Goal: Check status: Check status

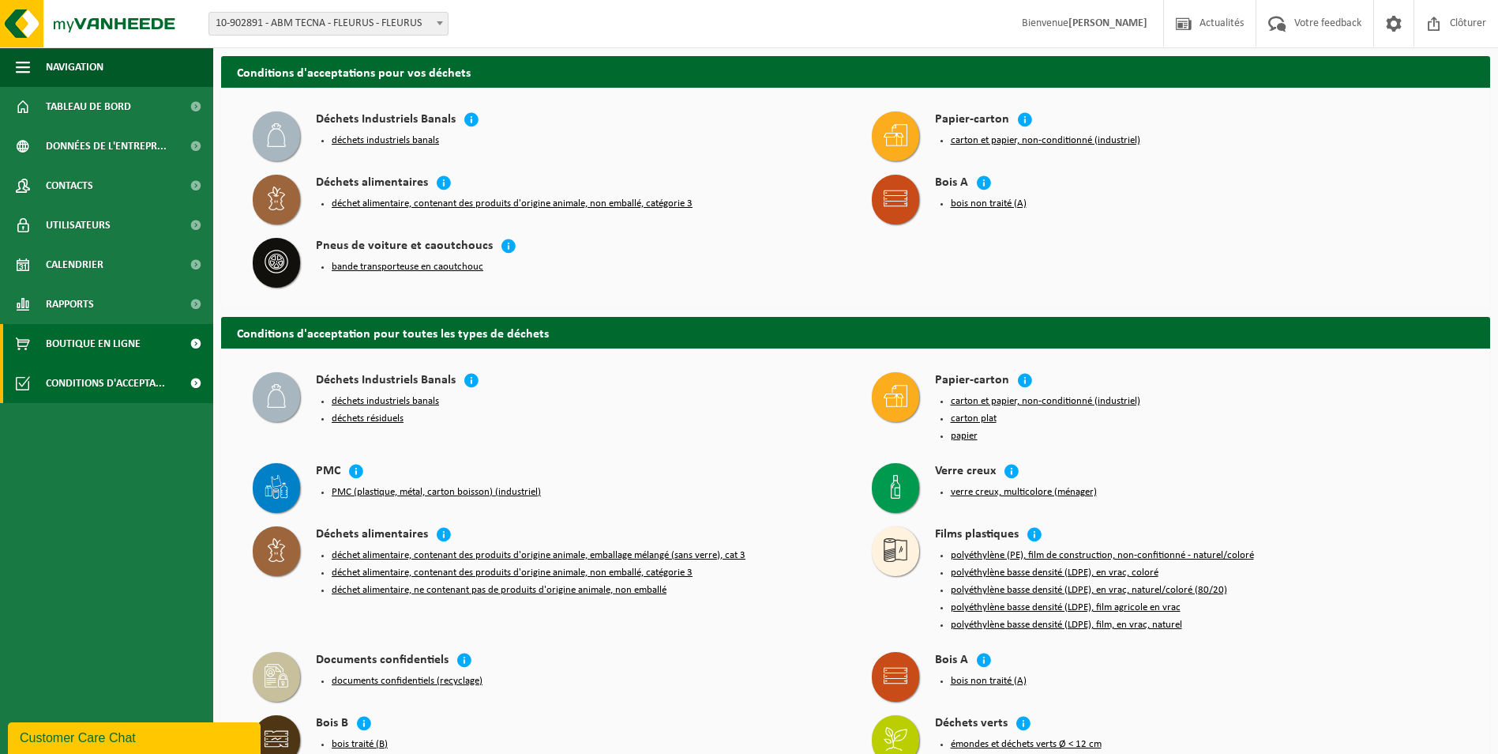
click at [87, 350] on span "Boutique en ligne" at bounding box center [93, 343] width 95 height 39
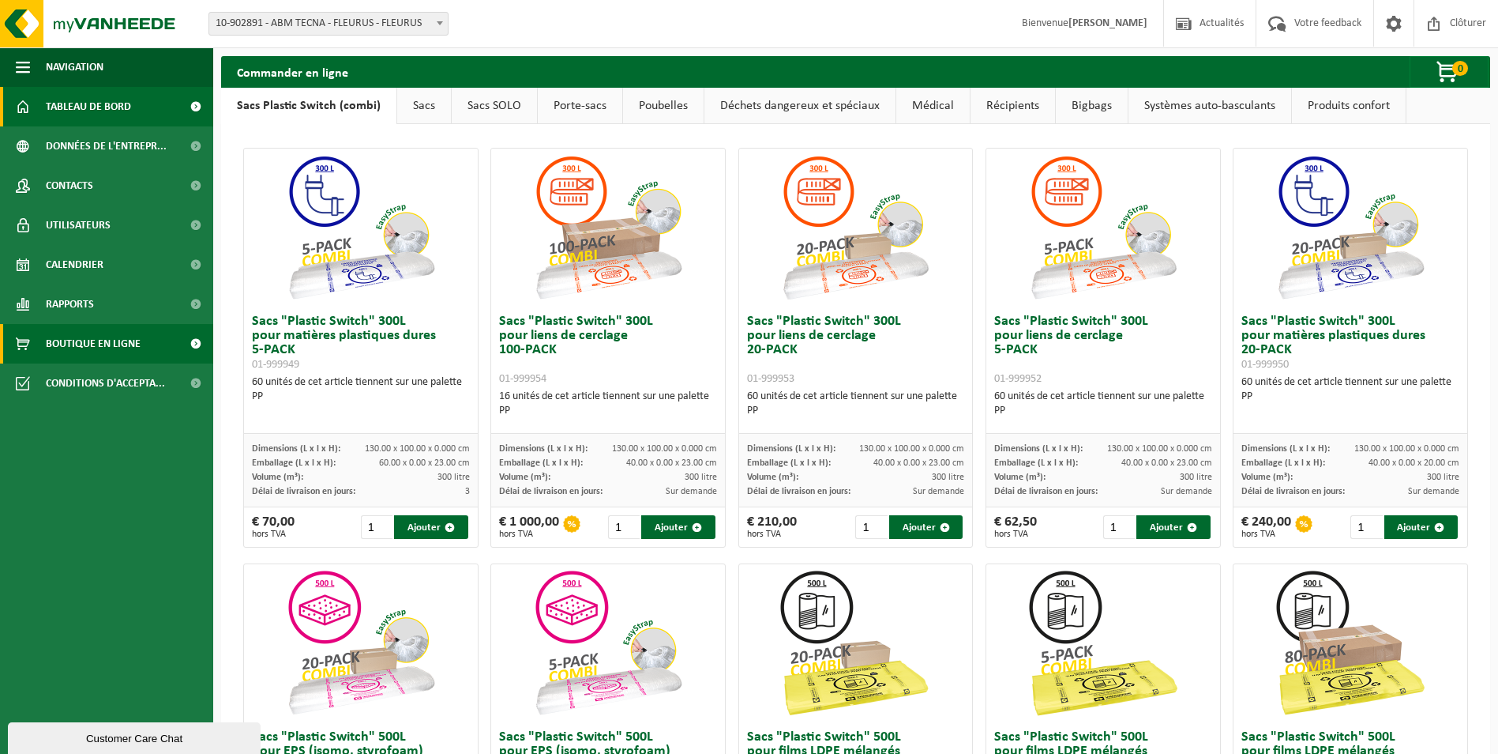
click at [108, 112] on span "Tableau de bord" at bounding box center [88, 106] width 85 height 39
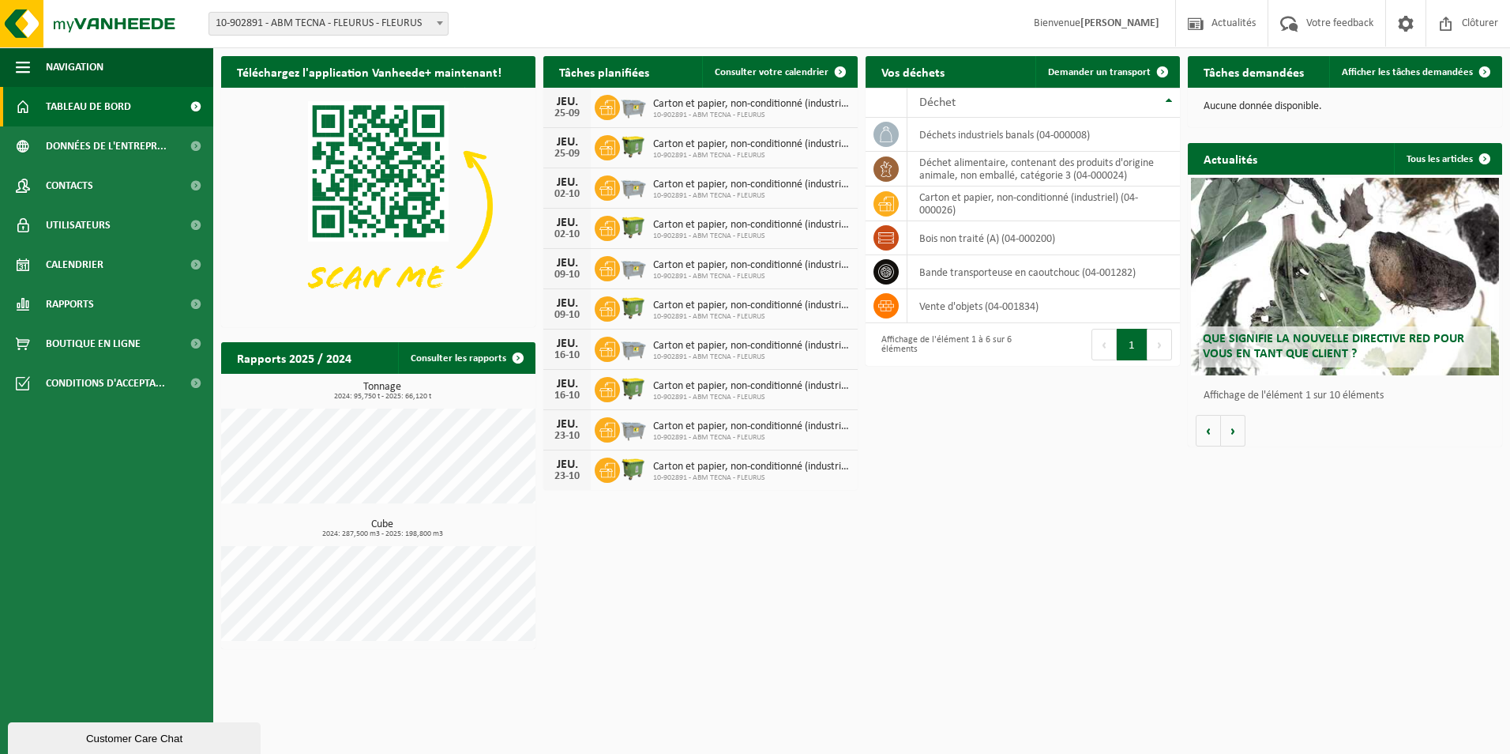
click at [125, 738] on div "Customer Care Chat" at bounding box center [134, 738] width 229 height 12
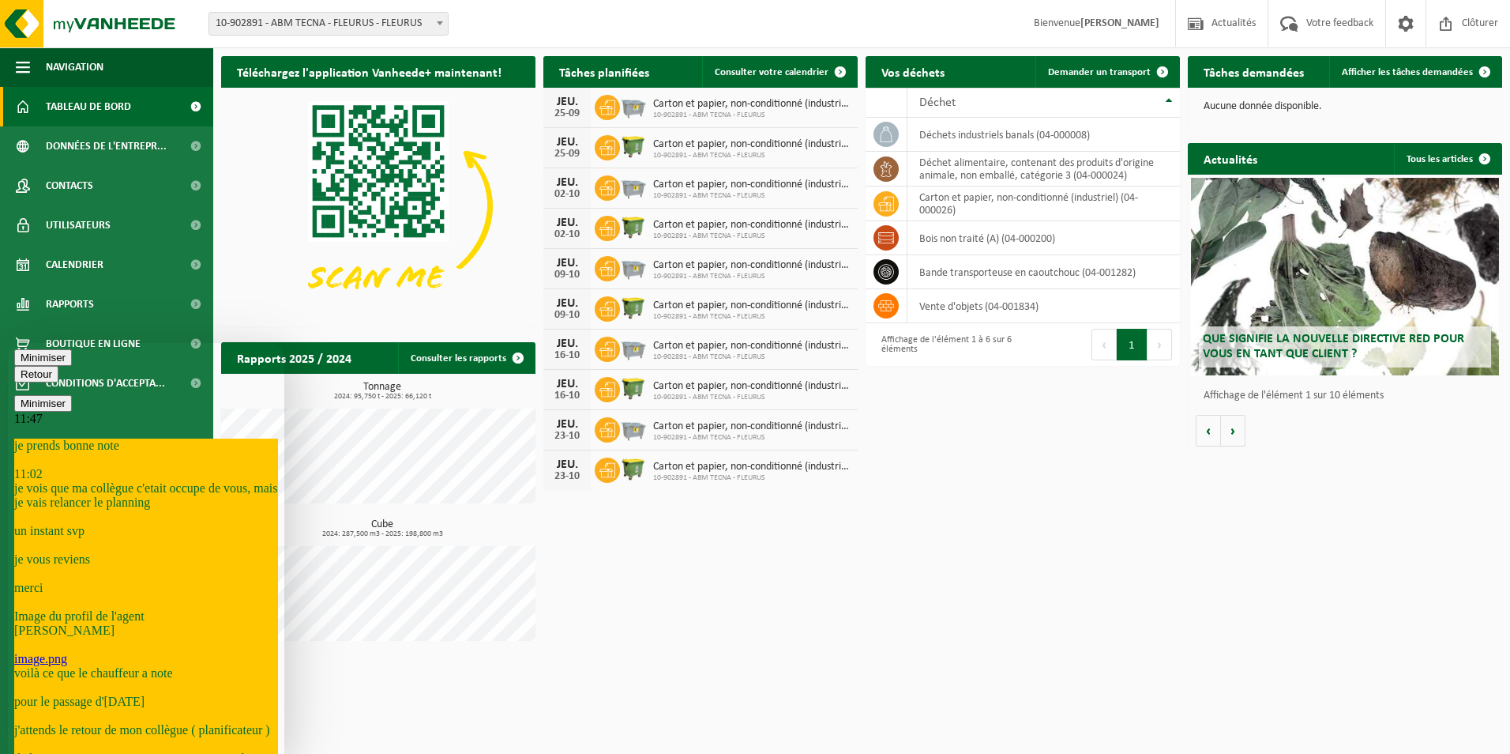
scroll to position [638, 0]
click at [21, 368] on icon "button" at bounding box center [21, 374] width 0 height 12
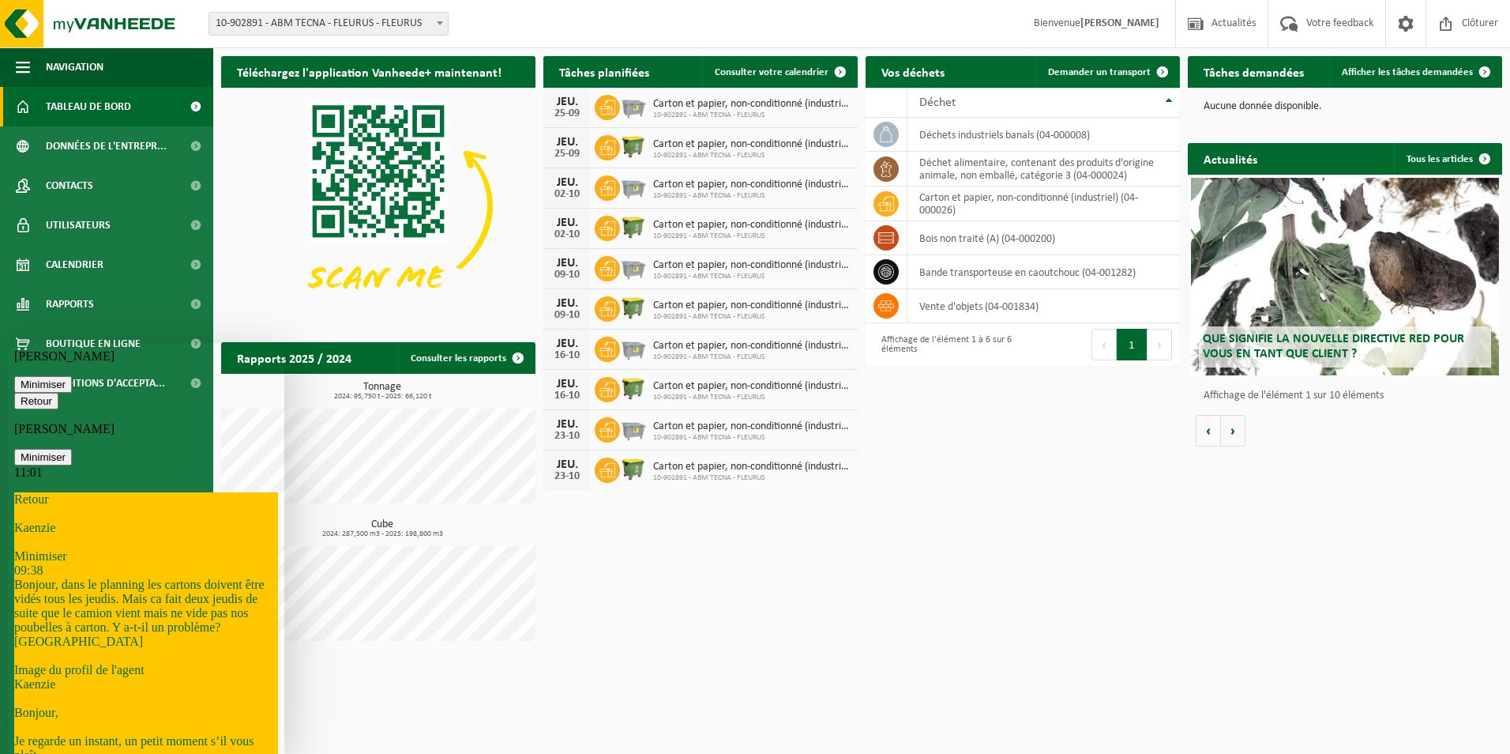
scroll to position [1773, 0]
click at [72, 449] on button "Minimiser" at bounding box center [43, 457] width 58 height 17
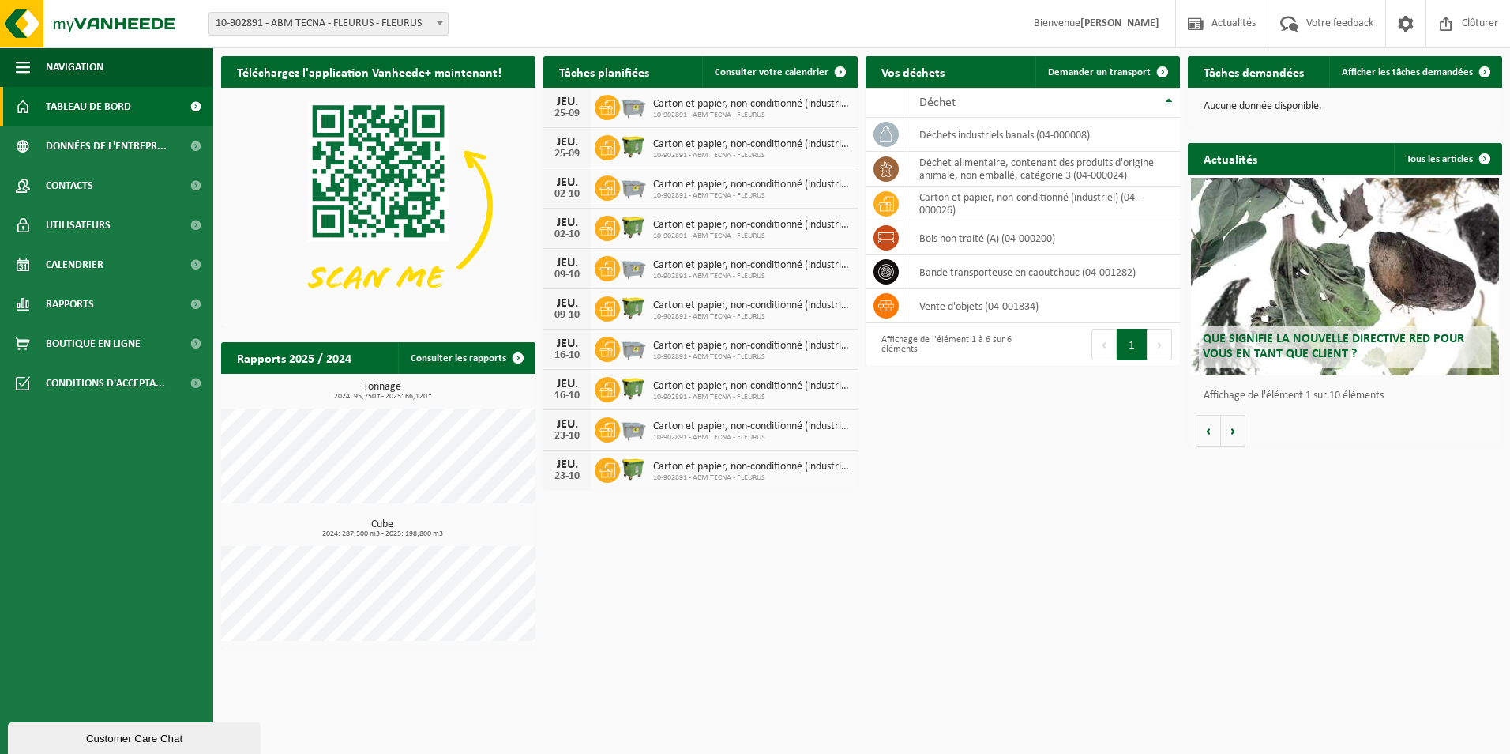
click at [102, 626] on ul "Navigation Actualités Votre feedback Clôturer Tableau de bord Données de l'entr…" at bounding box center [106, 400] width 213 height 706
click at [53, 743] on div "Customer Care Chat" at bounding box center [134, 738] width 229 height 12
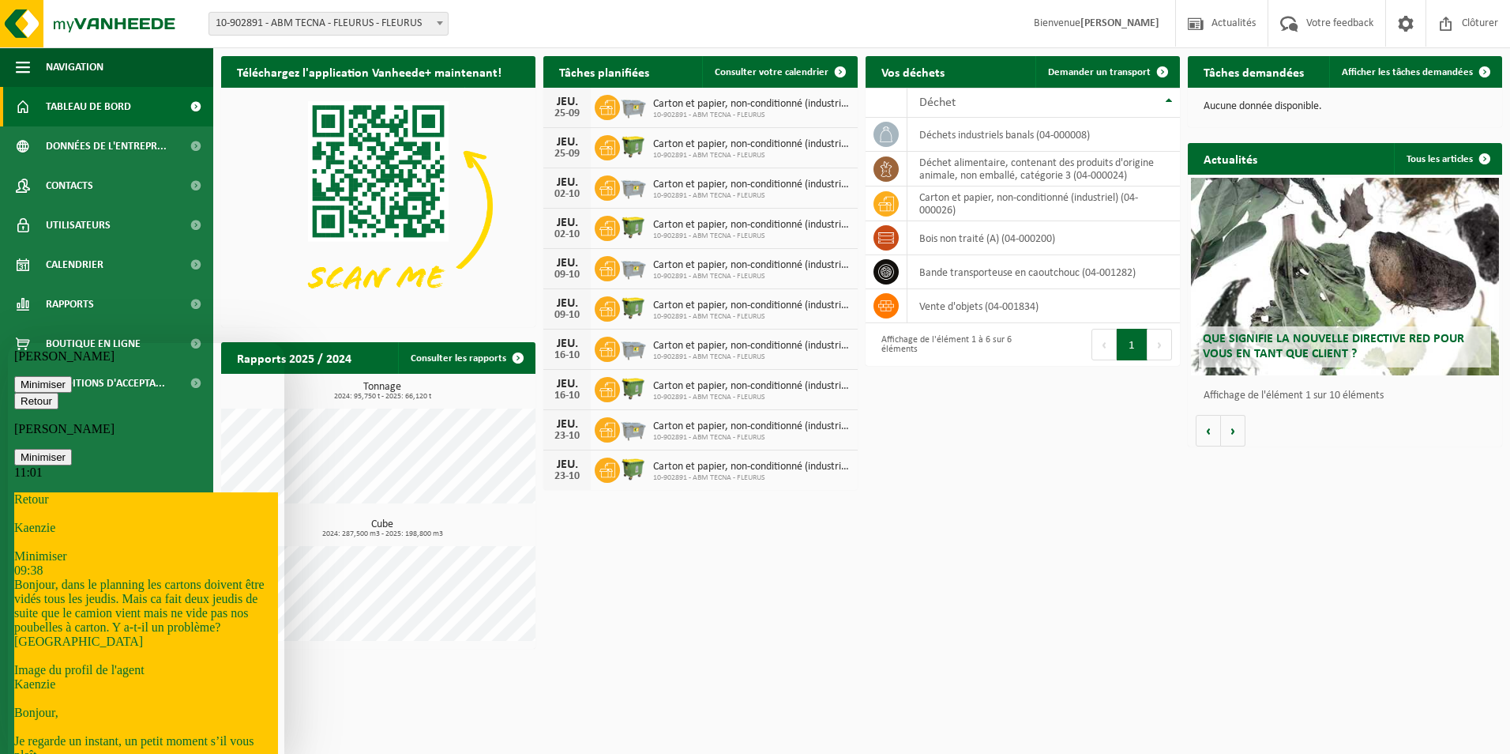
click at [21, 395] on icon "button" at bounding box center [21, 401] width 0 height 12
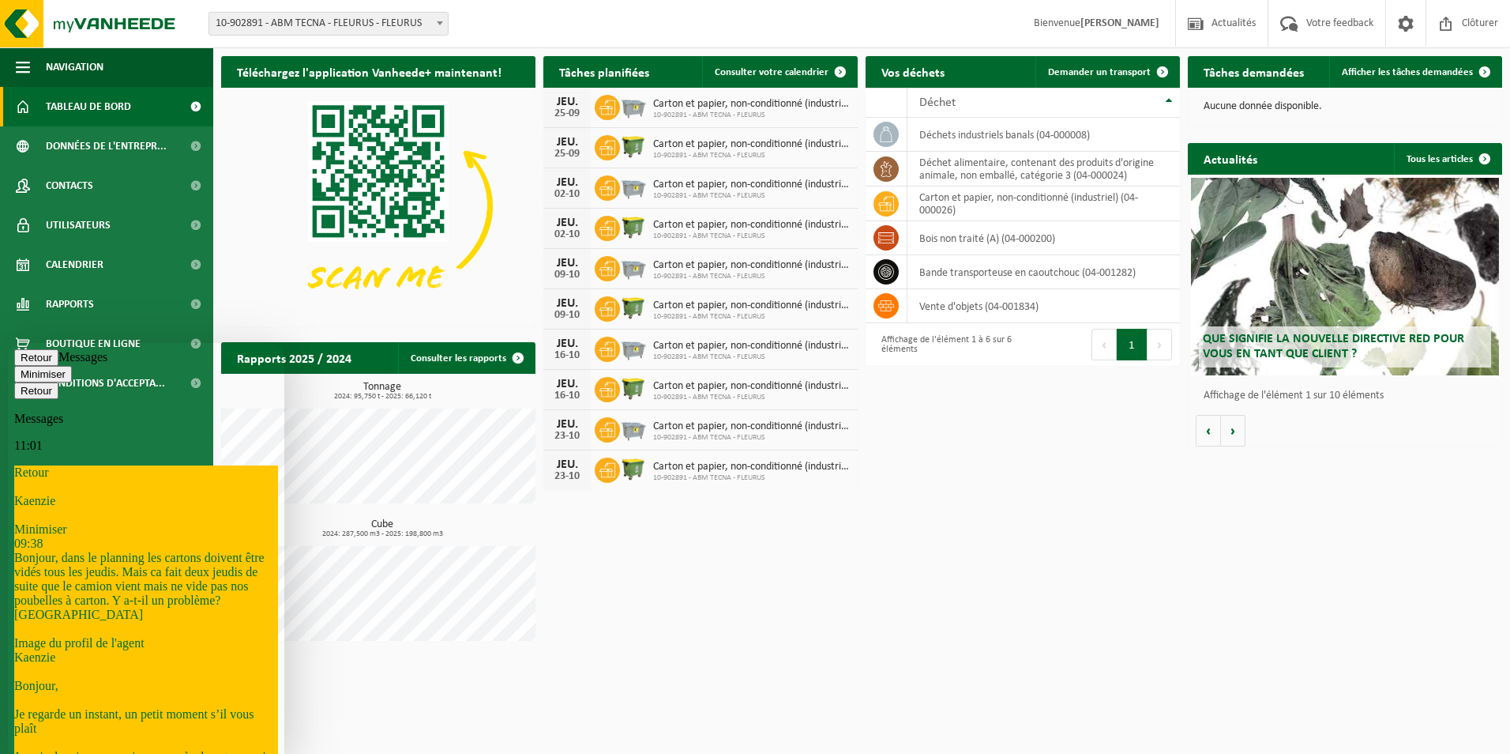
scroll to position [1767, 0]
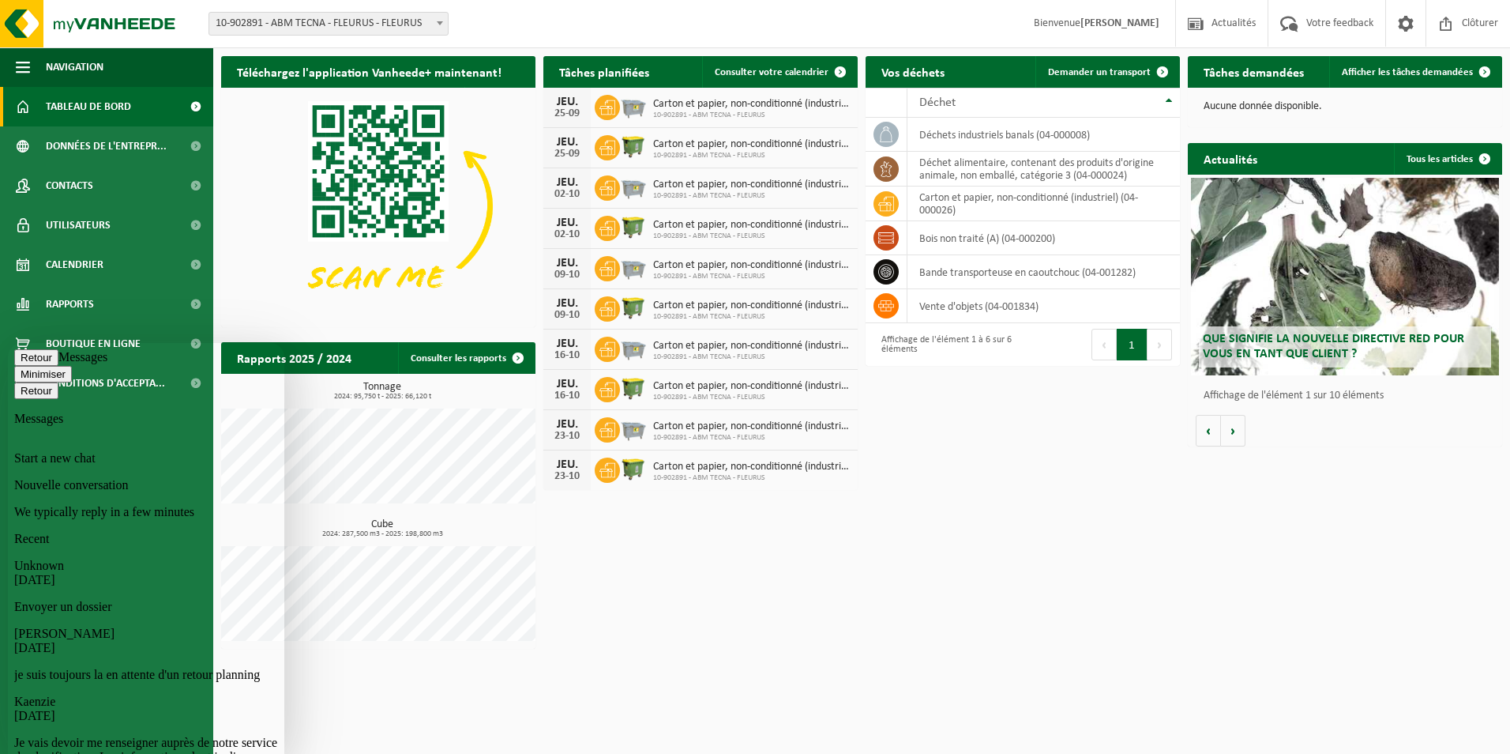
click at [72, 368] on button "Minimiser" at bounding box center [43, 374] width 58 height 17
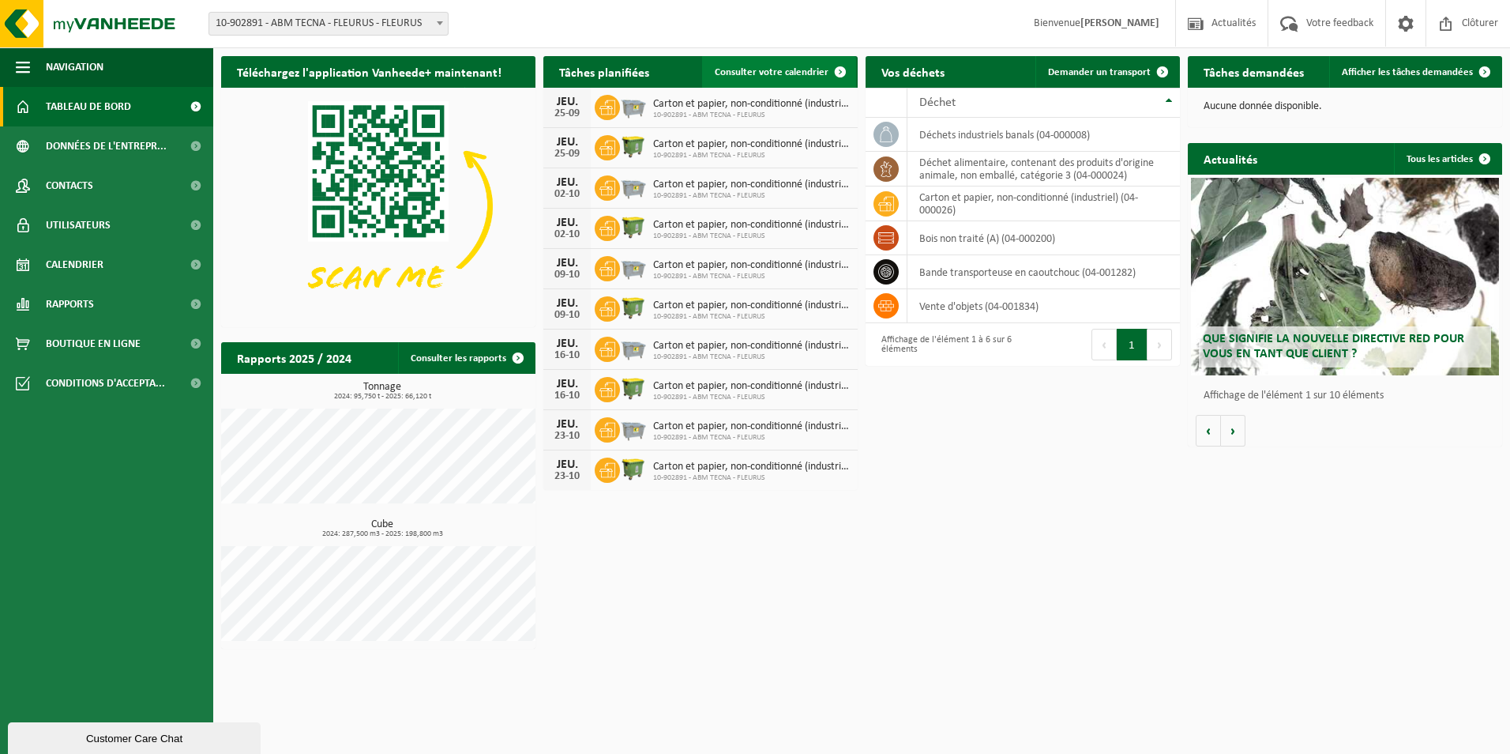
click at [845, 70] on span at bounding box center [841, 72] width 32 height 32
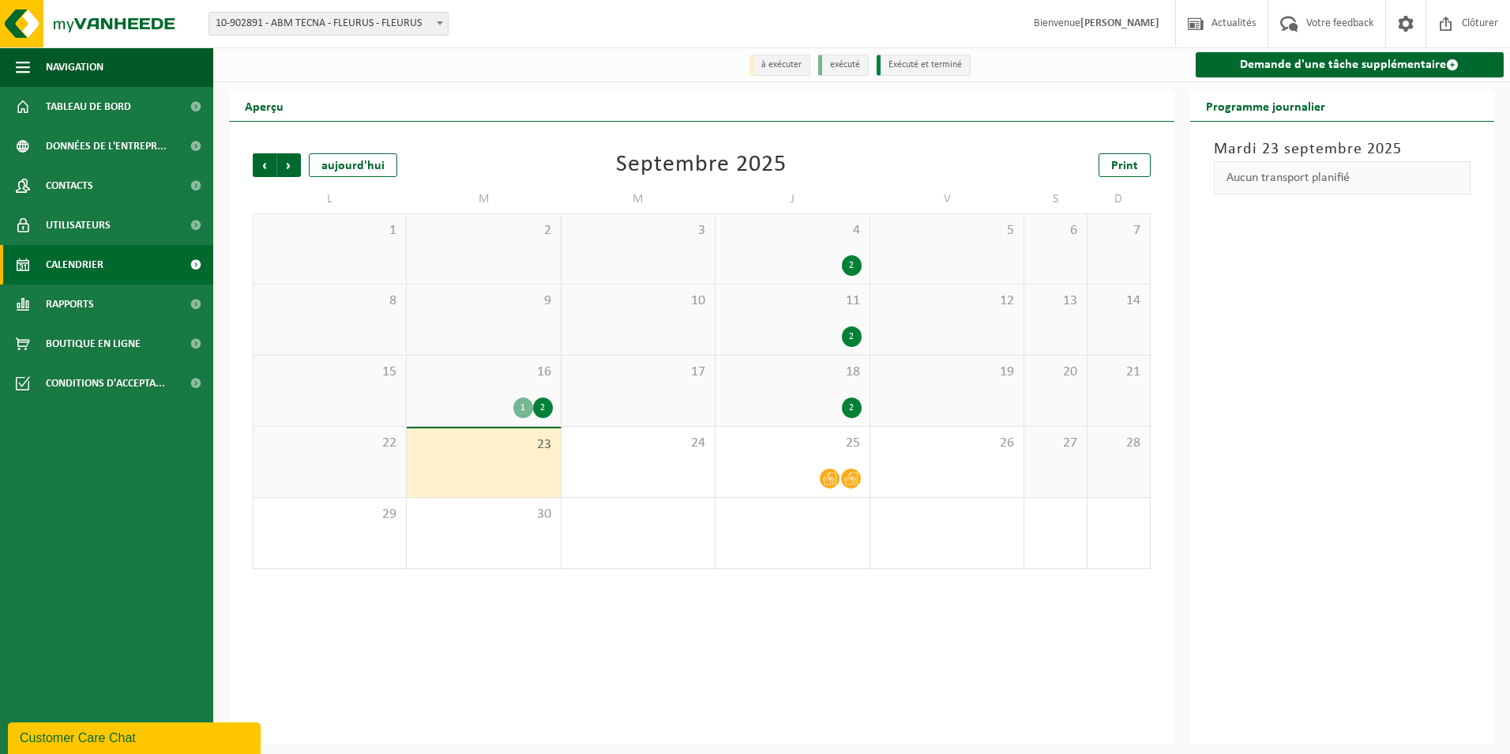
click at [526, 387] on div "16 1 2" at bounding box center [483, 390] width 153 height 70
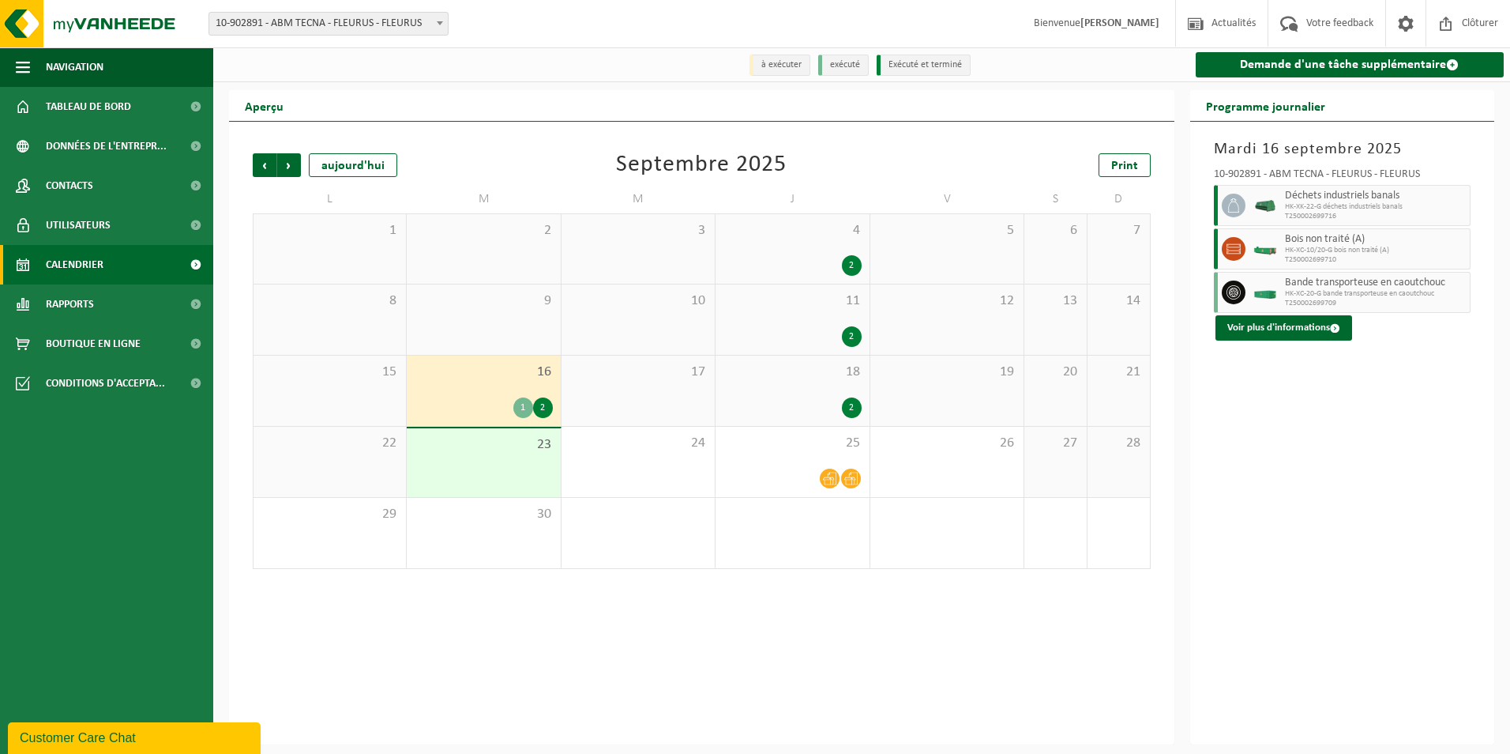
click at [550, 468] on div "23" at bounding box center [483, 462] width 153 height 69
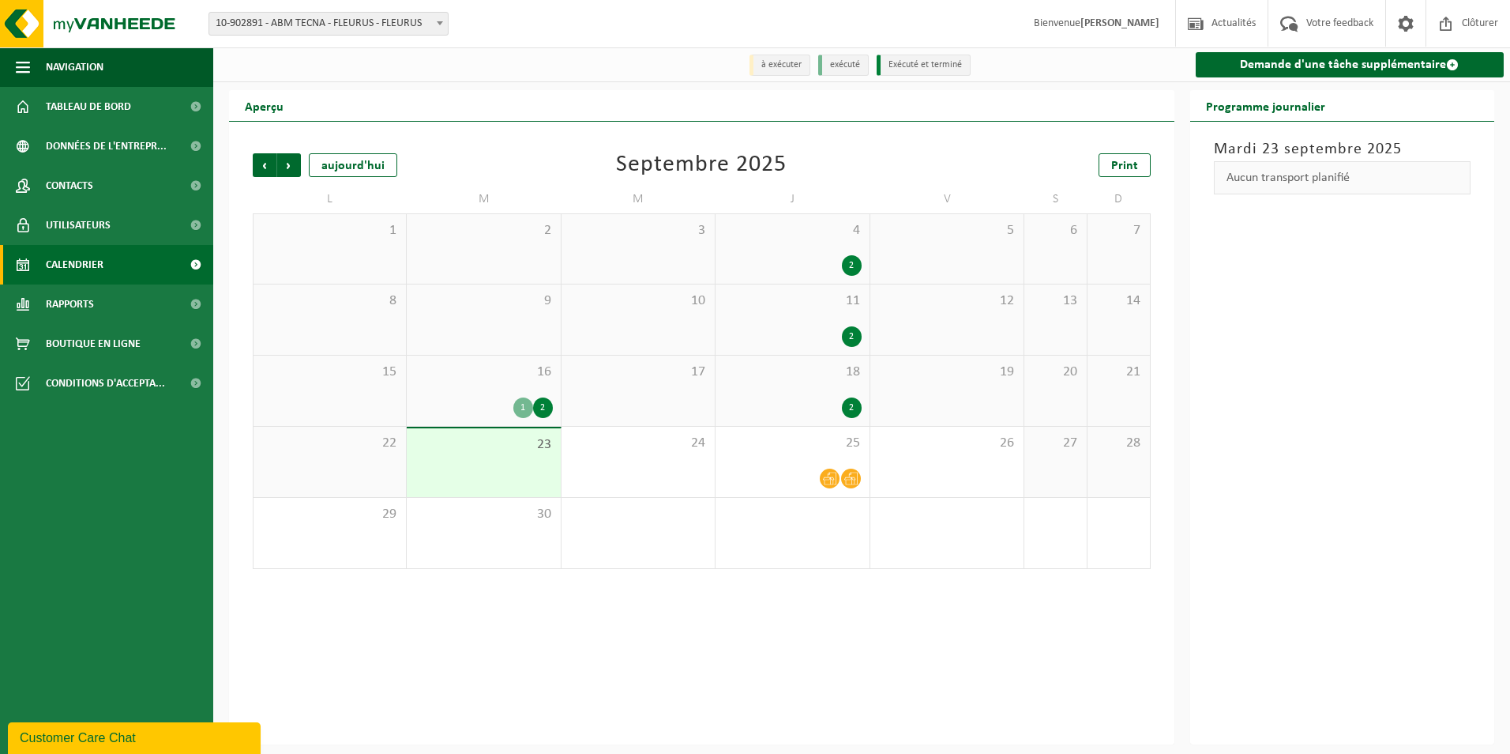
click at [540, 400] on div "2" at bounding box center [543, 407] width 20 height 21
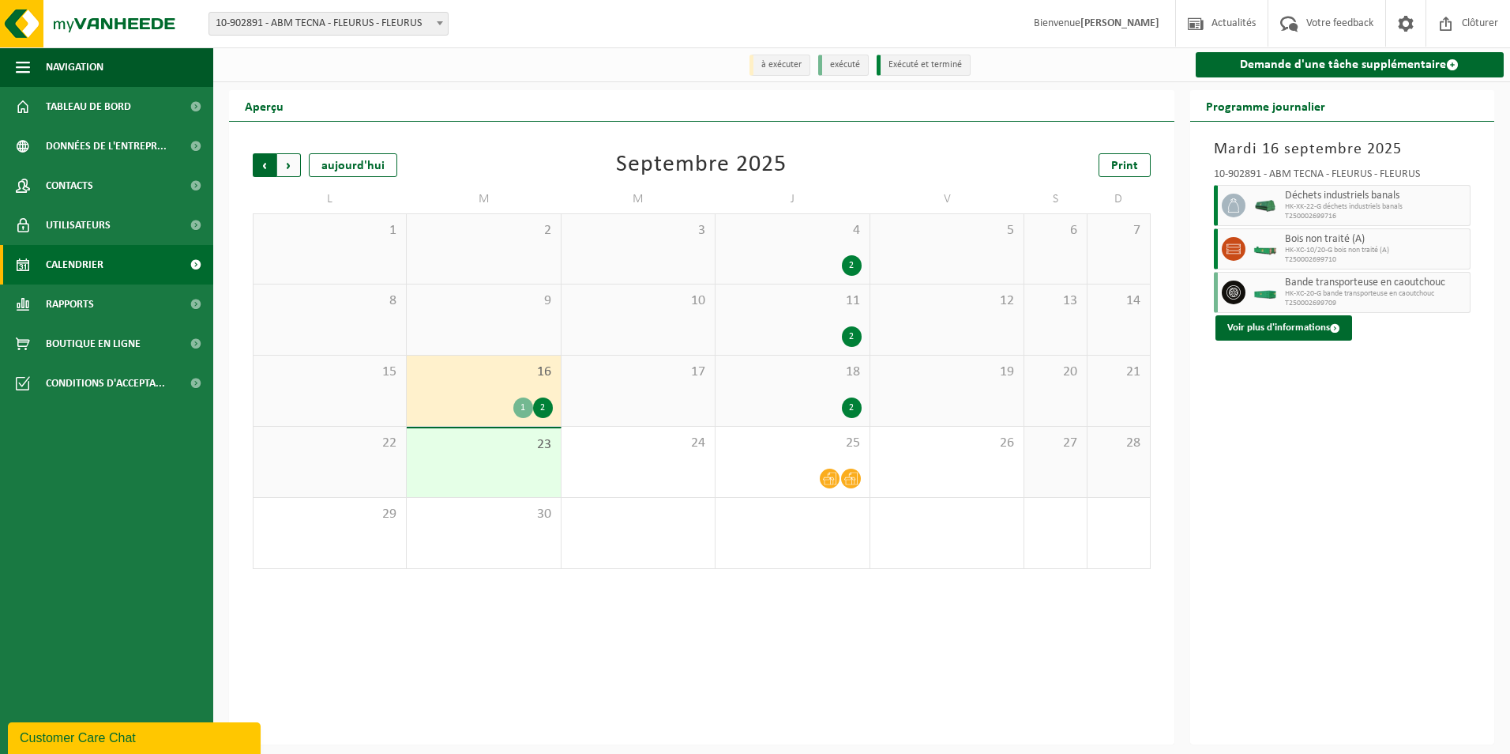
click at [289, 165] on span "Suivant" at bounding box center [289, 165] width 24 height 24
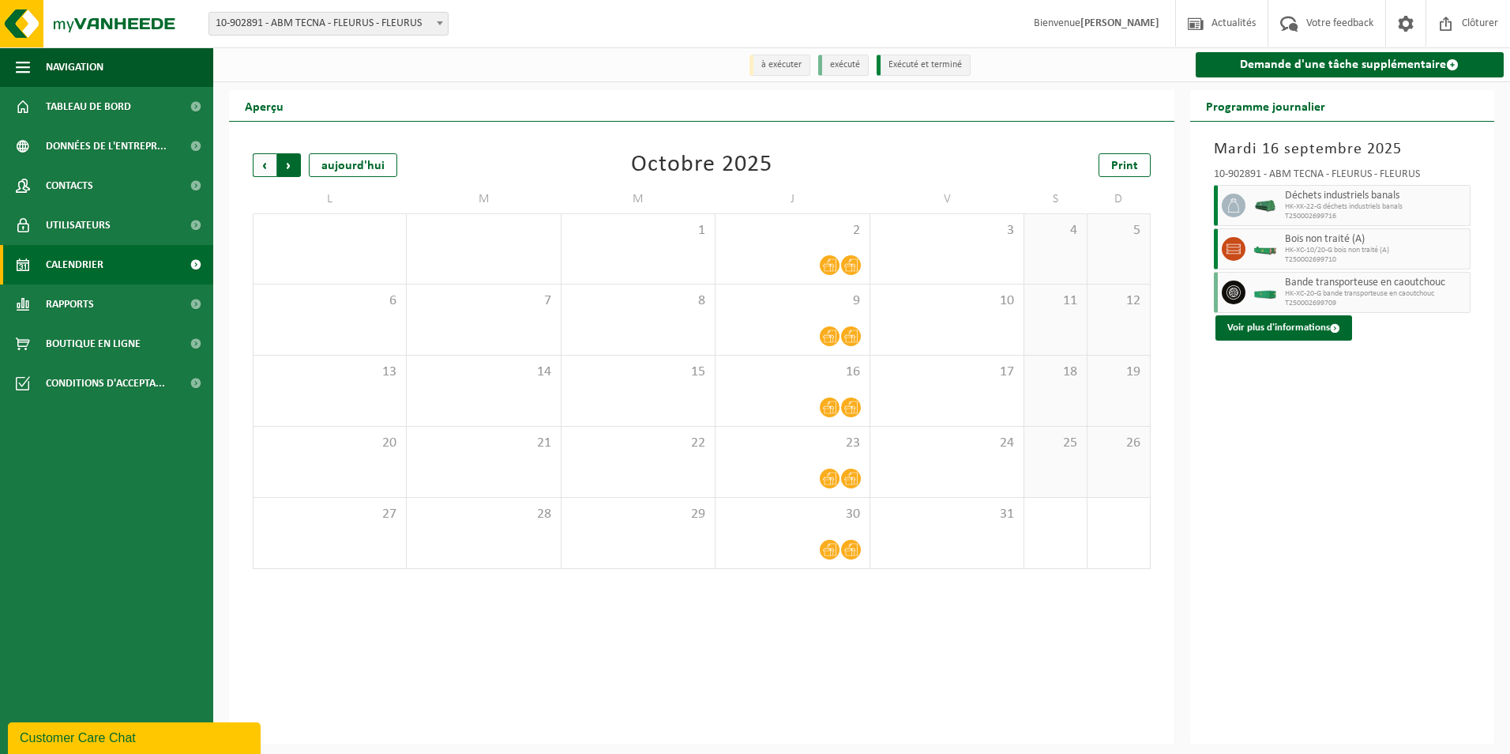
click at [265, 167] on span "Précédent" at bounding box center [265, 165] width 24 height 24
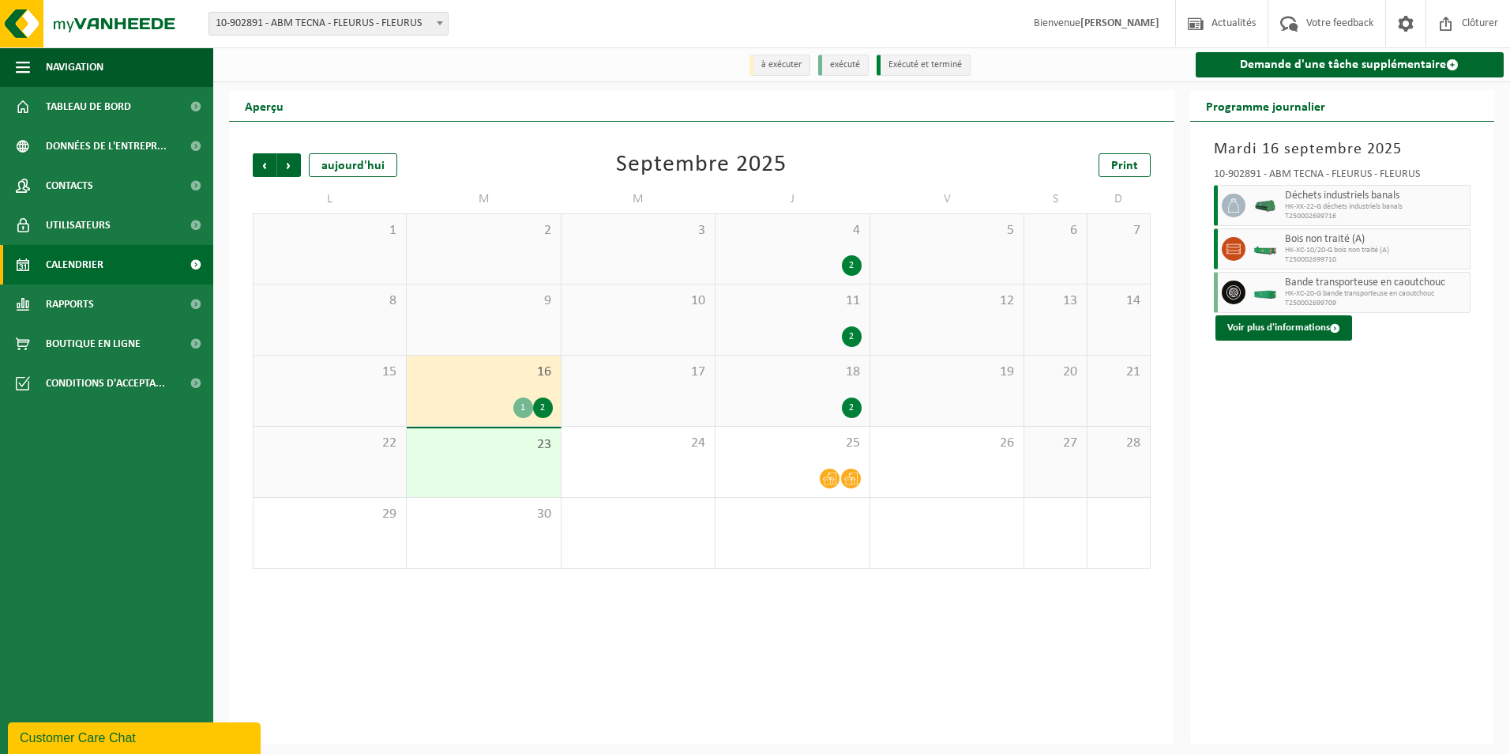
click at [820, 312] on div "11 2" at bounding box center [792, 319] width 153 height 70
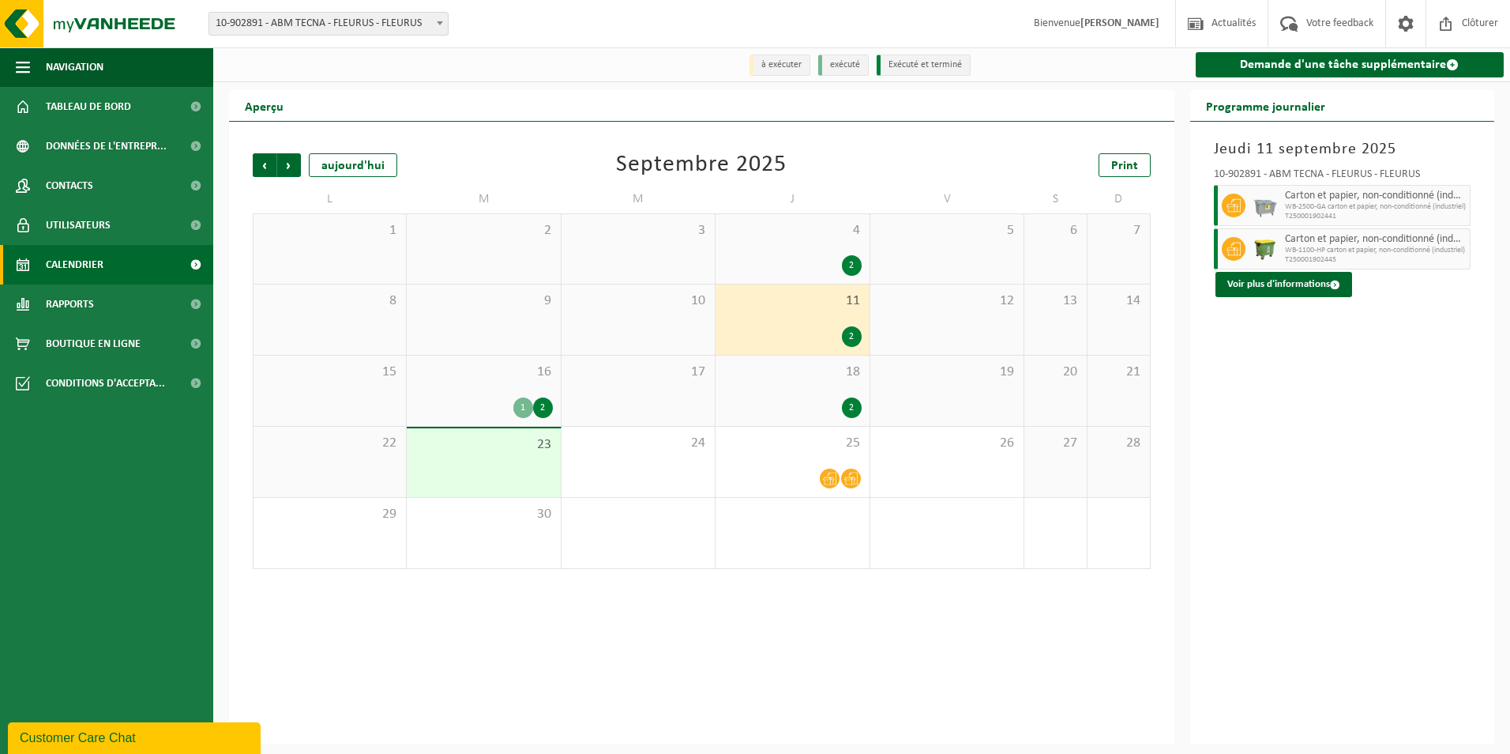
click at [812, 259] on div "2" at bounding box center [792, 265] width 137 height 21
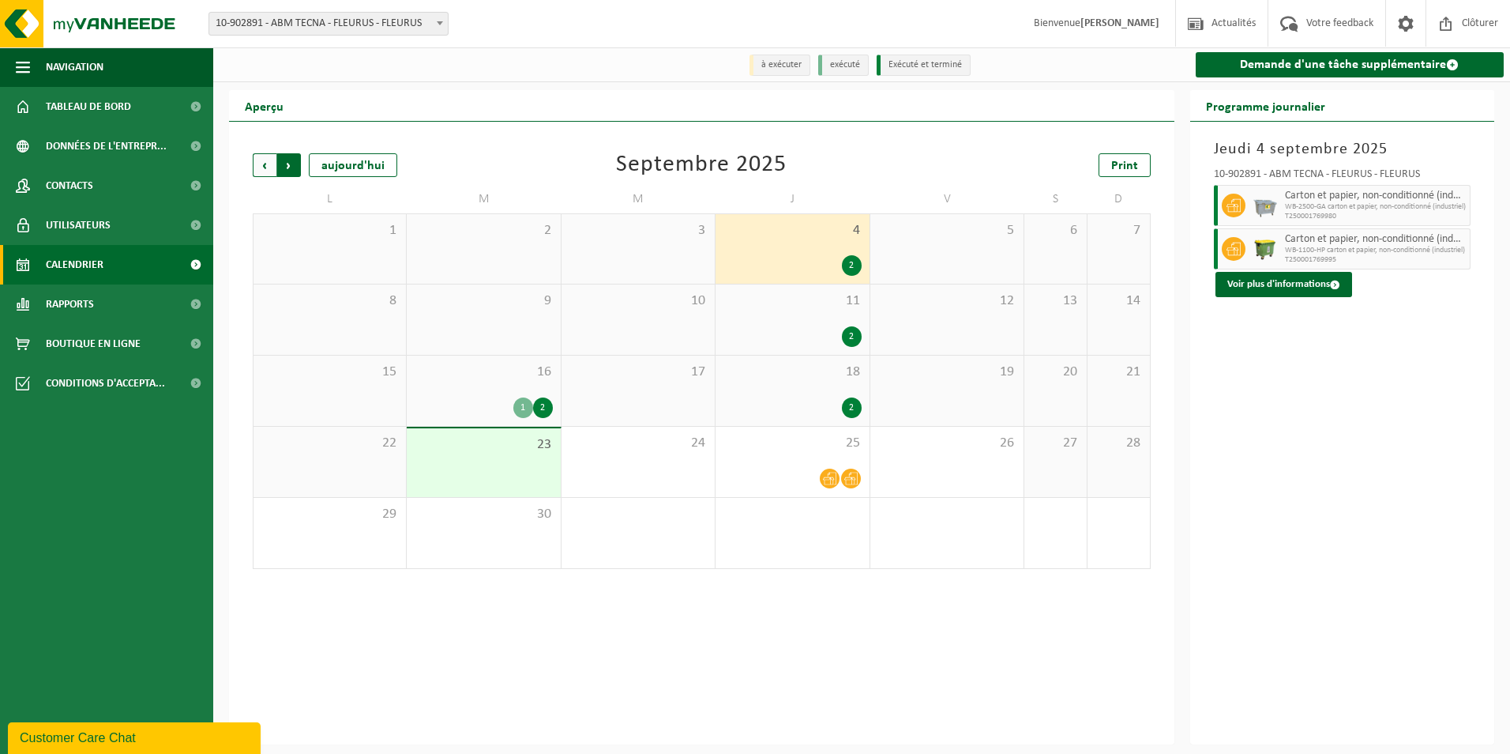
click at [266, 163] on span "Précédent" at bounding box center [265, 165] width 24 height 24
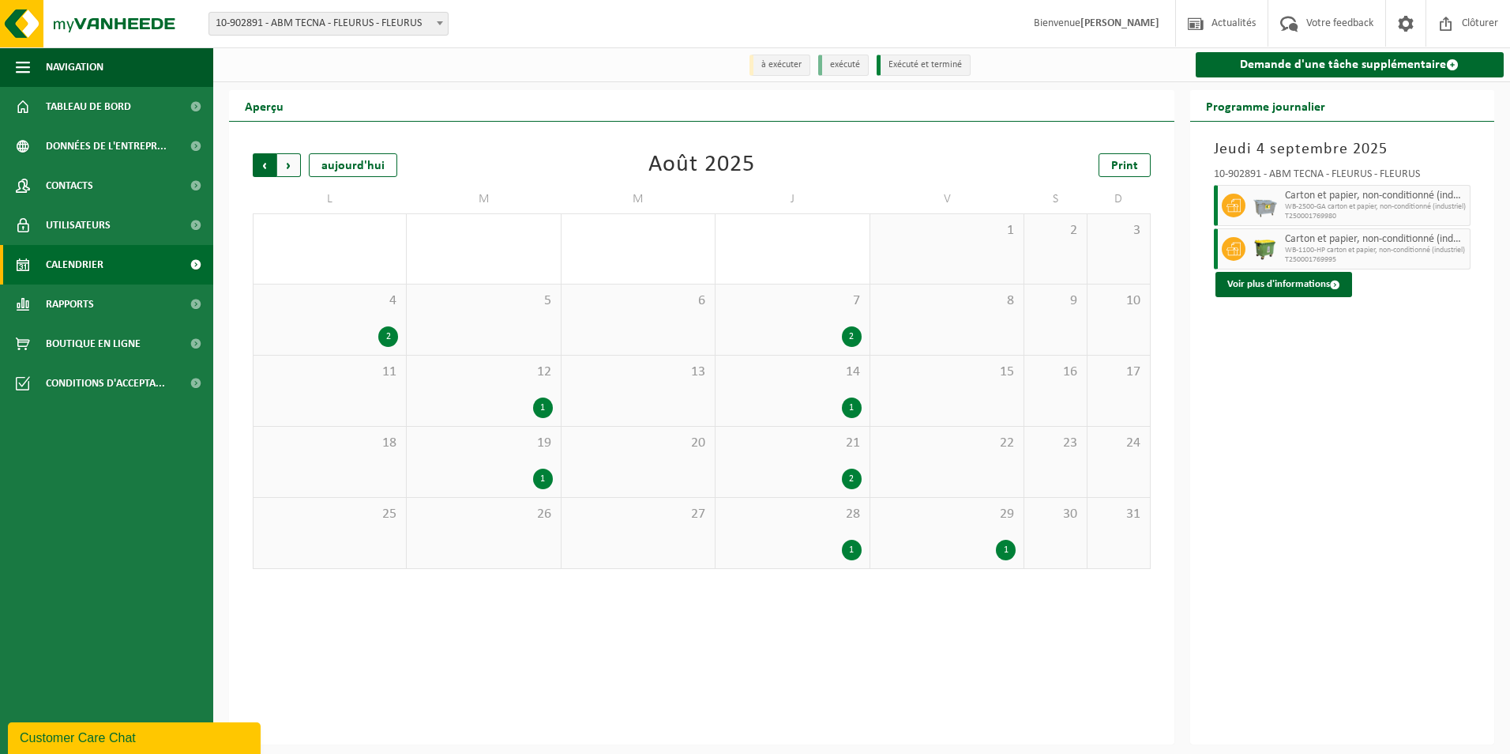
click at [295, 159] on span "Suivant" at bounding box center [289, 165] width 24 height 24
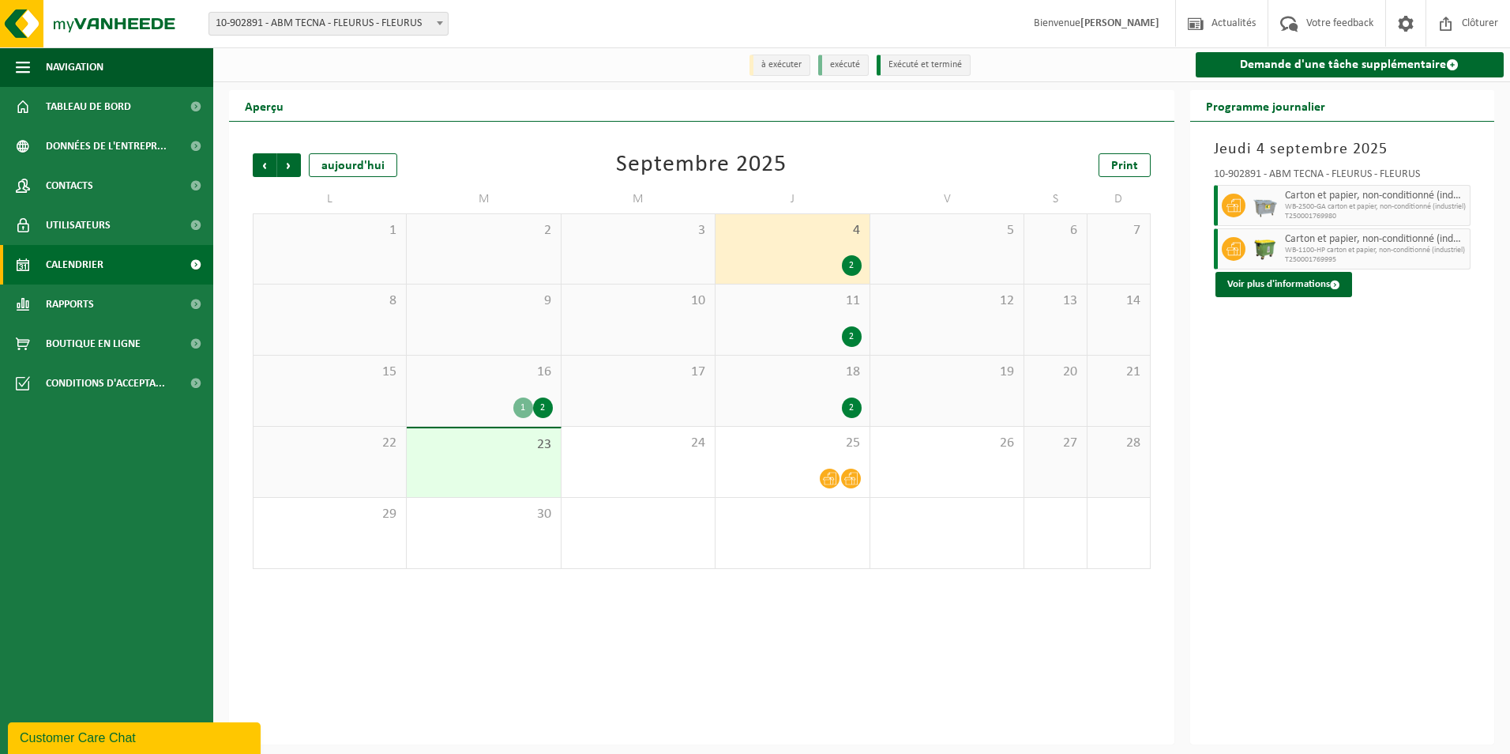
click at [498, 415] on div "1 2" at bounding box center [483, 407] width 137 height 21
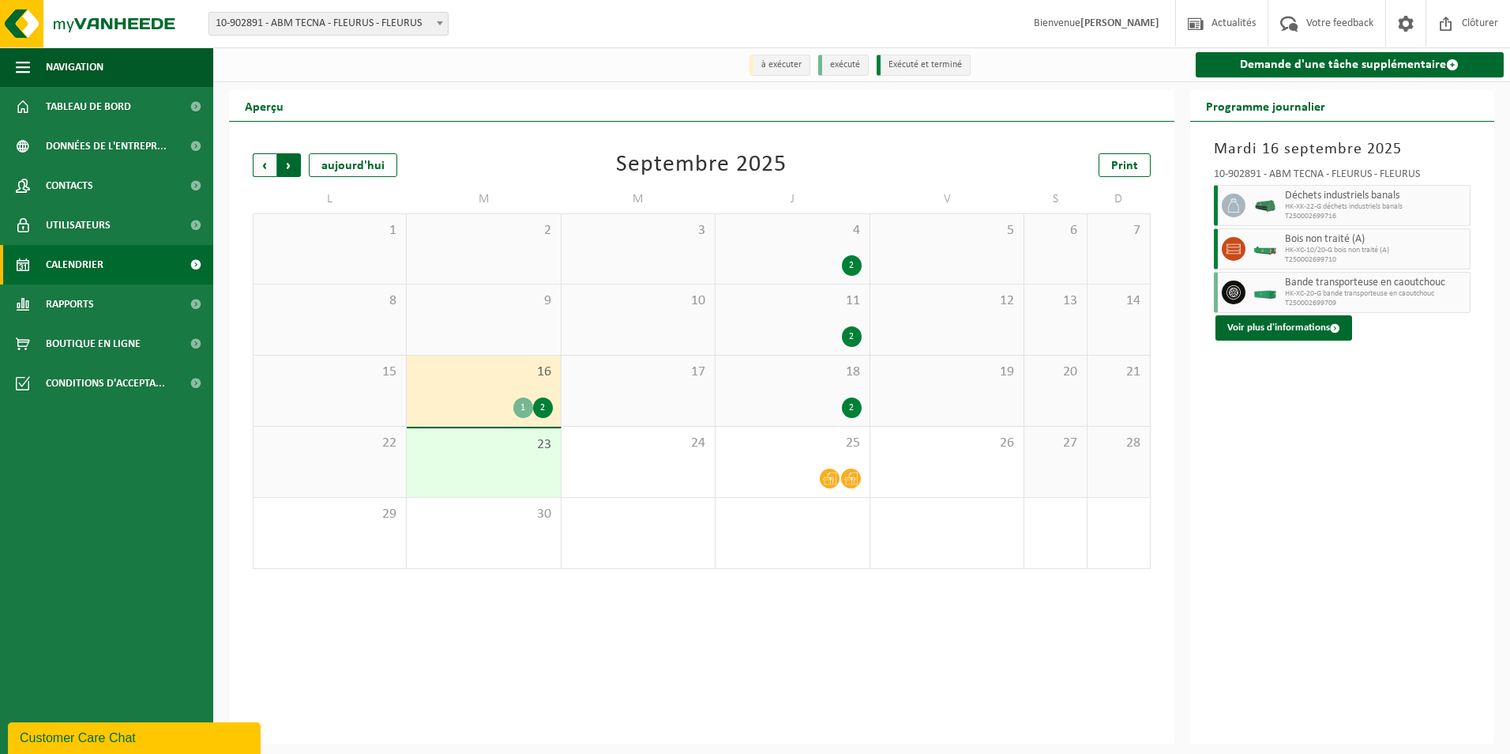
click at [262, 164] on span "Précédent" at bounding box center [265, 165] width 24 height 24
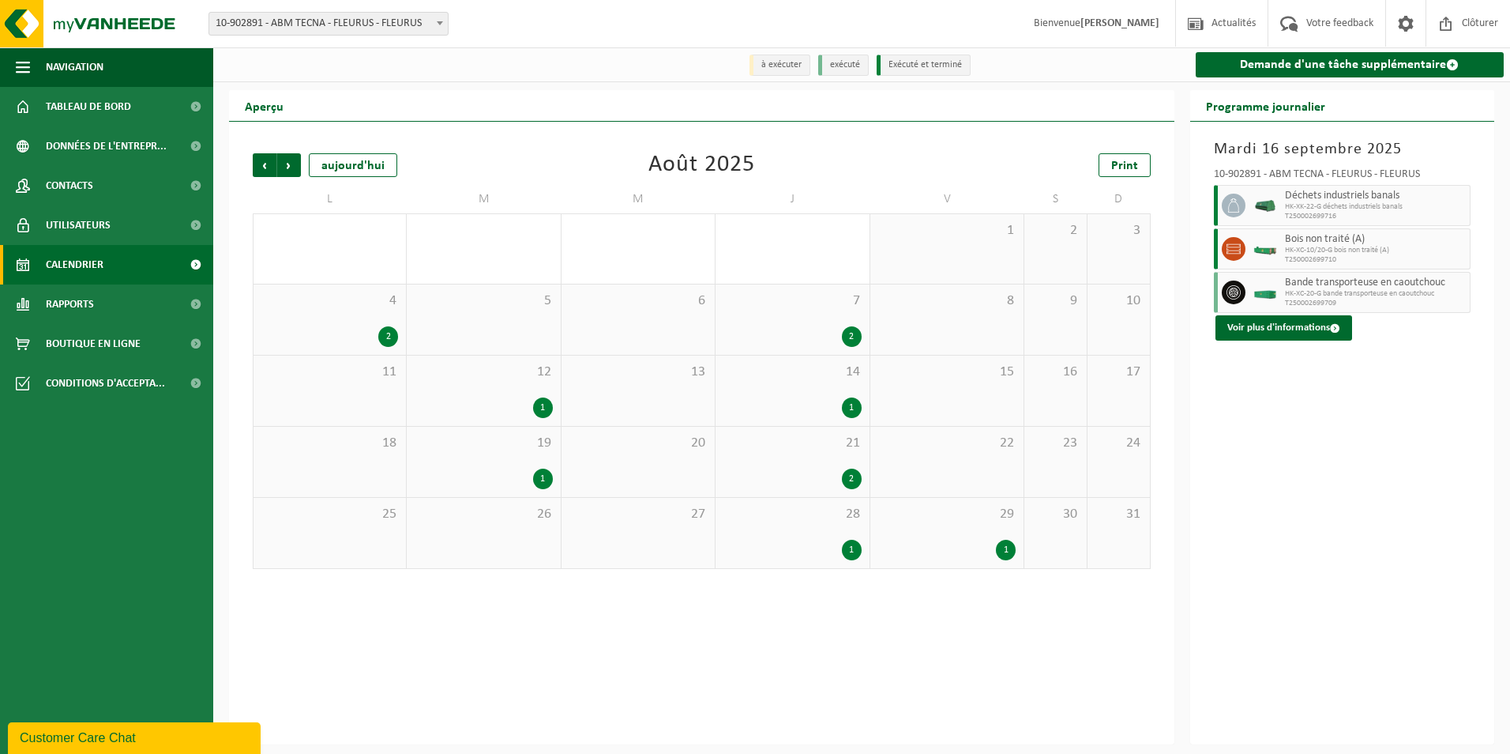
click at [986, 545] on div "1" at bounding box center [946, 550] width 137 height 21
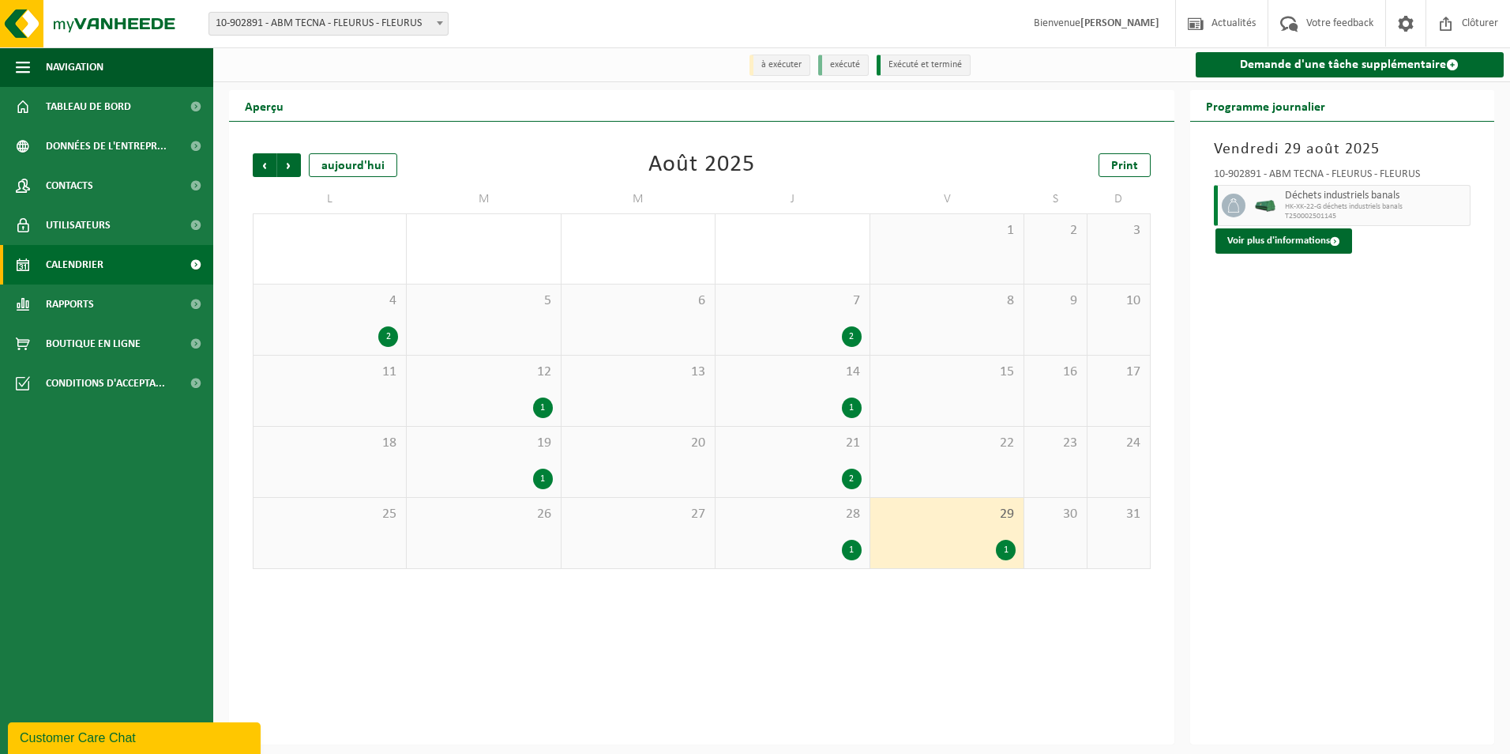
click at [807, 543] on div "1" at bounding box center [792, 550] width 137 height 21
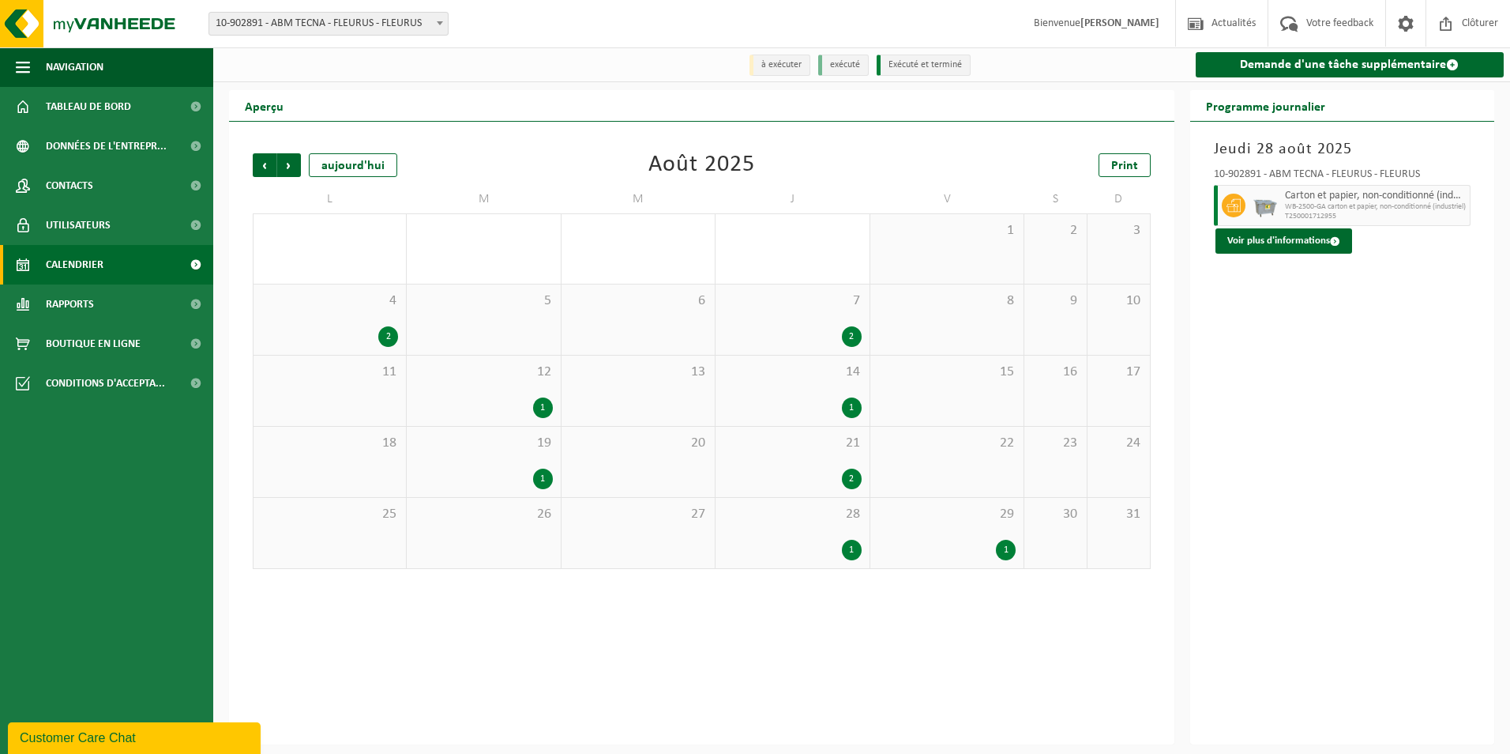
drag, startPoint x: 807, startPoint y: 543, endPoint x: 773, endPoint y: 466, distance: 84.1
click at [773, 466] on div "21 2" at bounding box center [792, 462] width 153 height 70
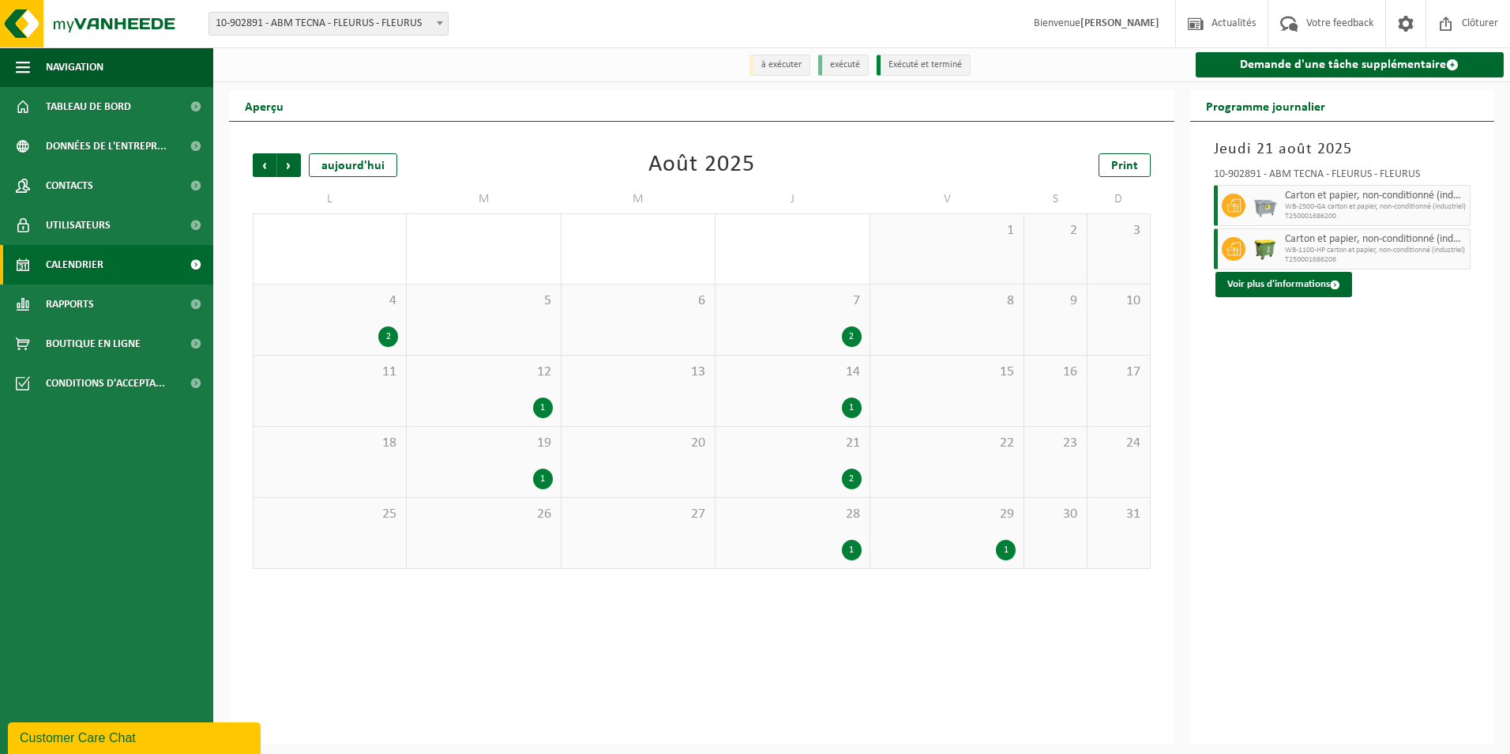
click at [477, 470] on div "1" at bounding box center [483, 478] width 137 height 21
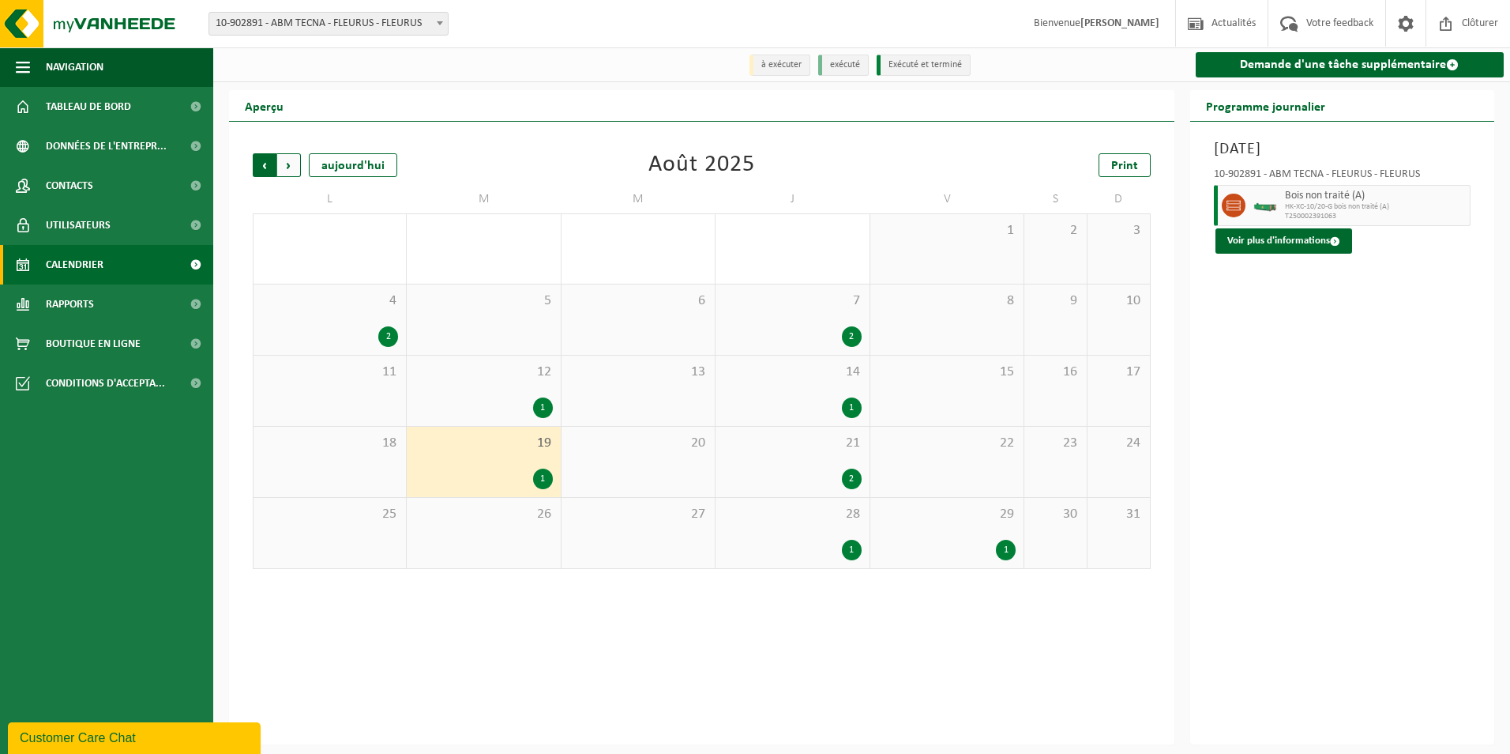
click at [292, 167] on span "Suivant" at bounding box center [289, 165] width 24 height 24
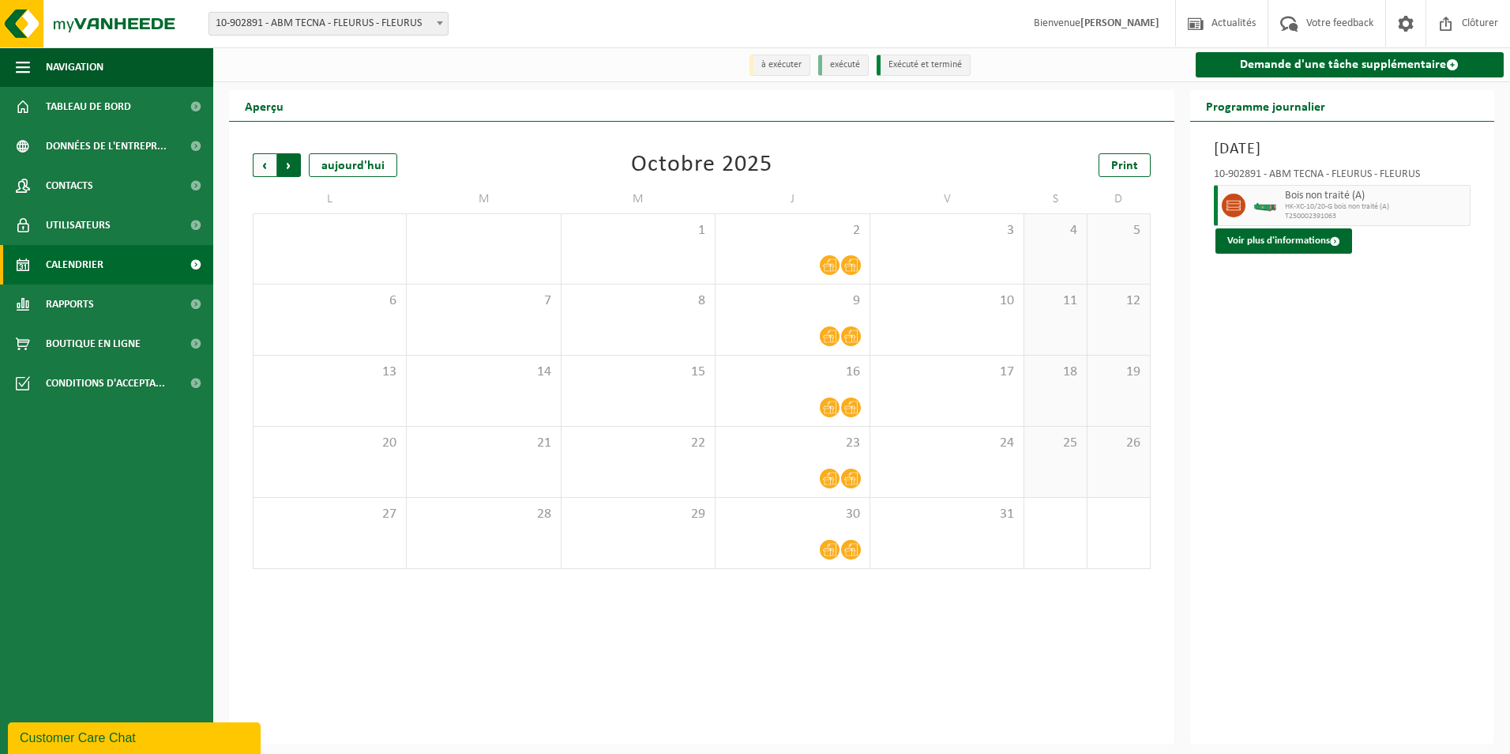
click at [273, 166] on span "Précédent" at bounding box center [265, 165] width 24 height 24
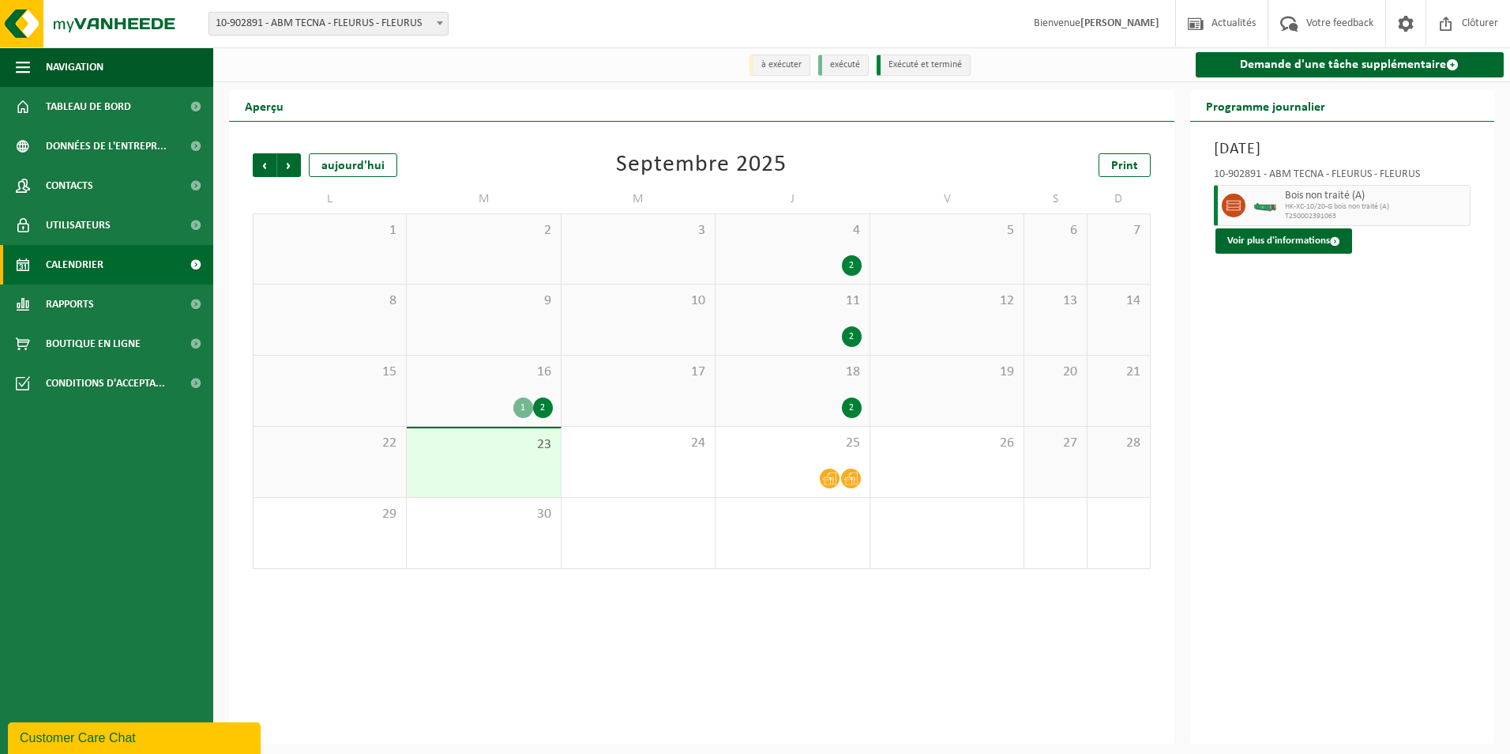
click at [273, 166] on span "Précédent" at bounding box center [265, 165] width 24 height 24
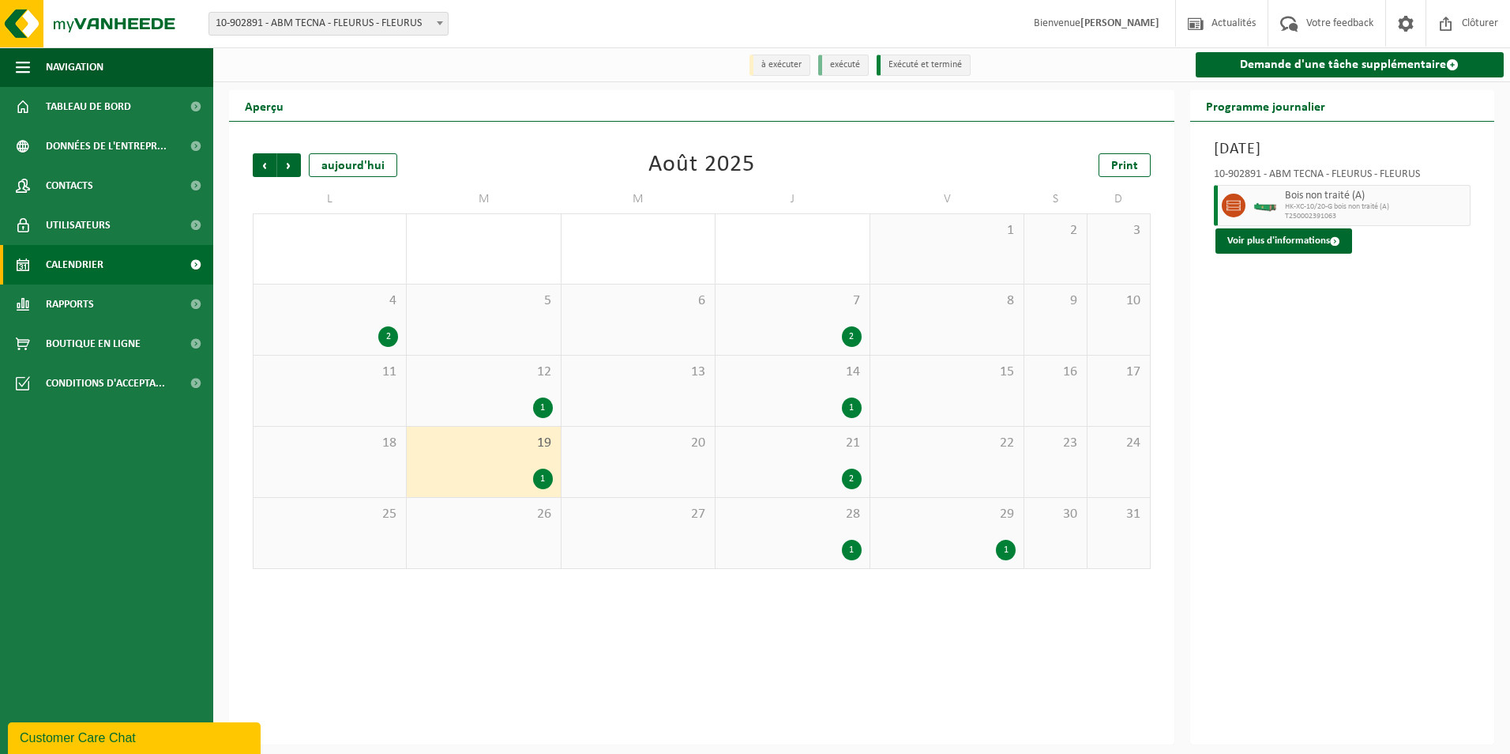
click at [273, 166] on span "Précédent" at bounding box center [265, 165] width 24 height 24
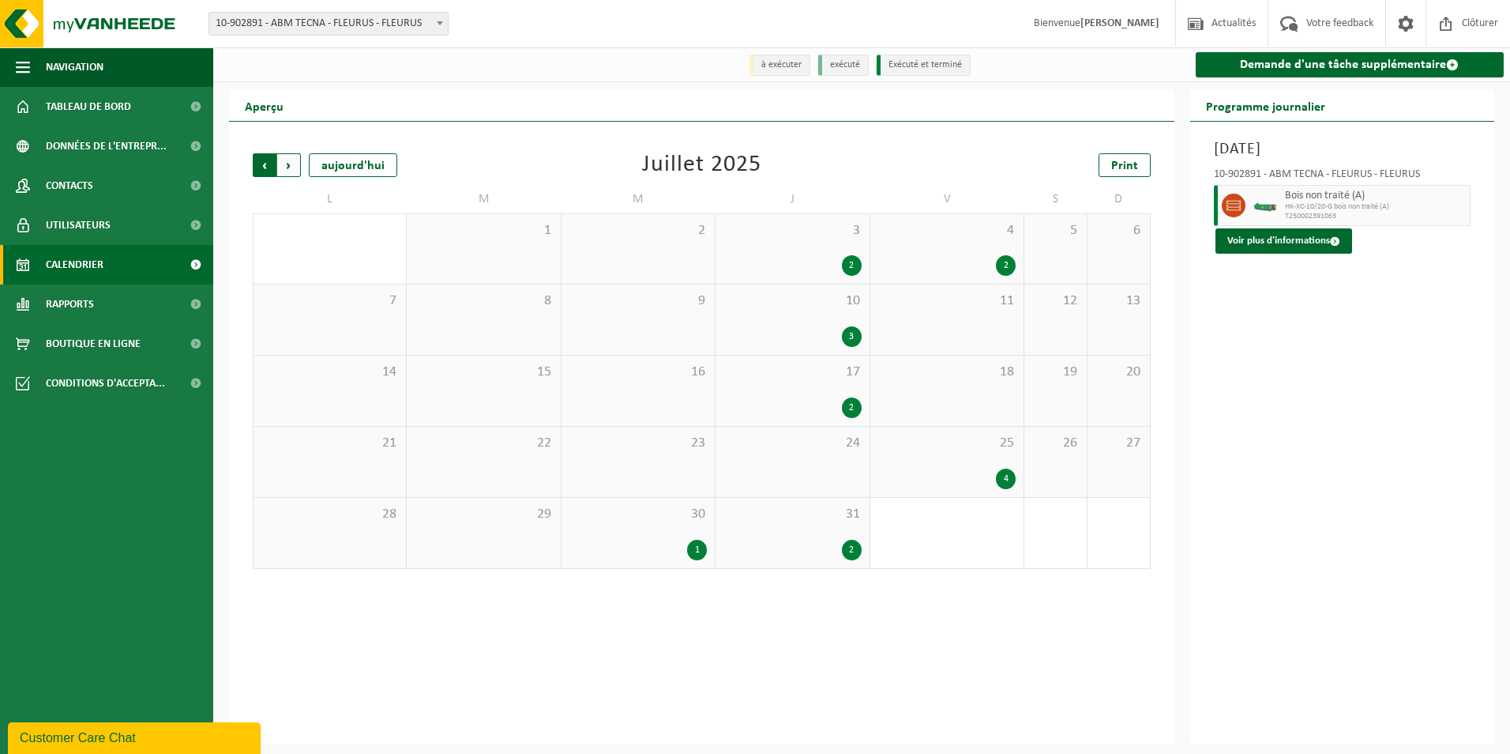
click at [293, 162] on span "Suivant" at bounding box center [289, 165] width 24 height 24
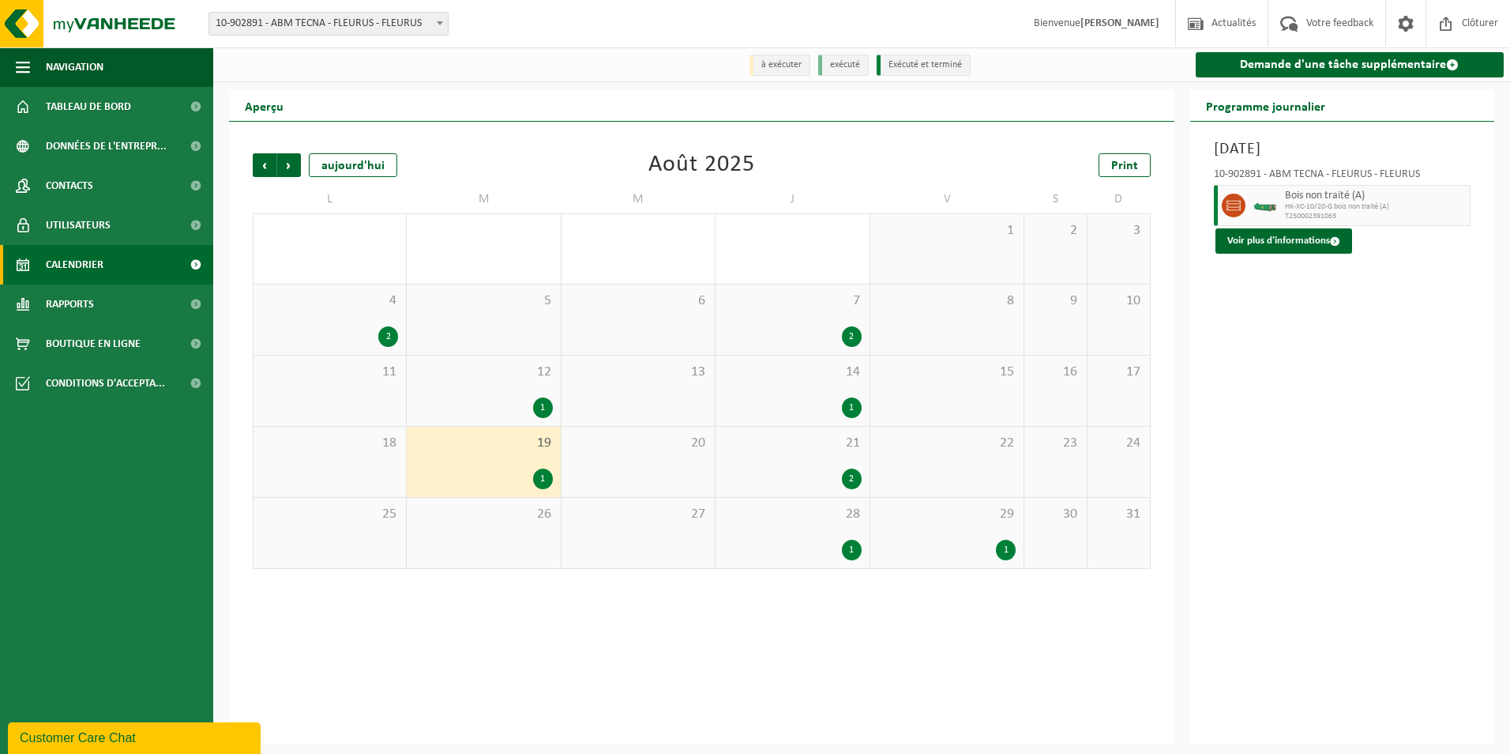
click at [293, 162] on span "Suivant" at bounding box center [289, 165] width 24 height 24
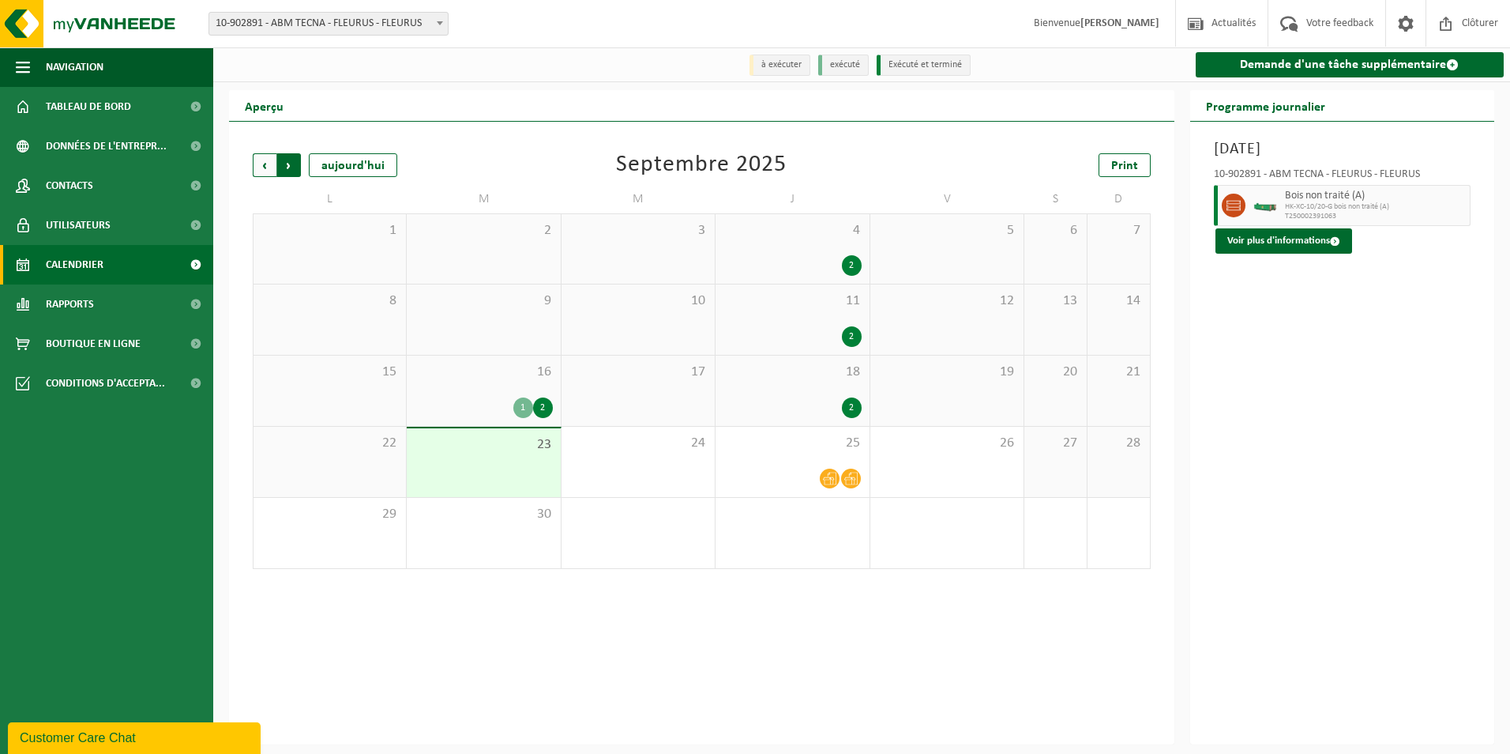
click at [271, 167] on span "Précédent" at bounding box center [265, 165] width 24 height 24
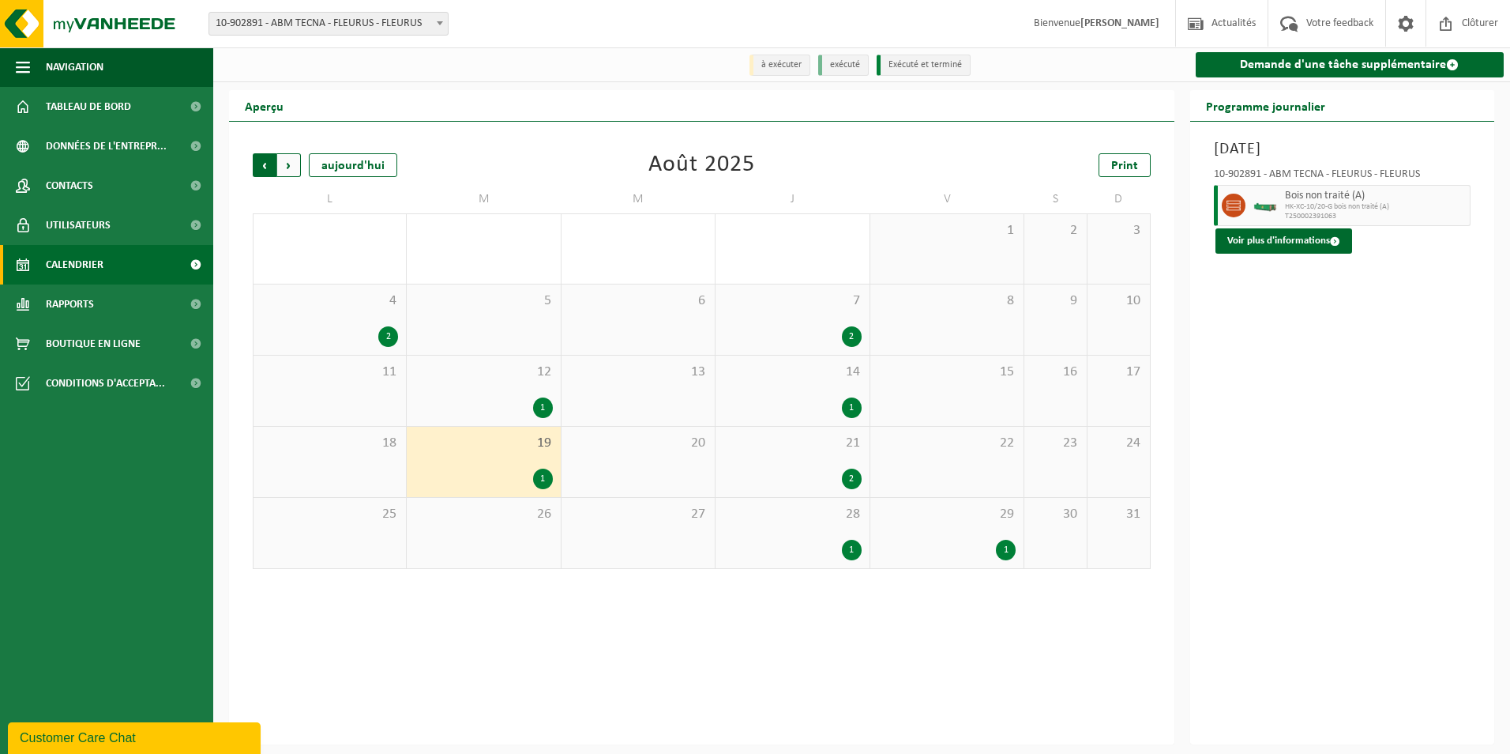
click at [298, 167] on span "Suivant" at bounding box center [289, 165] width 24 height 24
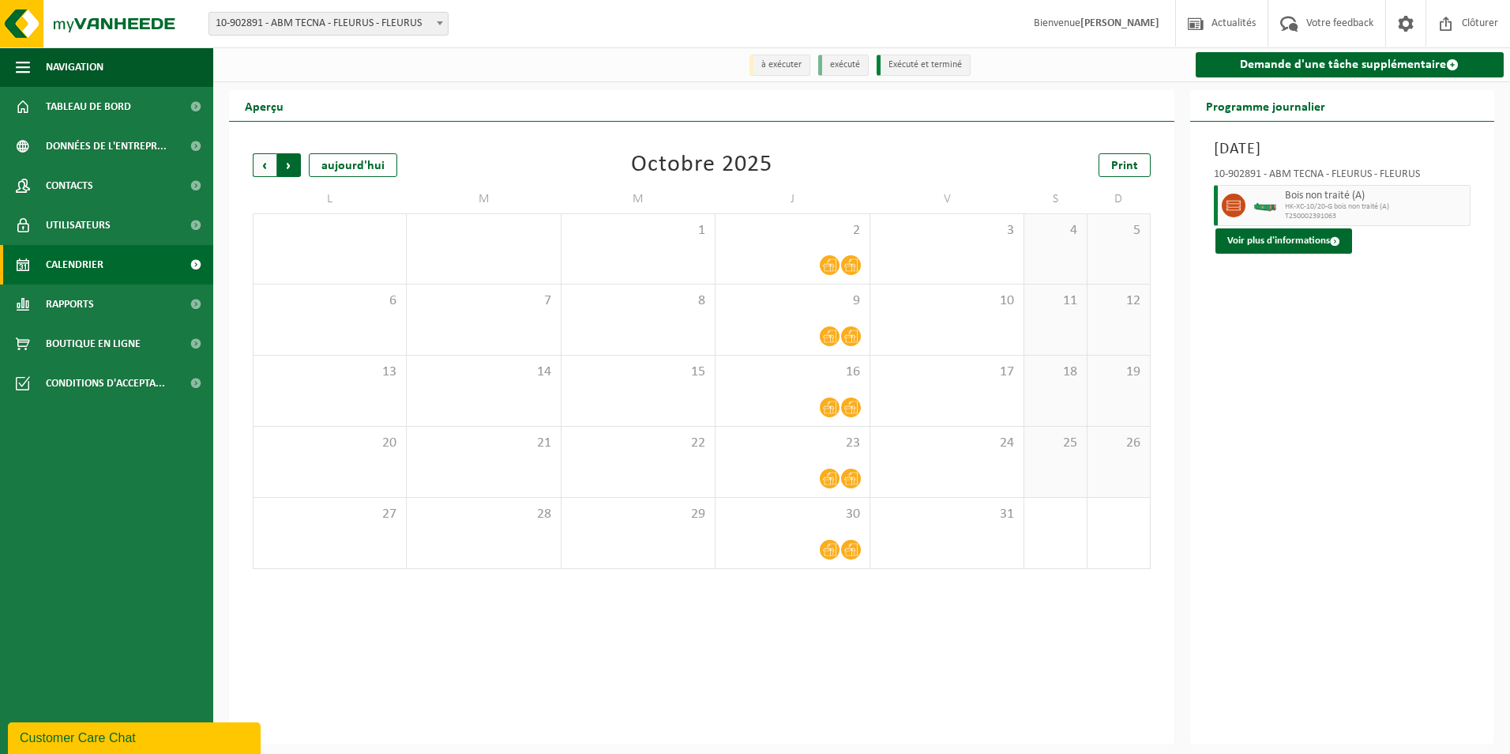
click at [273, 166] on span "Précédent" at bounding box center [265, 165] width 24 height 24
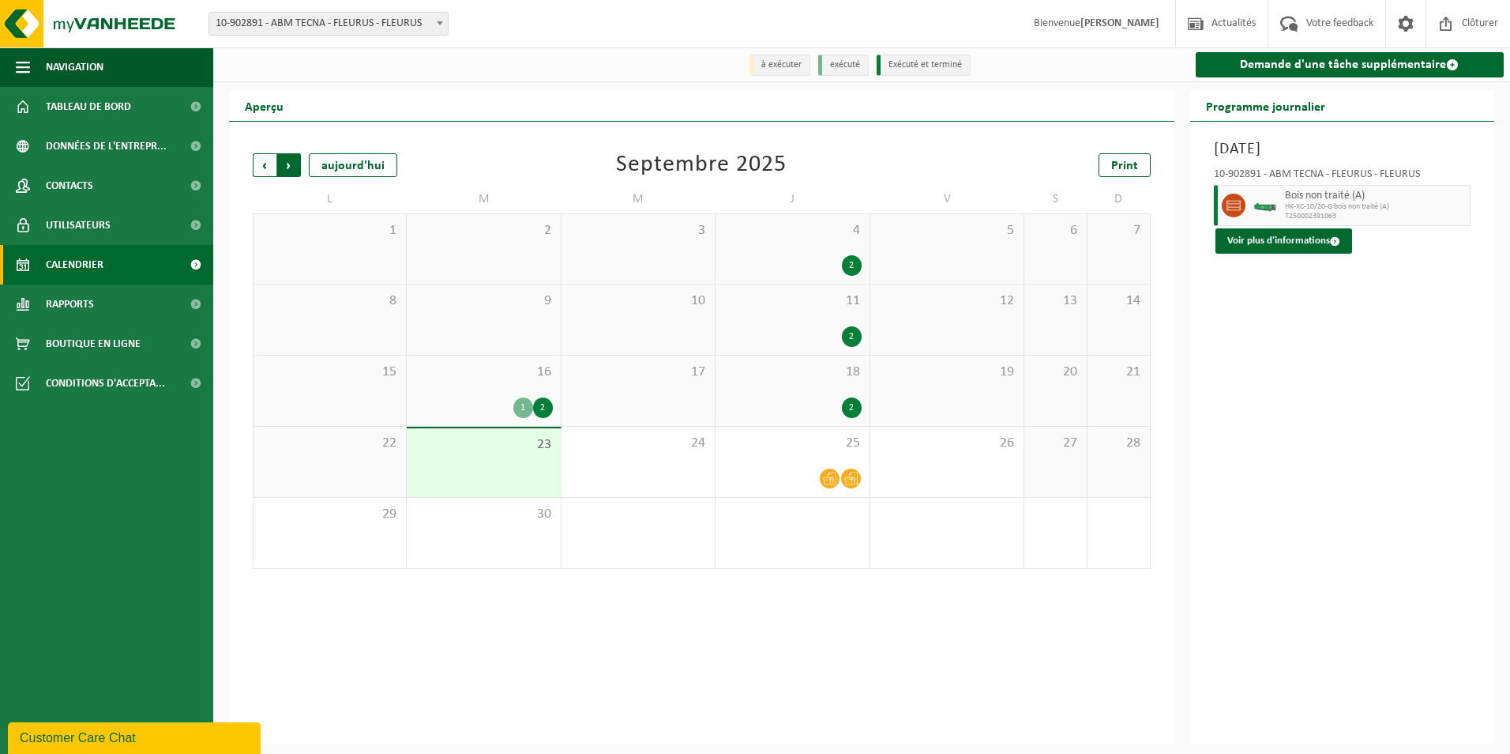
click at [269, 161] on span "Précédent" at bounding box center [265, 165] width 24 height 24
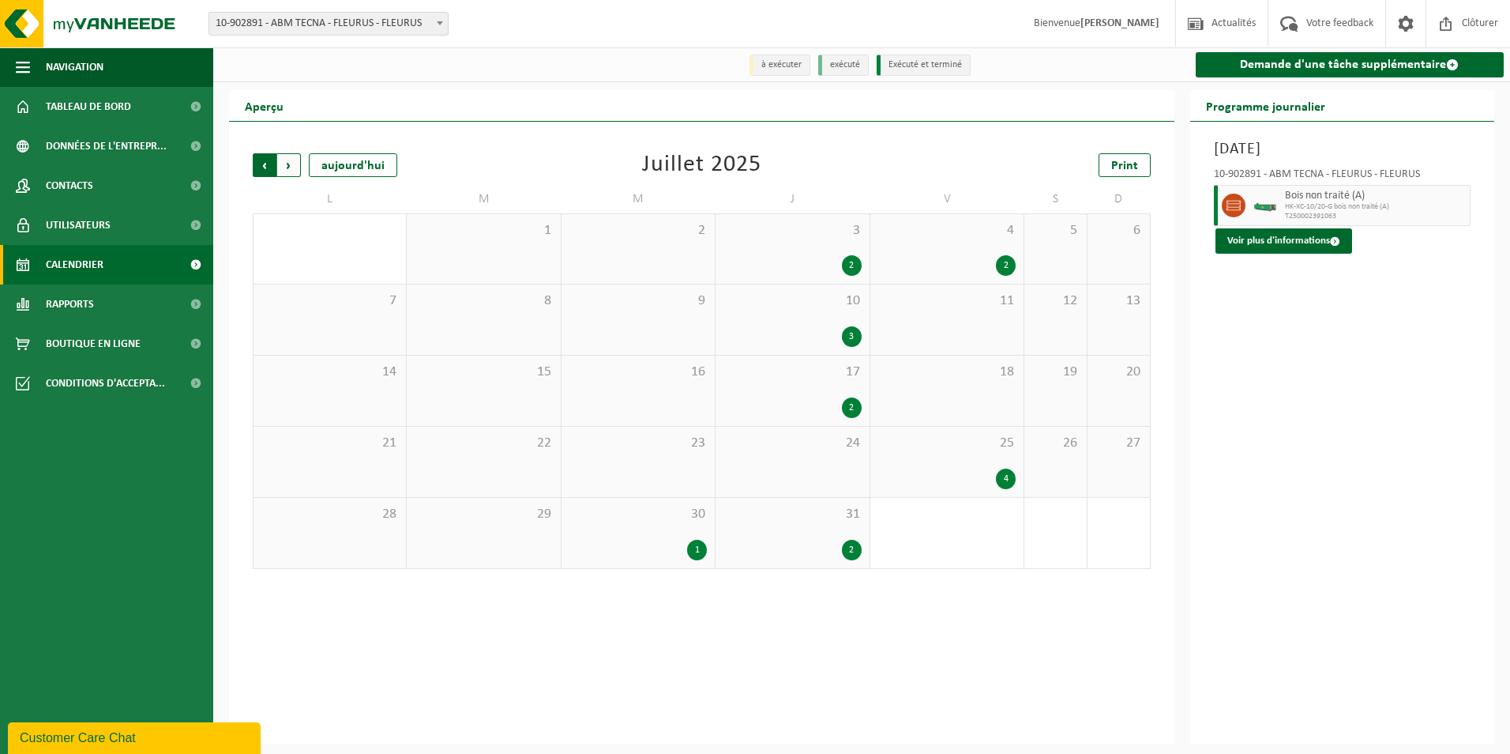
click at [289, 164] on span "Suivant" at bounding box center [289, 165] width 24 height 24
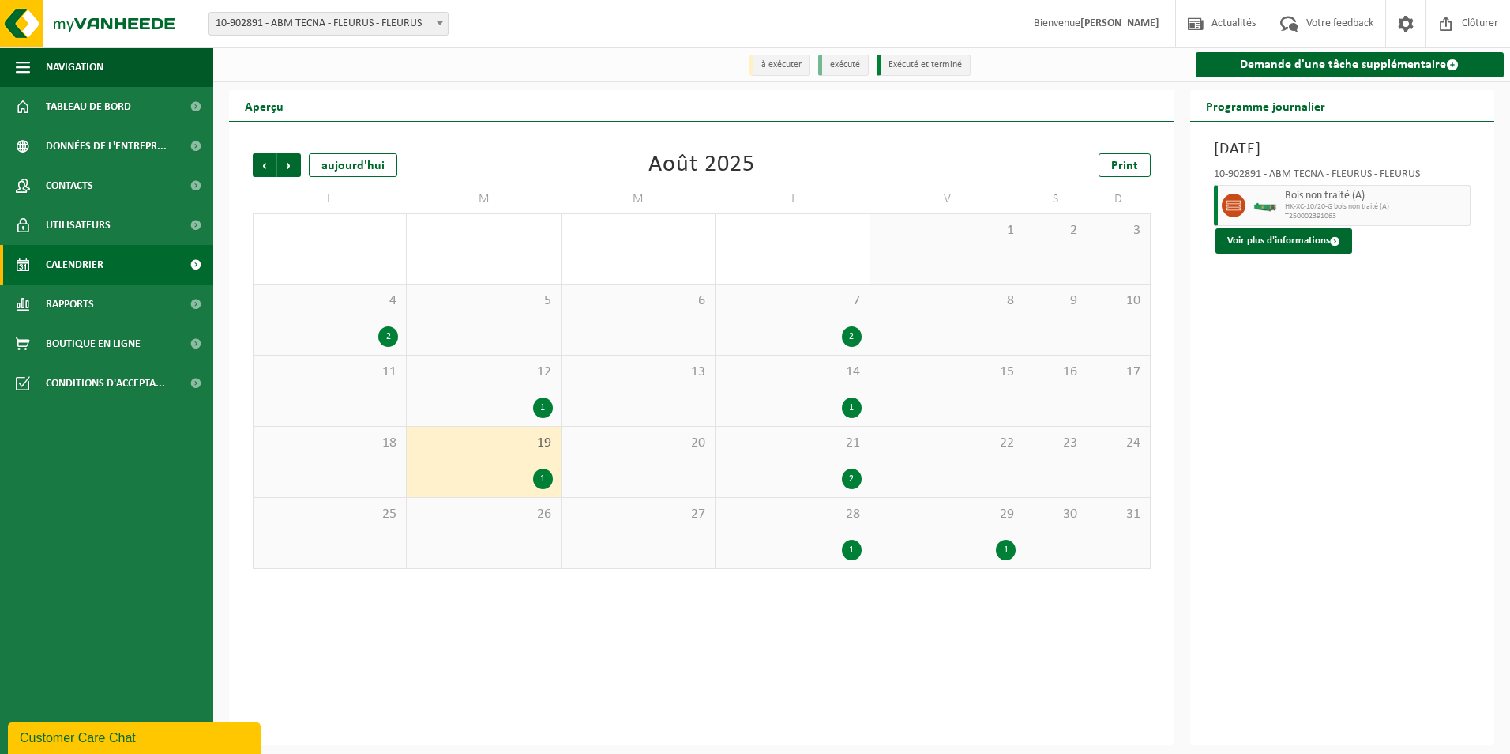
click at [289, 164] on span "Suivant" at bounding box center [289, 165] width 24 height 24
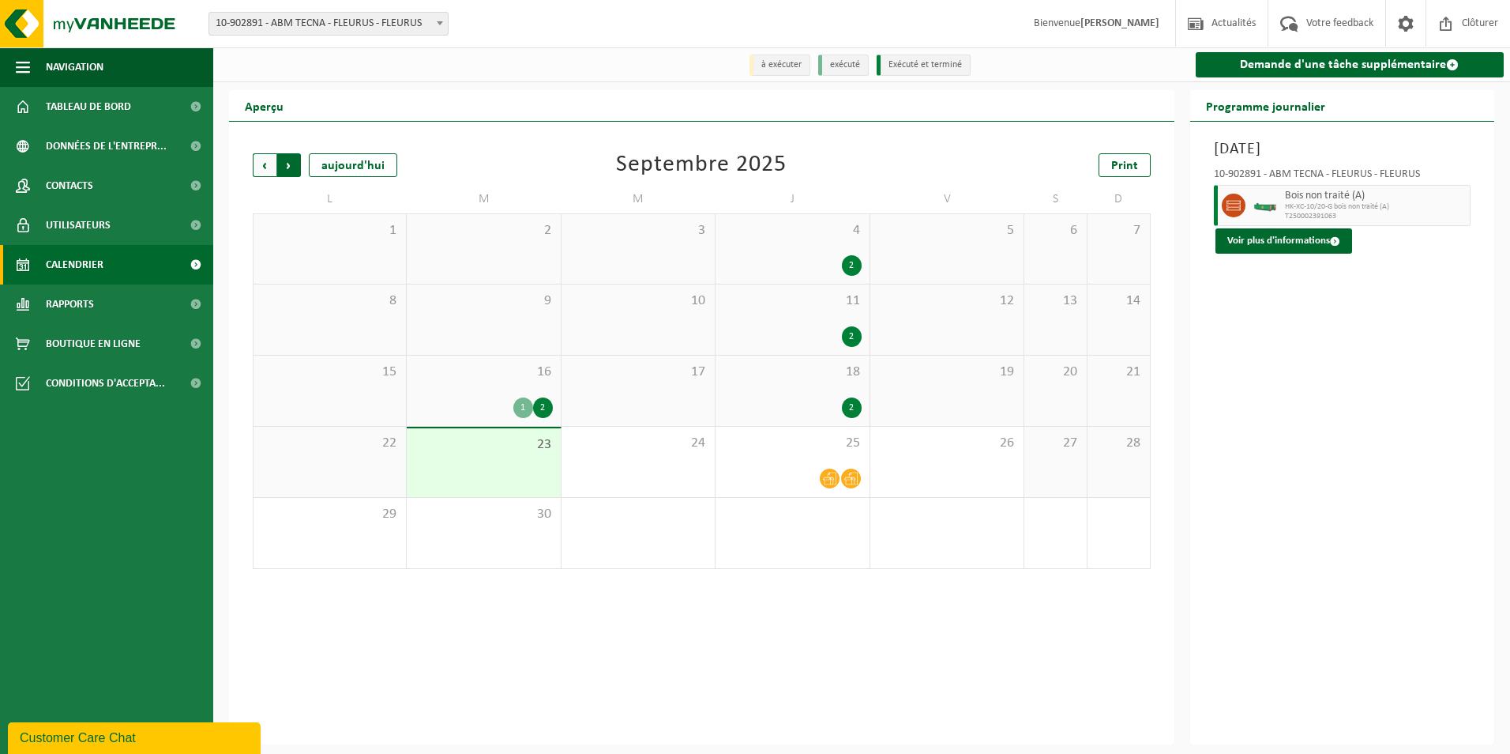
click at [271, 169] on span "Précédent" at bounding box center [265, 165] width 24 height 24
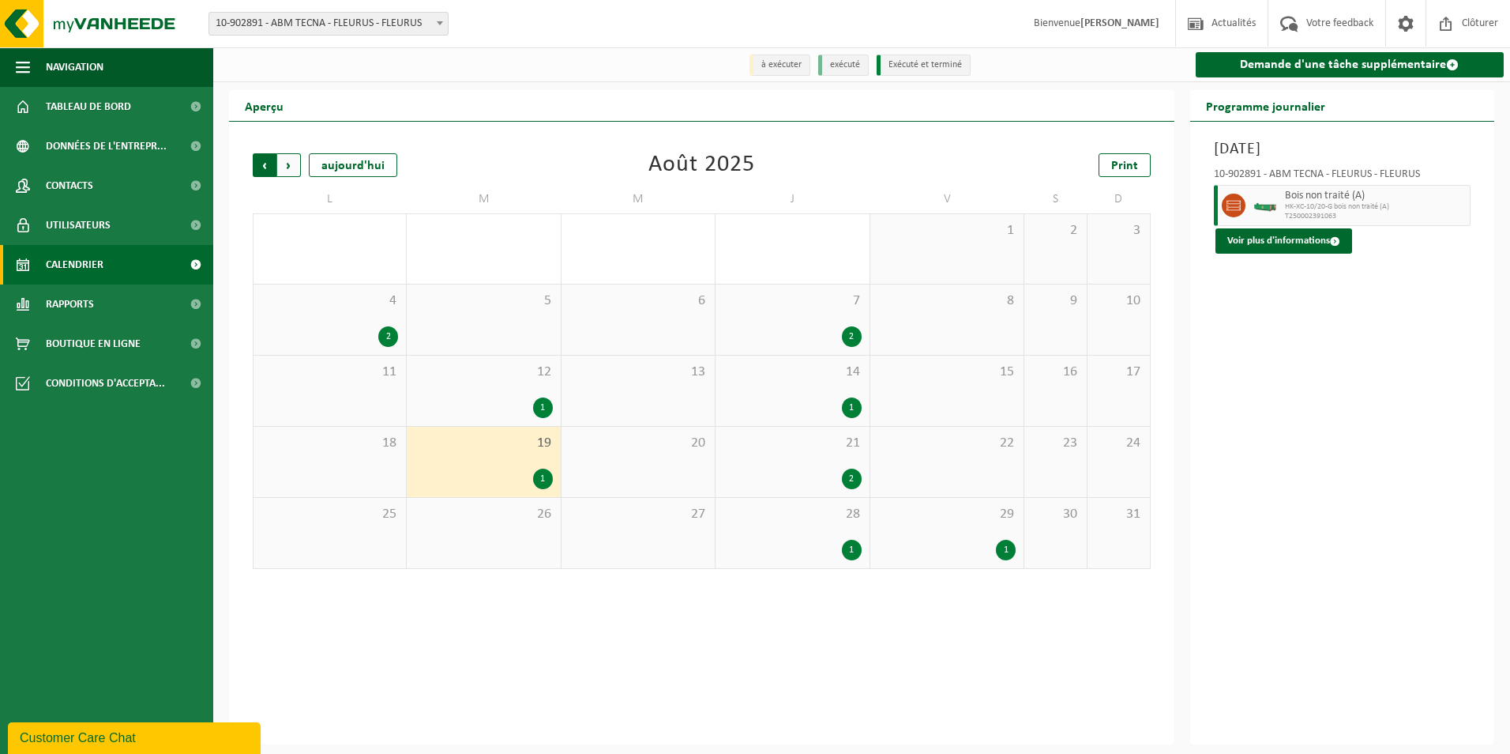
click at [288, 168] on span "Suivant" at bounding box center [289, 165] width 24 height 24
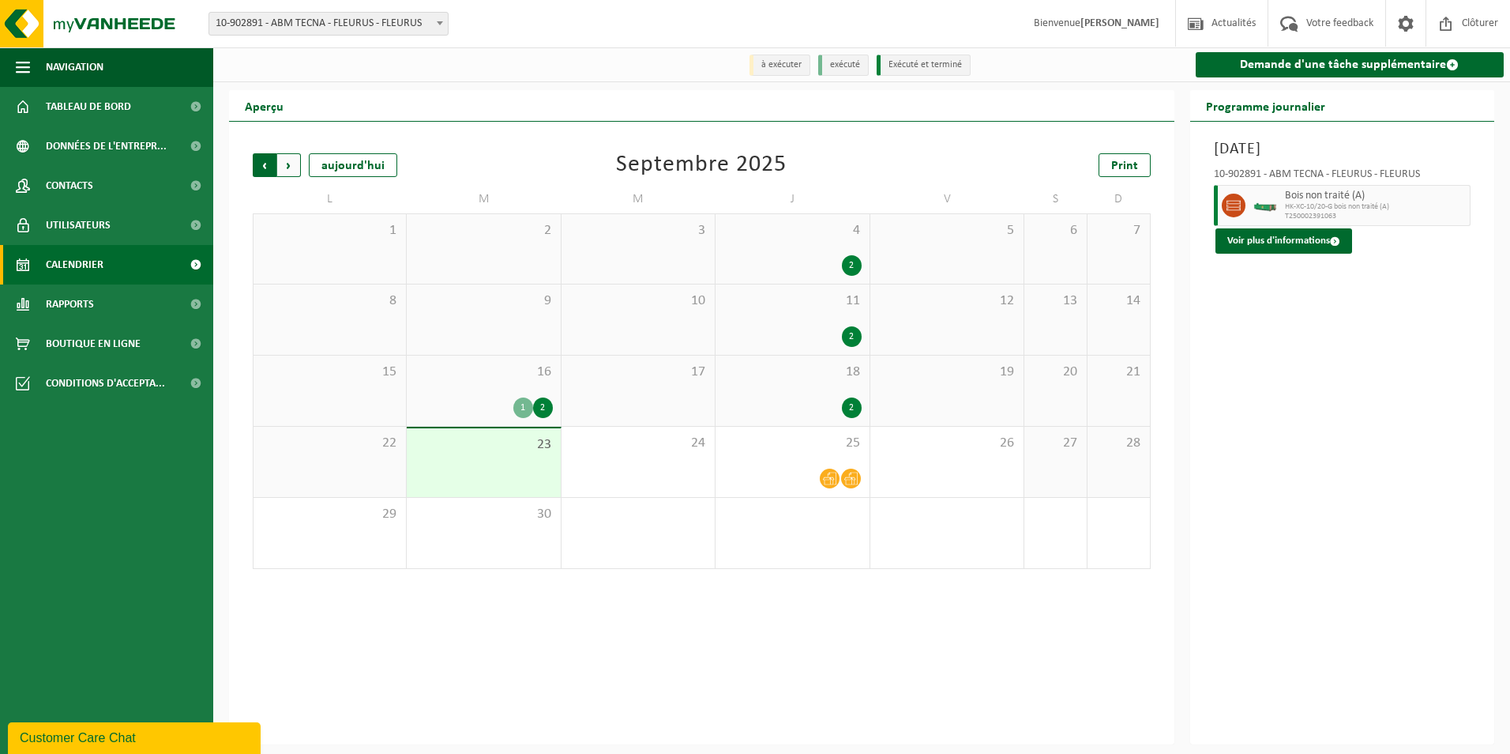
click at [287, 167] on span "Suivant" at bounding box center [289, 165] width 24 height 24
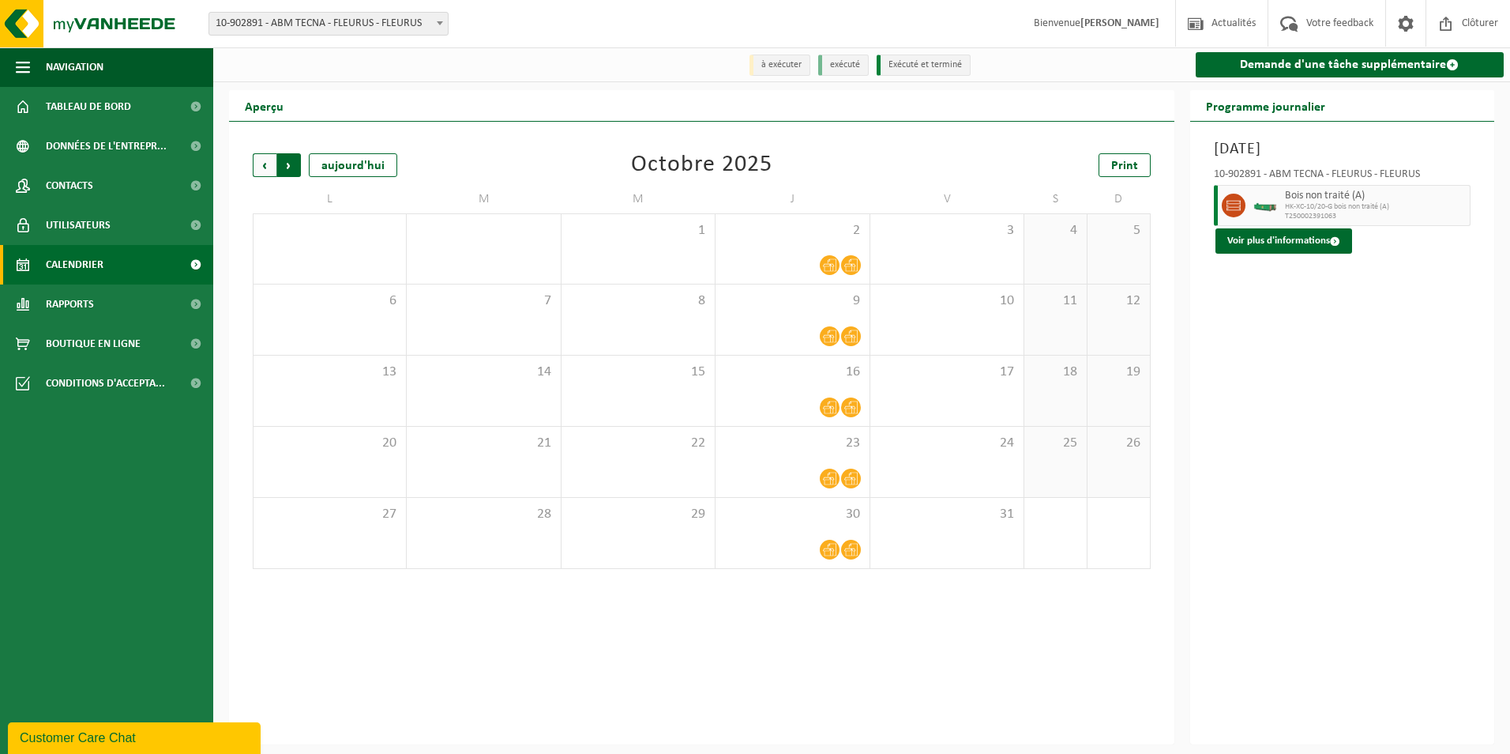
click at [262, 172] on span "Précédent" at bounding box center [265, 165] width 24 height 24
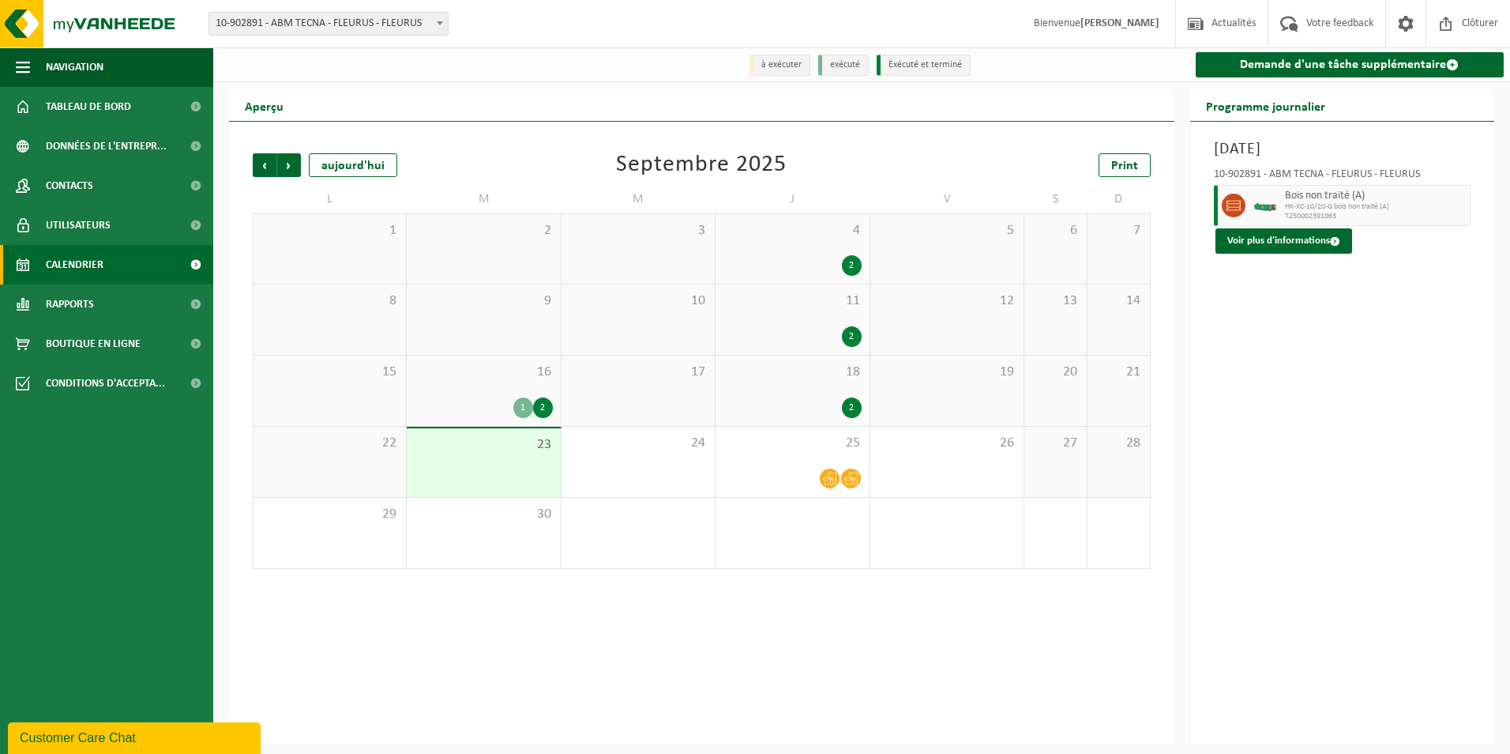
click at [770, 408] on div "2" at bounding box center [792, 407] width 137 height 21
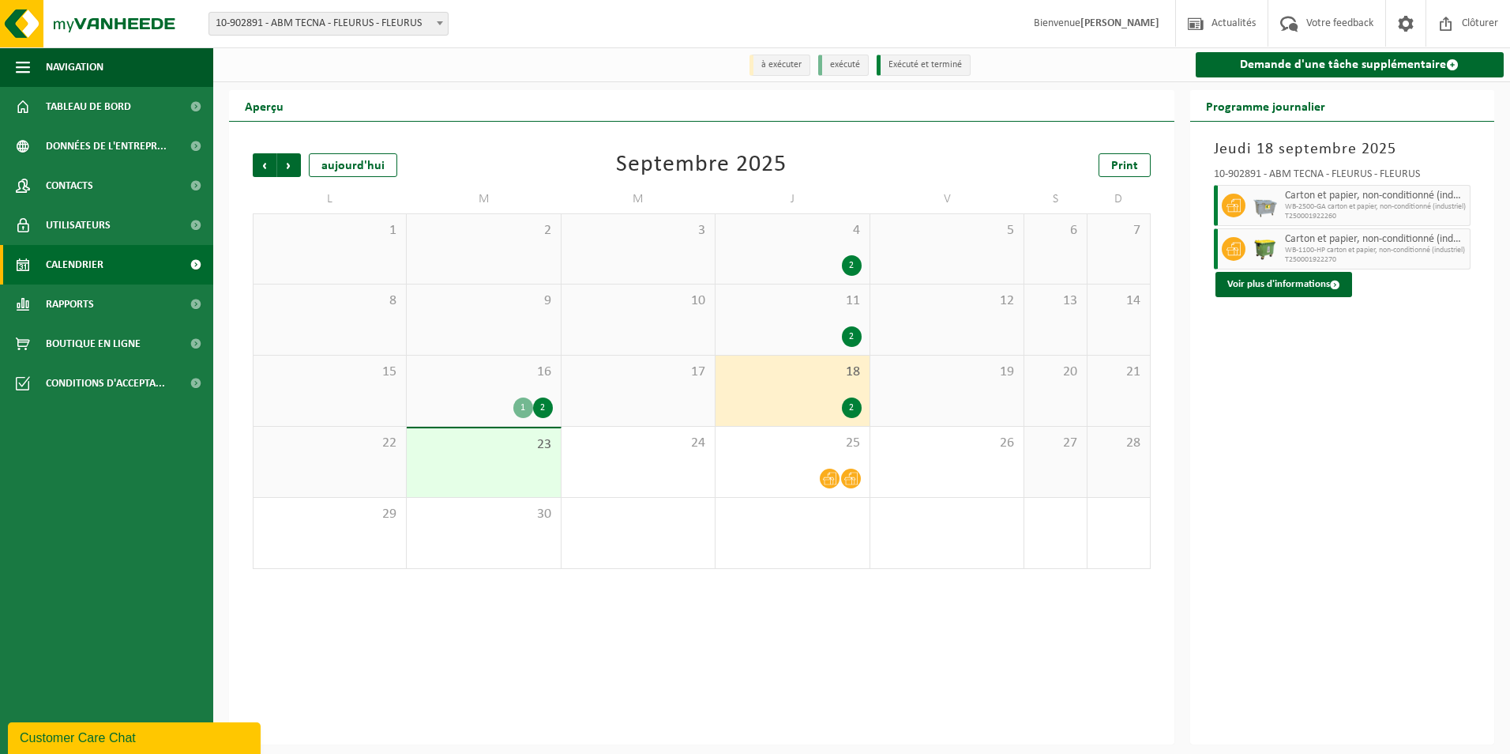
click at [800, 318] on div "11 2" at bounding box center [792, 319] width 153 height 70
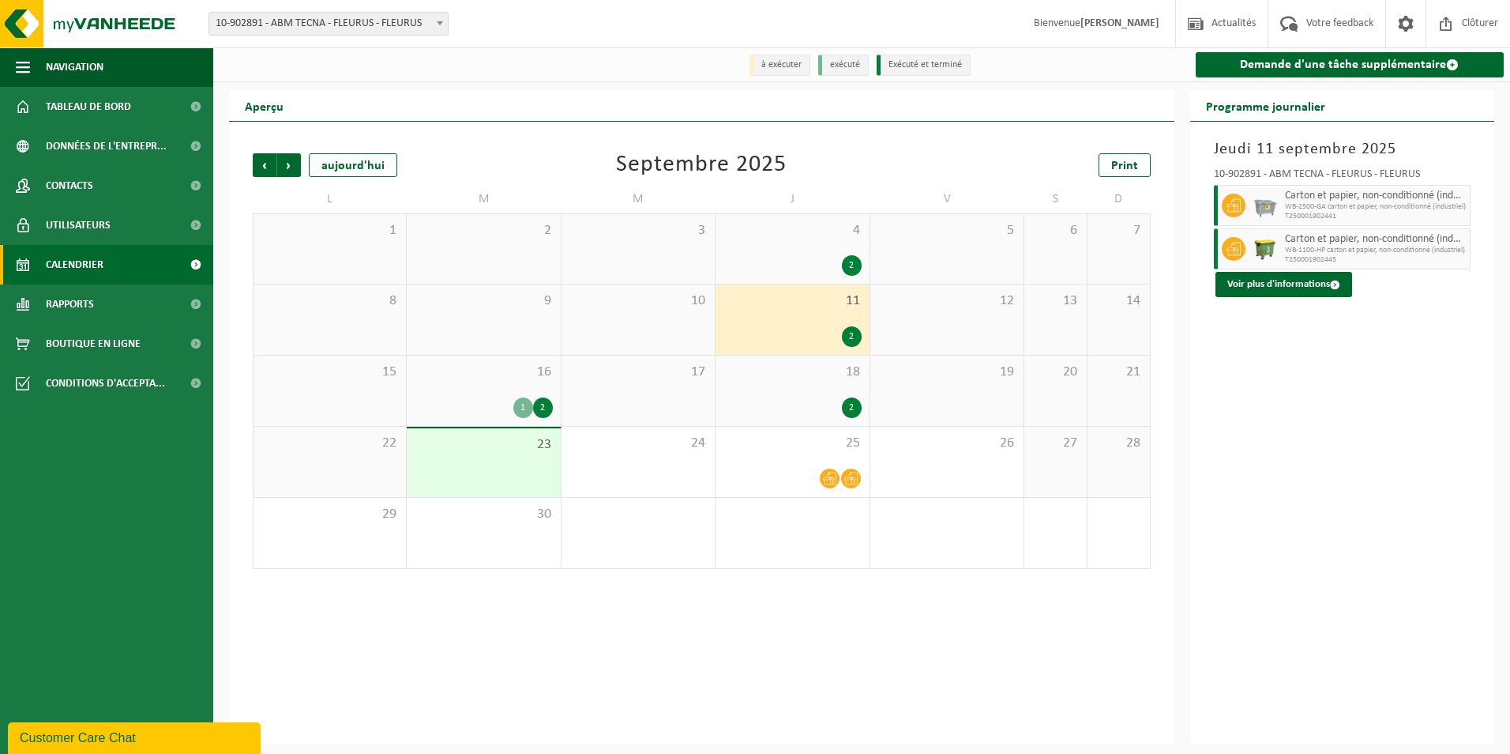
click at [774, 245] on div "4 2" at bounding box center [792, 249] width 153 height 70
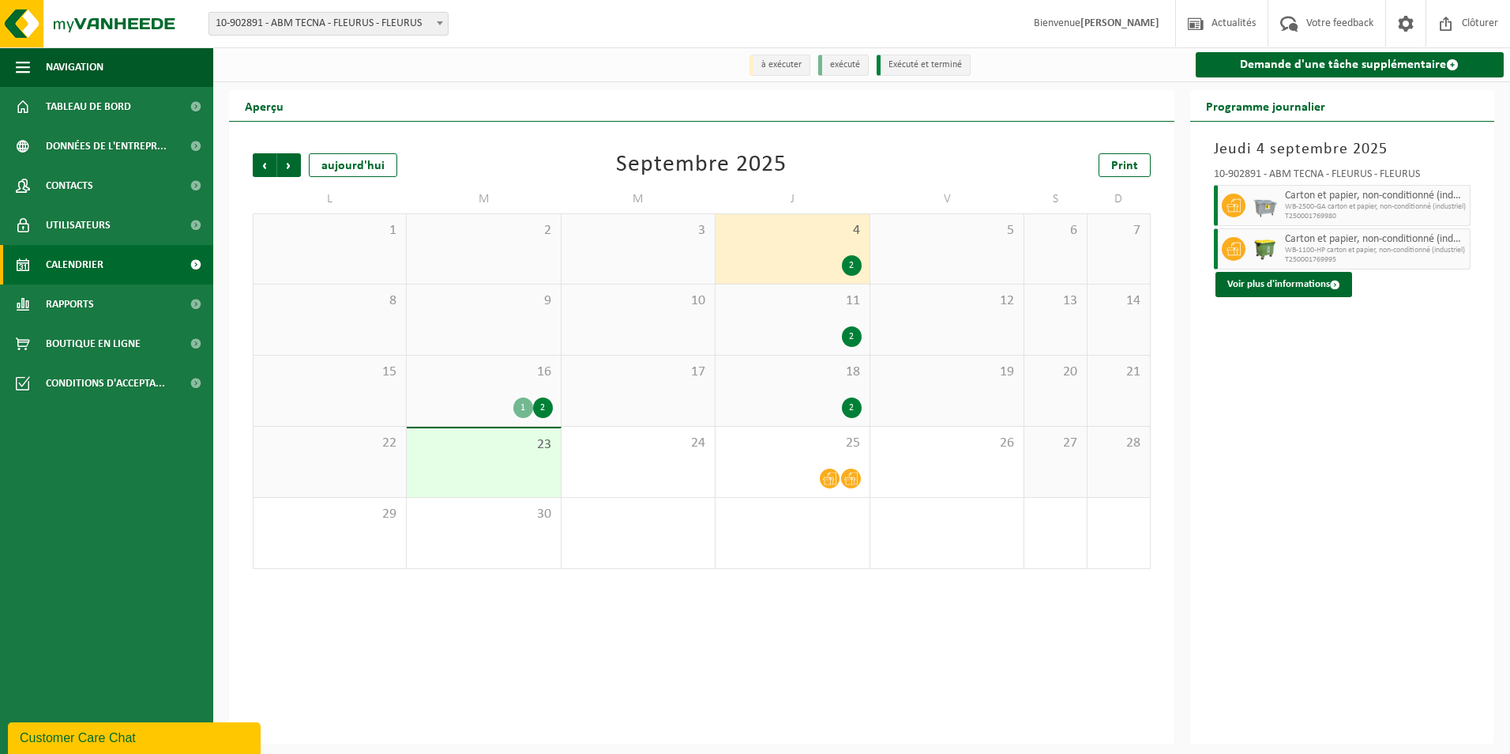
click at [776, 309] on span "11" at bounding box center [792, 300] width 137 height 17
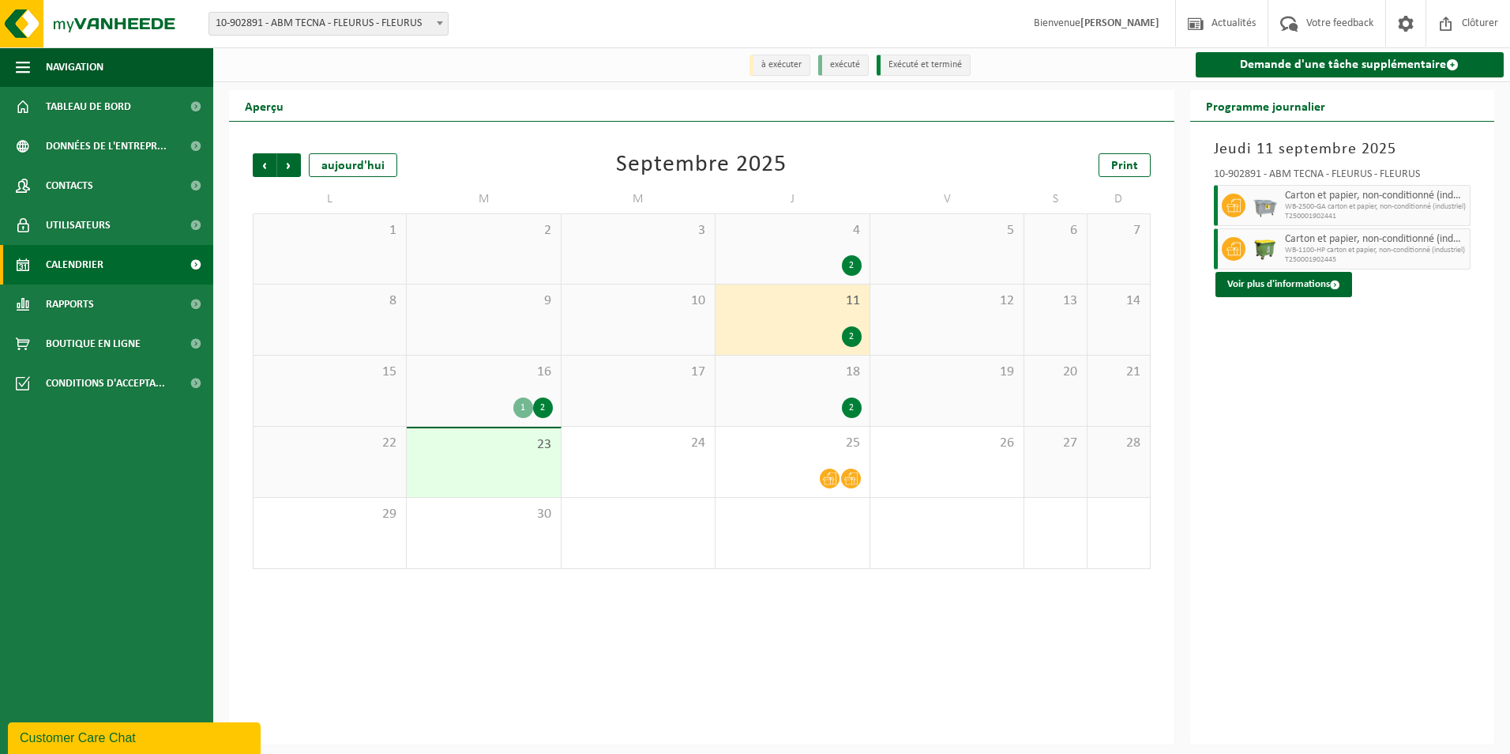
click at [777, 258] on div "2" at bounding box center [792, 265] width 137 height 21
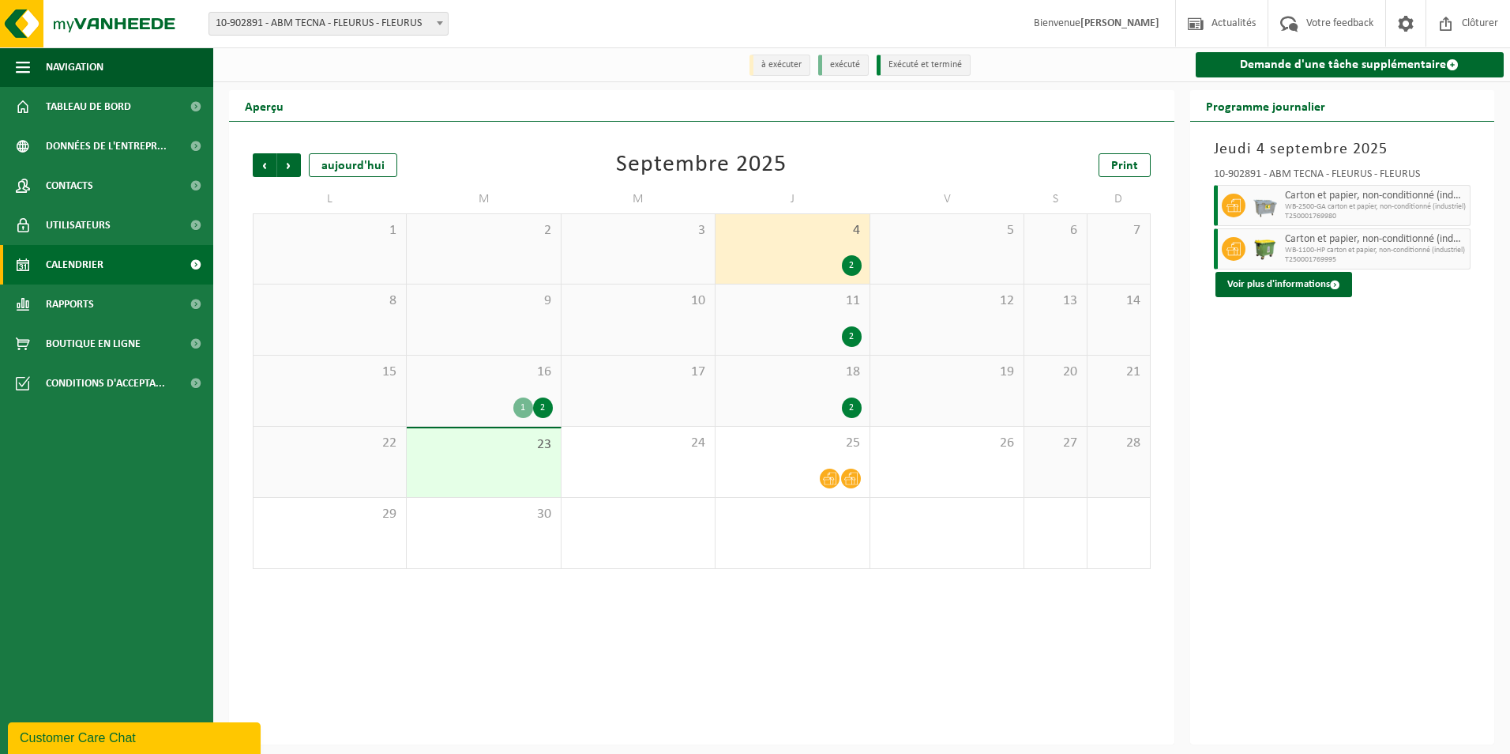
click at [788, 324] on div "11 2" at bounding box center [792, 319] width 153 height 70
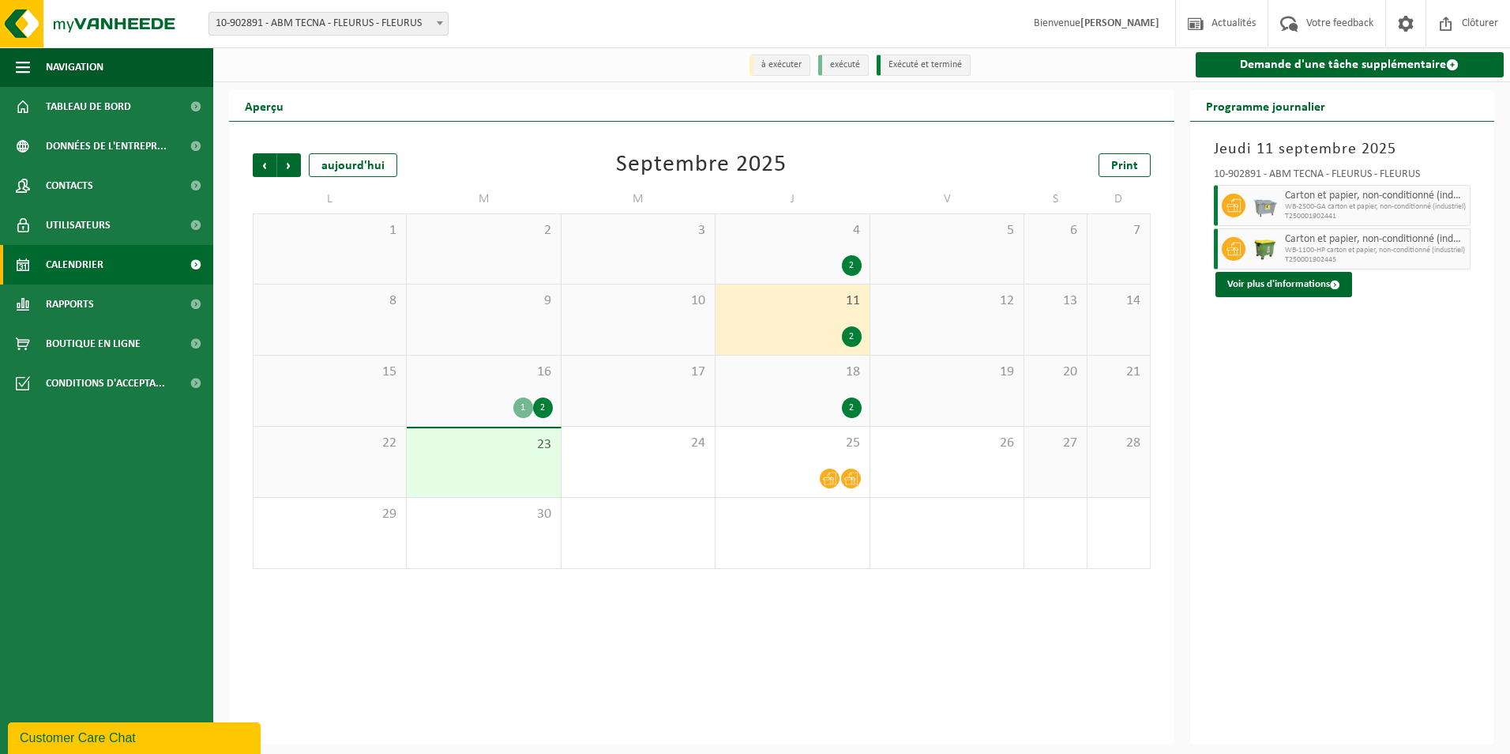
click at [821, 422] on div "18 2" at bounding box center [792, 390] width 153 height 70
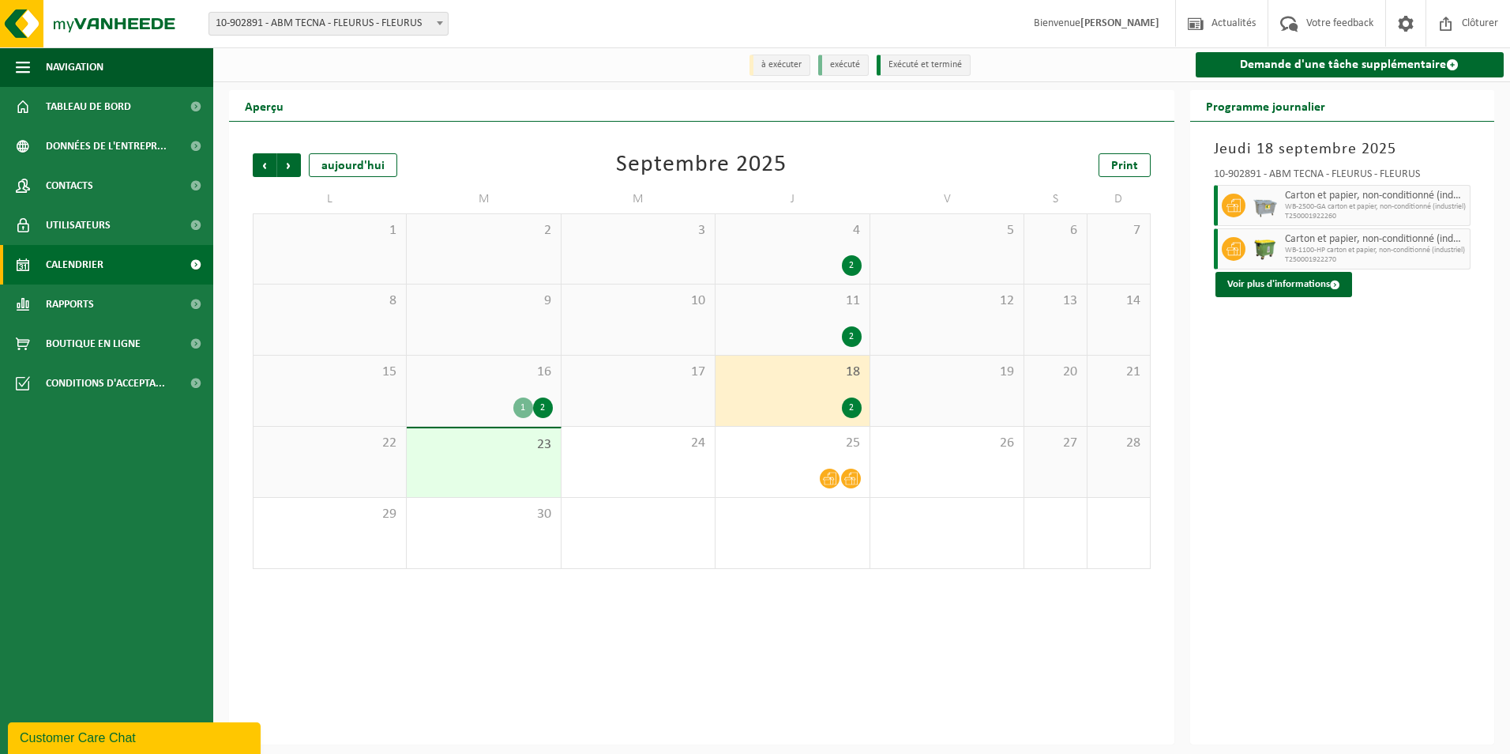
click at [814, 372] on span "18" at bounding box center [792, 371] width 137 height 17
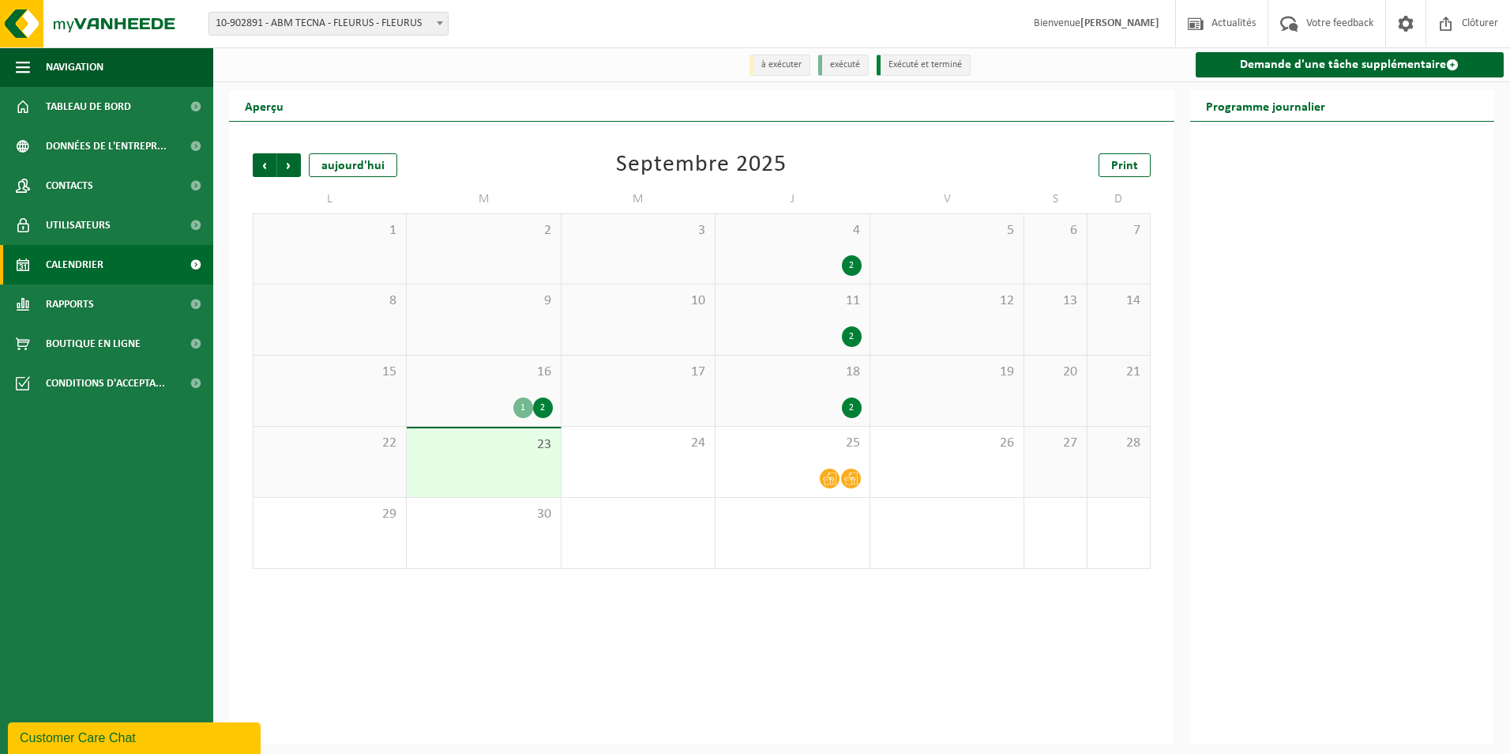
click at [802, 334] on div "2" at bounding box center [792, 336] width 137 height 21
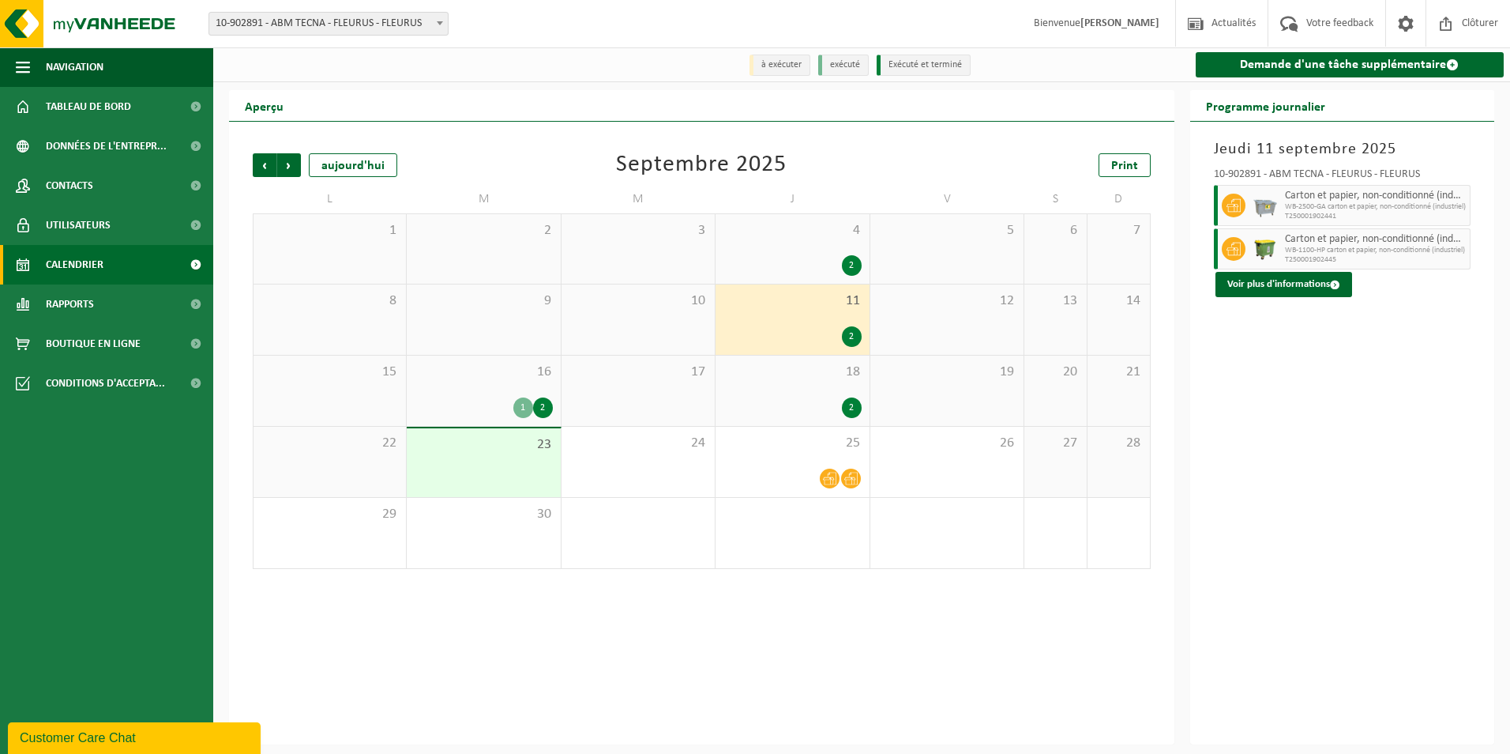
click at [774, 247] on div "4 2" at bounding box center [792, 249] width 153 height 70
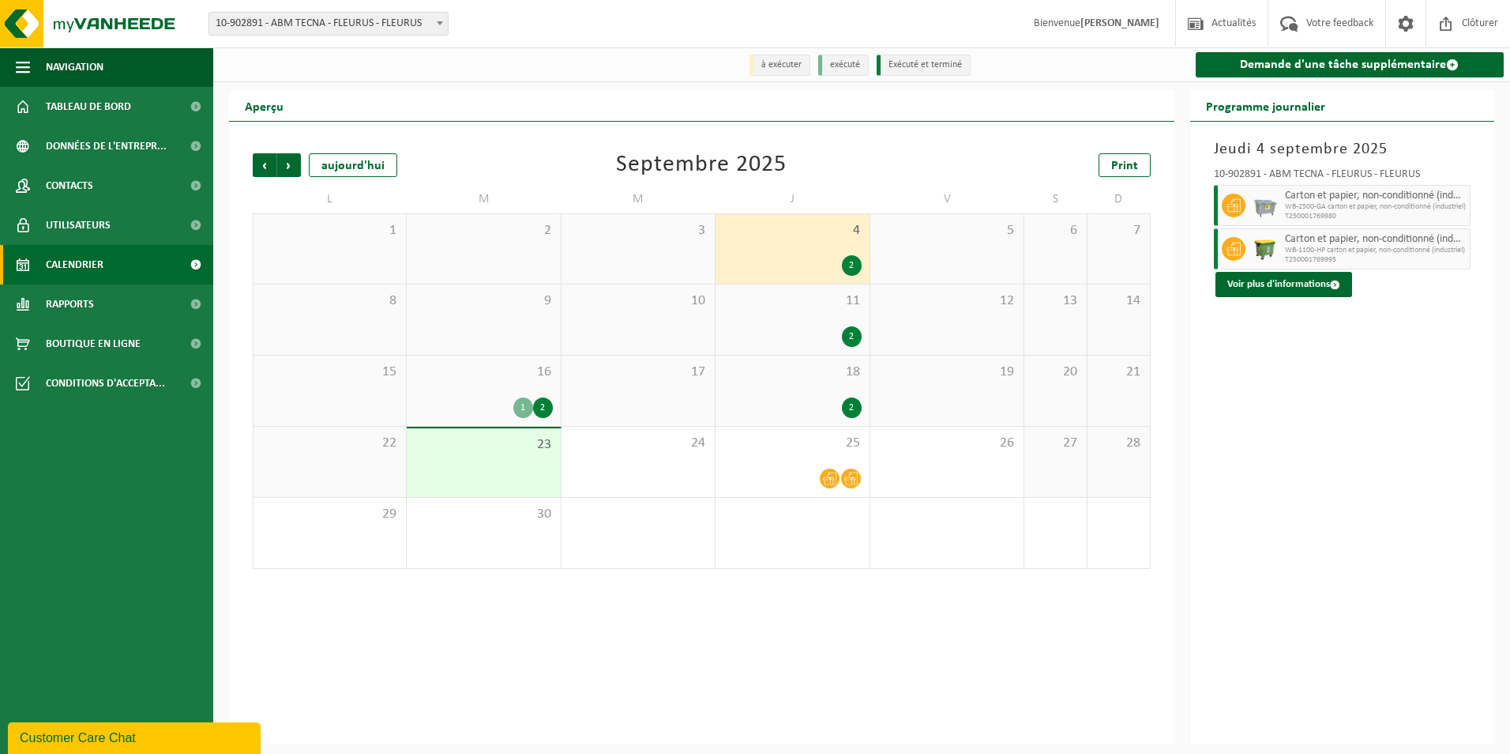
click at [764, 340] on div "2" at bounding box center [792, 336] width 137 height 21
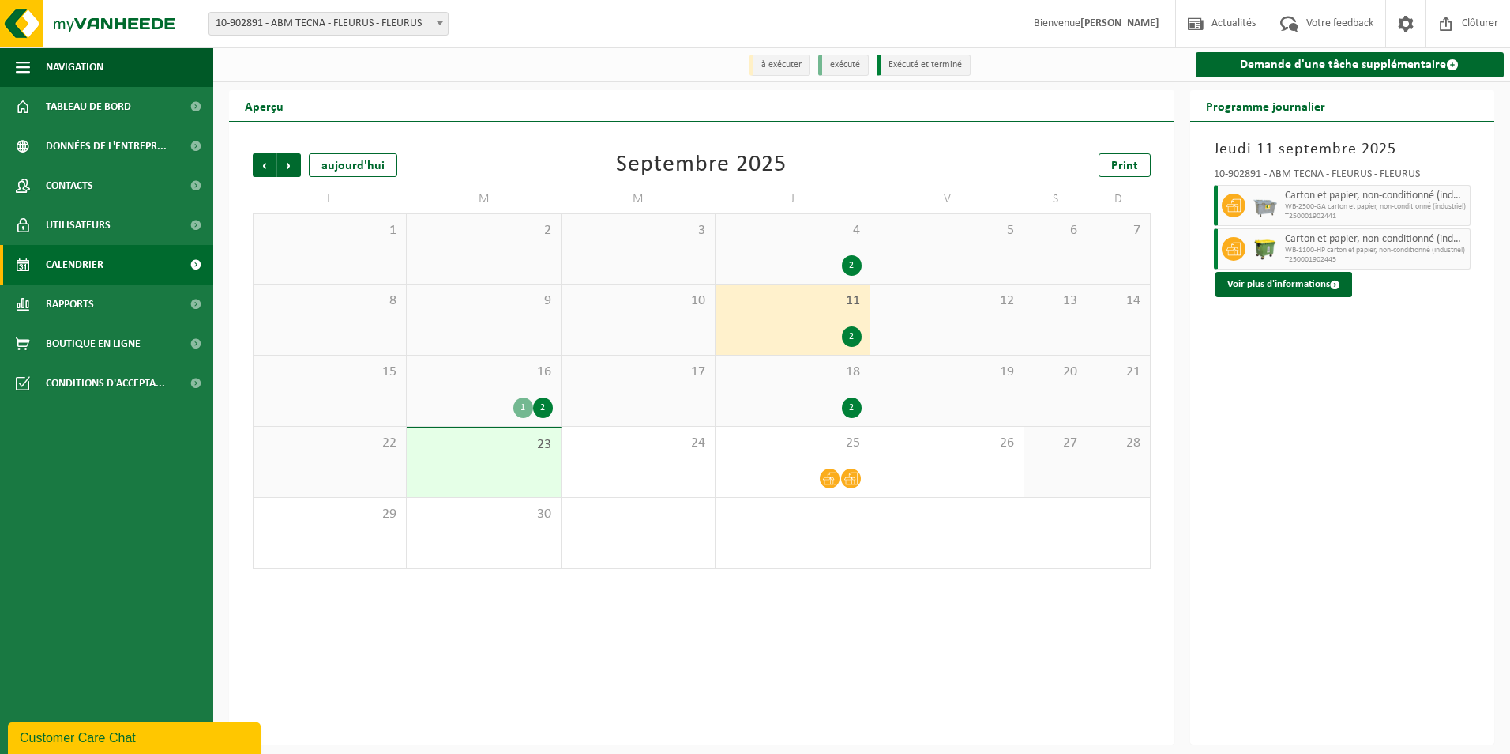
click at [771, 390] on div "18 2" at bounding box center [792, 390] width 153 height 70
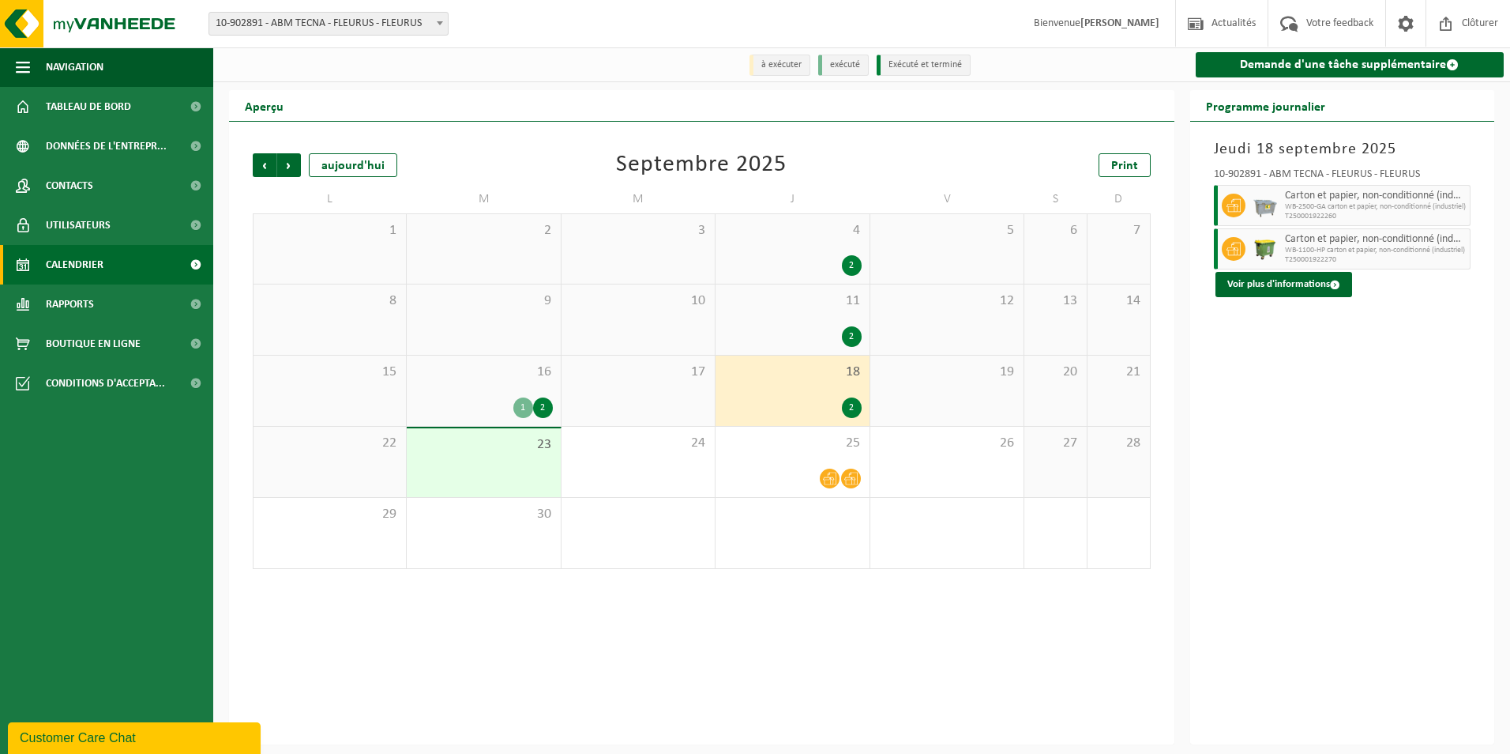
click at [790, 320] on div "11 2" at bounding box center [792, 319] width 153 height 70
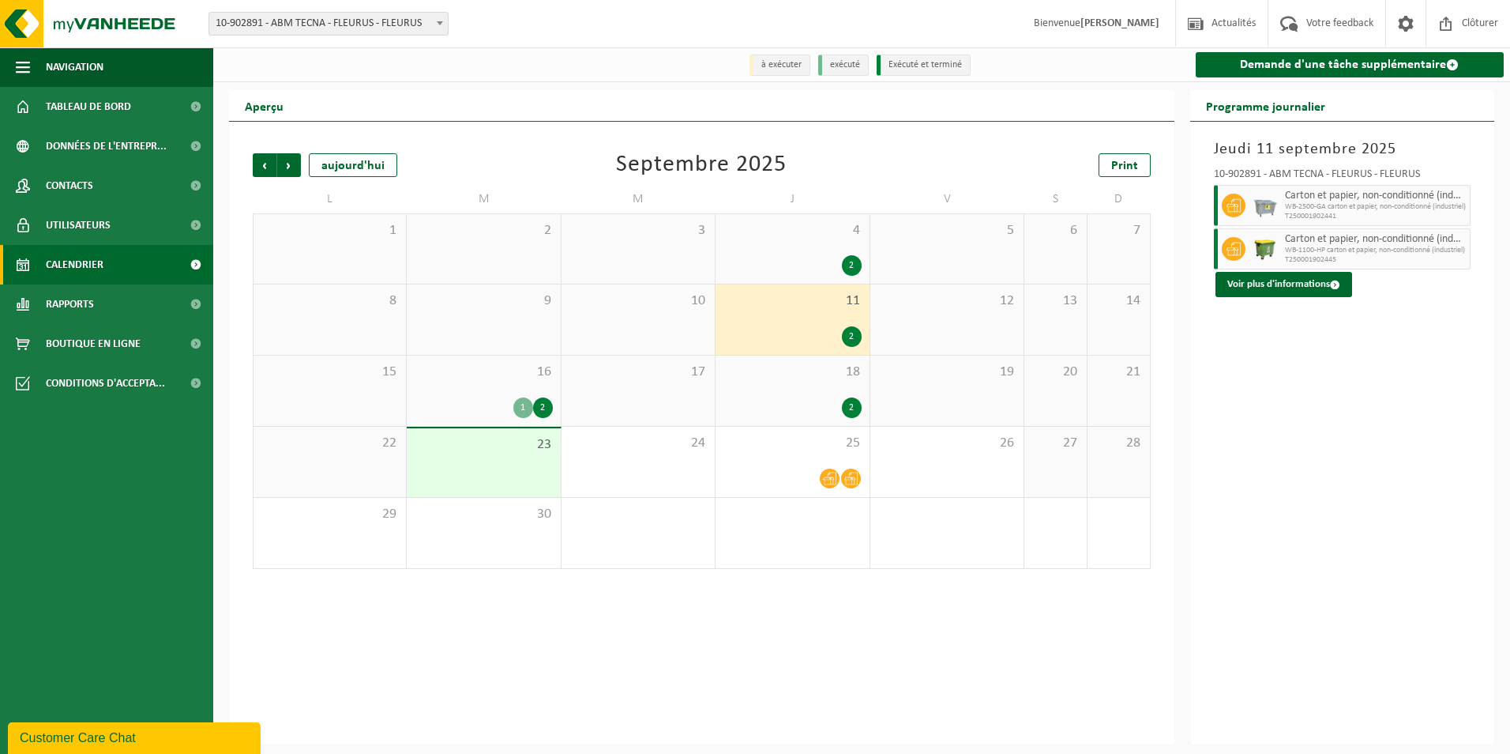
click at [814, 387] on div "18 2" at bounding box center [792, 390] width 153 height 70
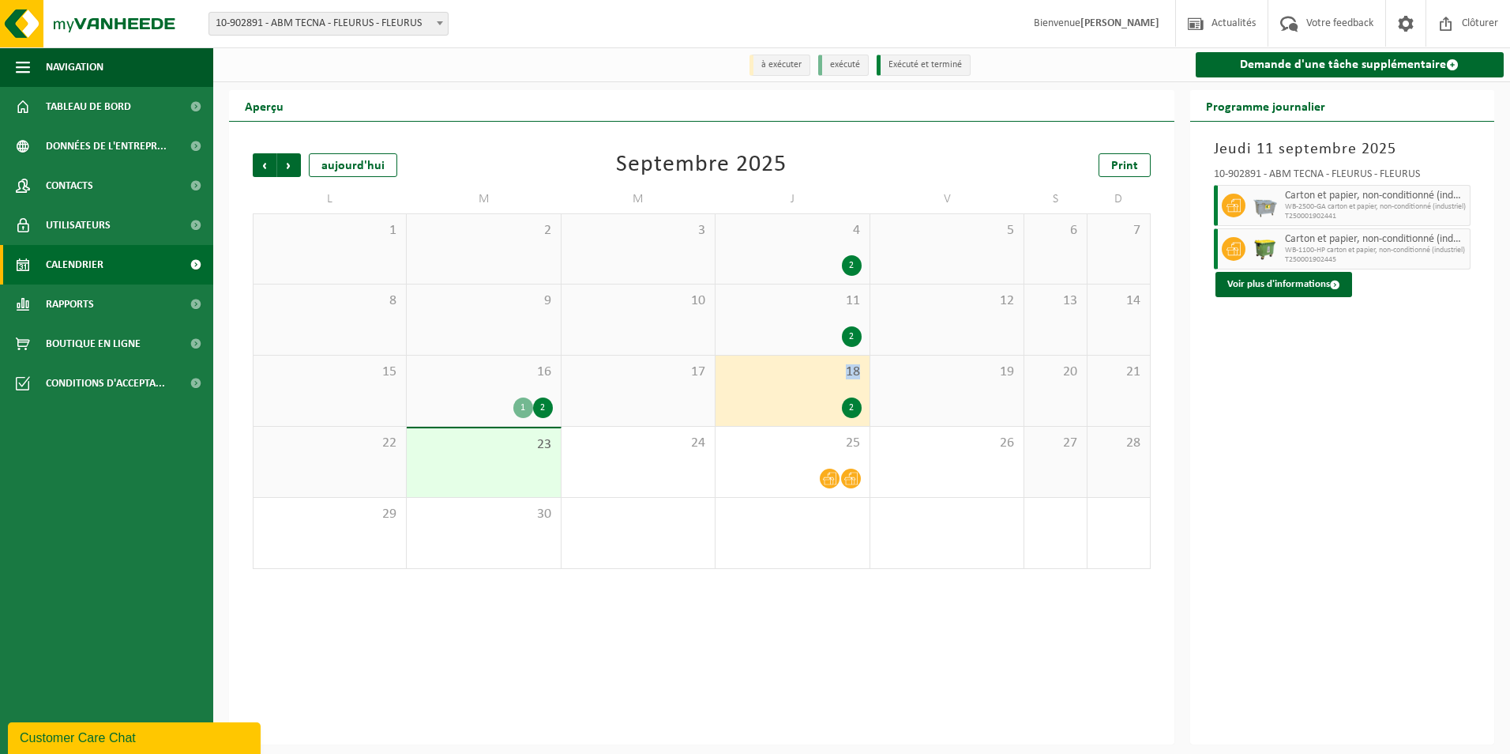
click at [814, 387] on div "18 2" at bounding box center [792, 390] width 153 height 70
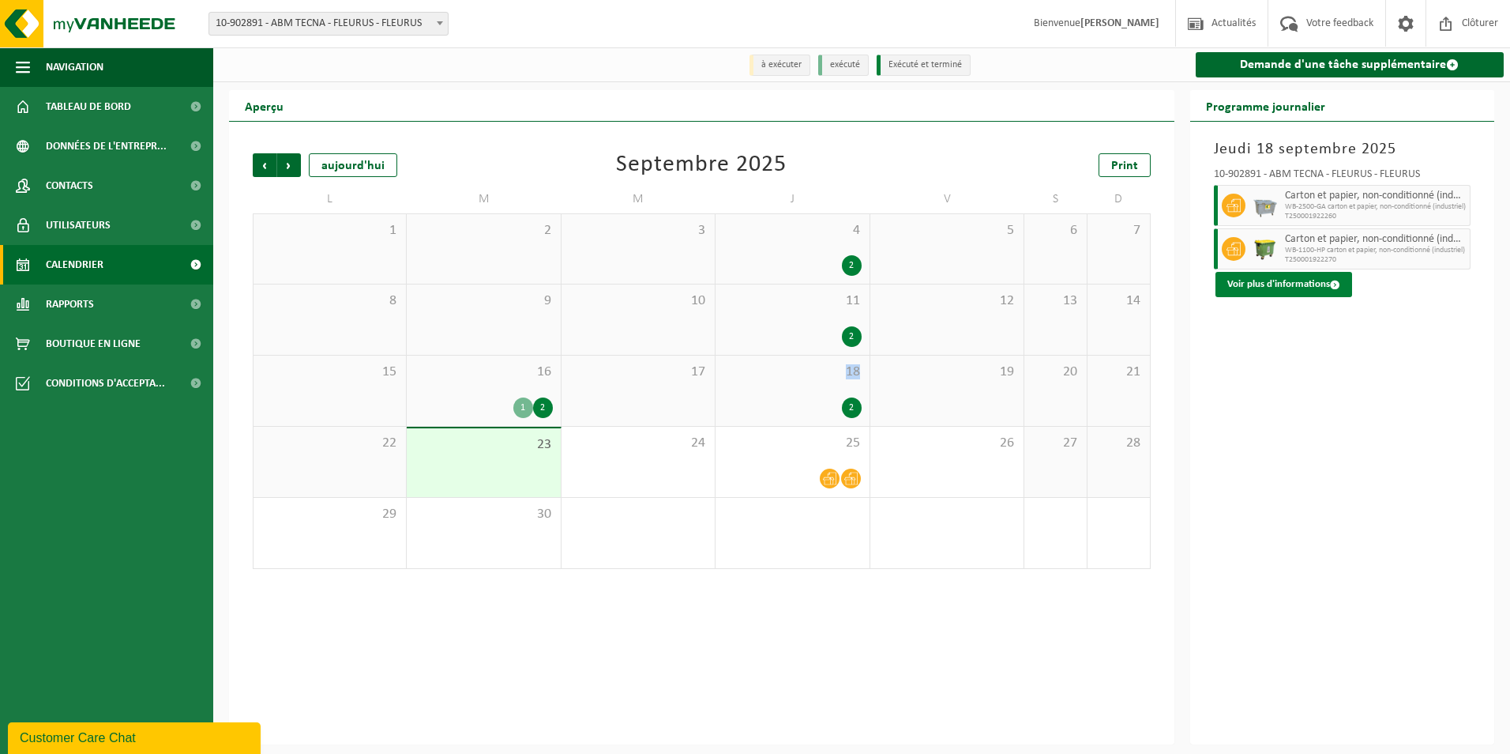
click at [1244, 290] on button "Voir plus d'informations" at bounding box center [1284, 284] width 137 height 25
click at [1244, 290] on body "Site: 10-902891 - ABM TECNA - FLEURUS - FLEURUS 01-056735 - ABM SA - FLEURUS 10…" at bounding box center [755, 372] width 1510 height 744
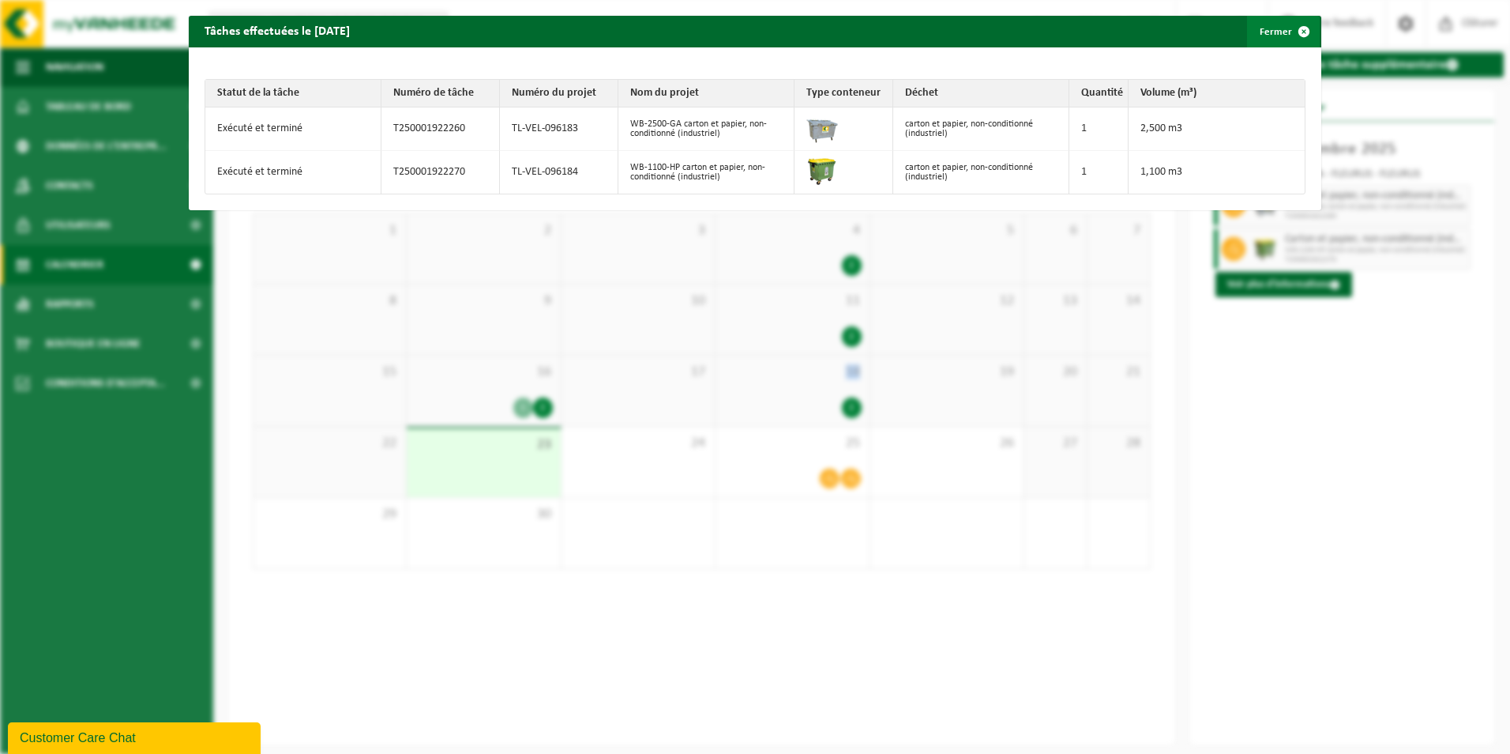
click at [1300, 32] on span "button" at bounding box center [1304, 32] width 32 height 32
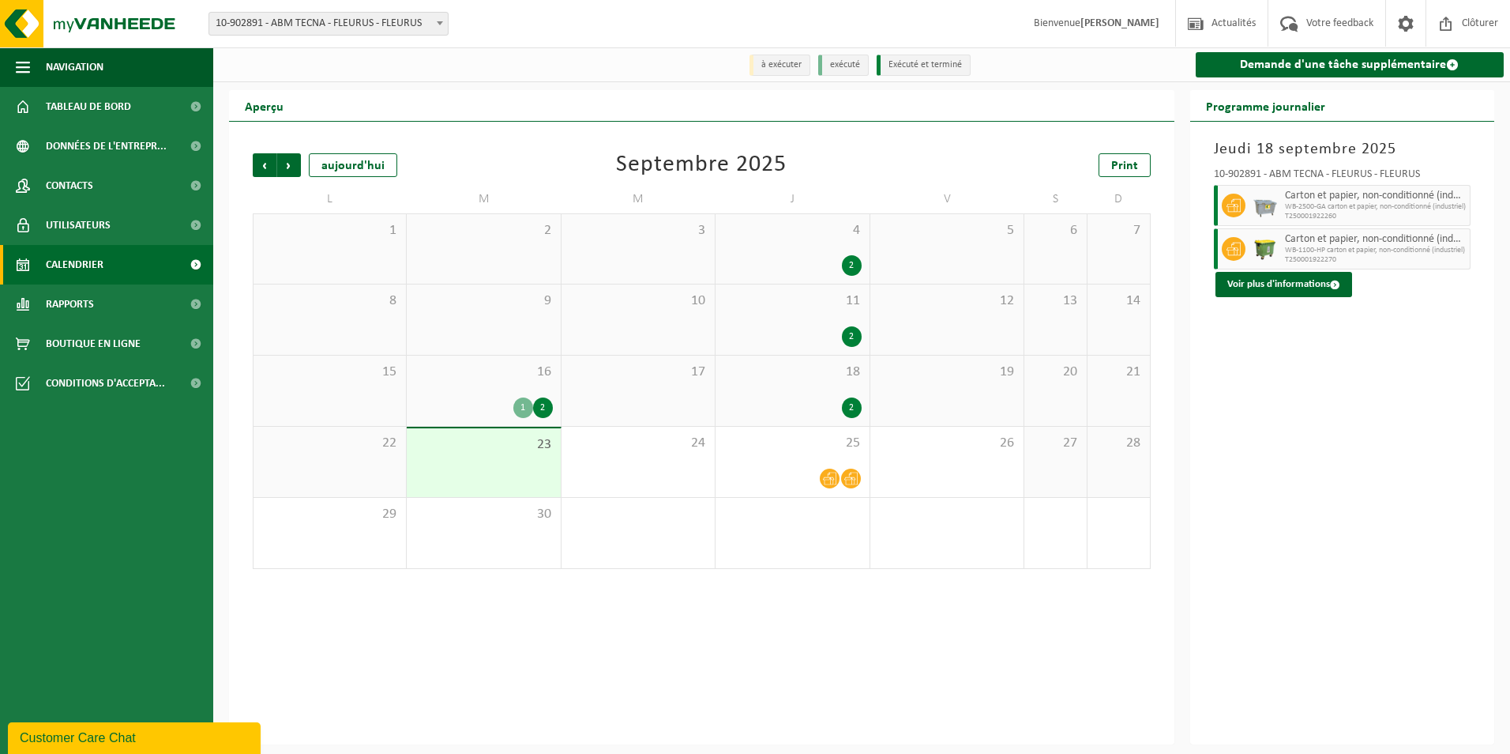
click at [812, 337] on div "2" at bounding box center [792, 336] width 137 height 21
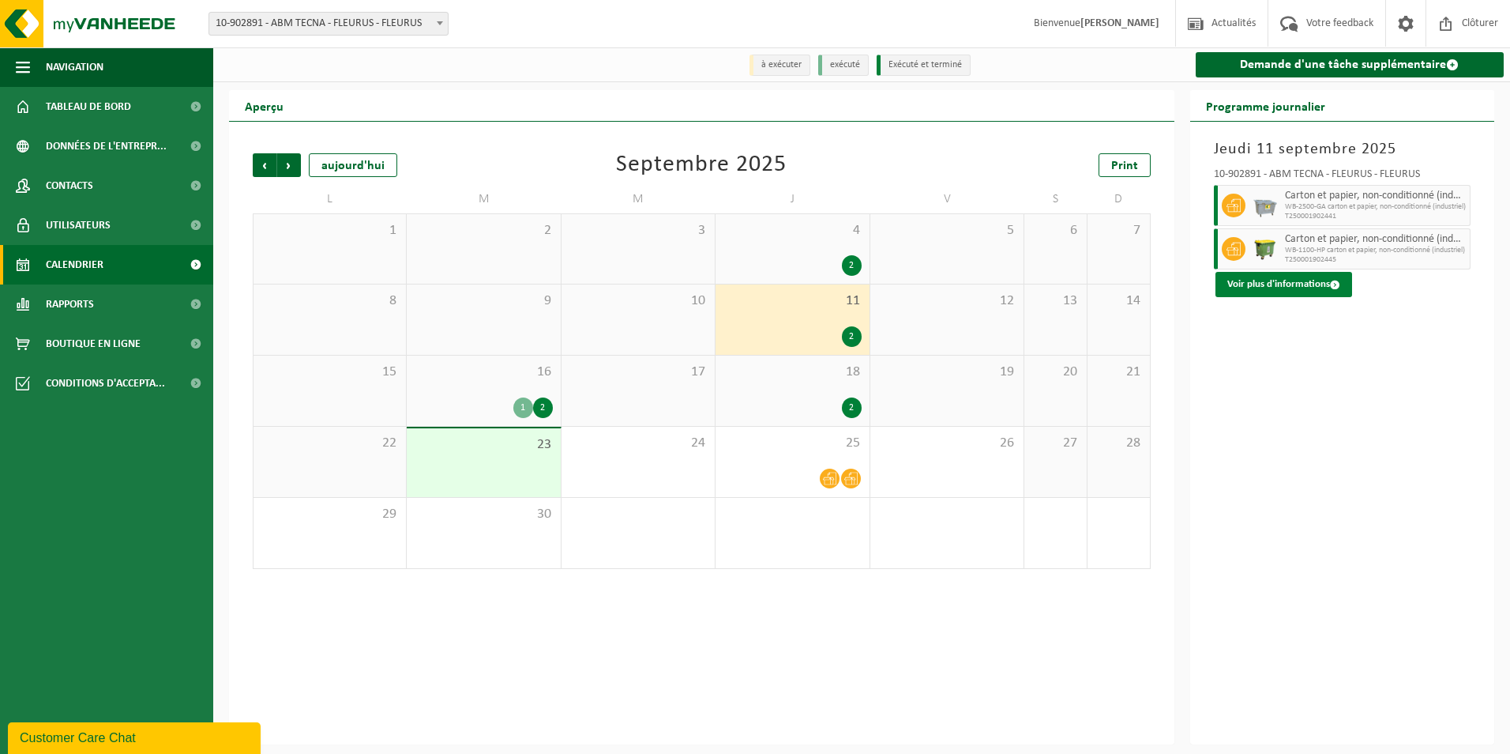
click at [1237, 287] on button "Voir plus d'informations" at bounding box center [1284, 284] width 137 height 25
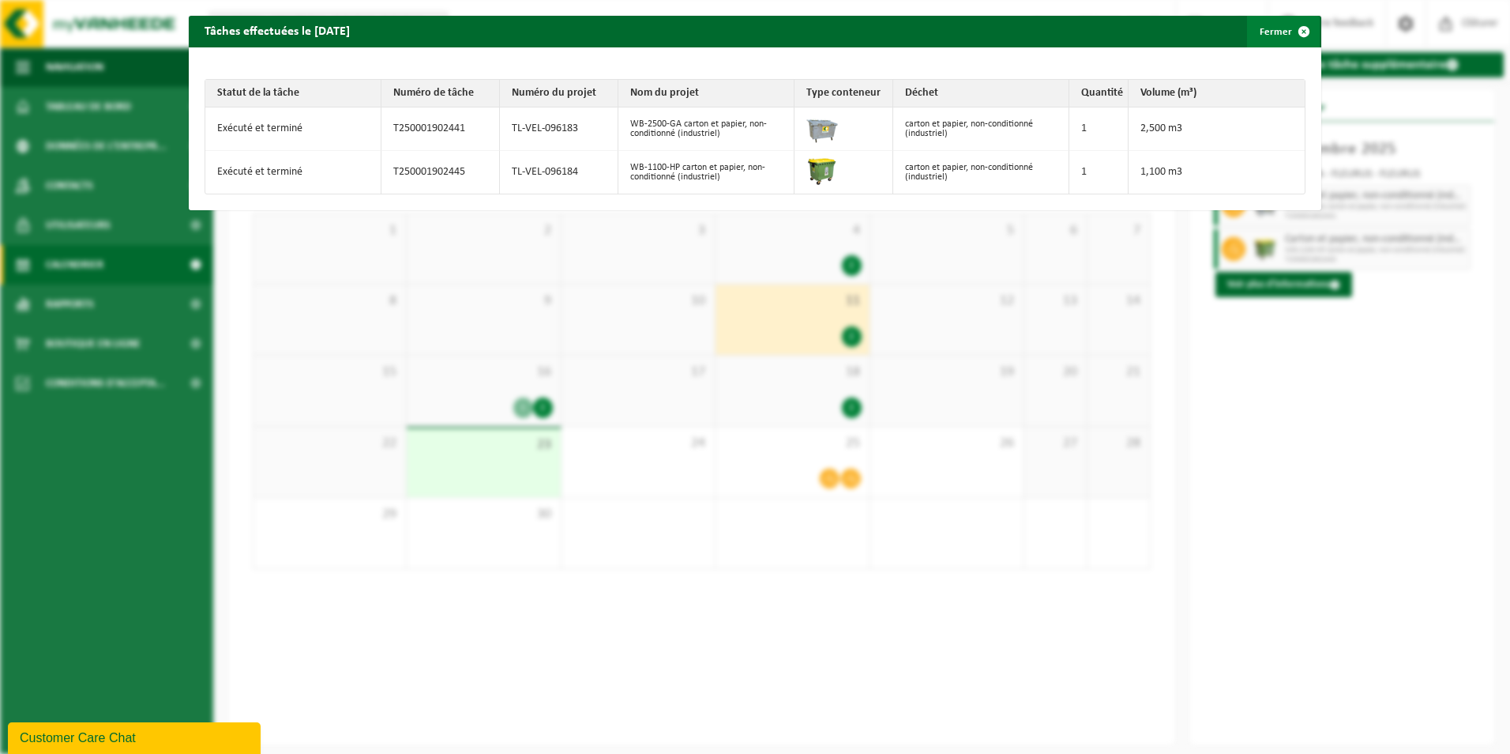
click at [1277, 28] on button "Fermer" at bounding box center [1283, 32] width 73 height 32
click at [1277, 28] on div "Tâches effectuées le 2025-09-11 Fermer Statut de la tâche Numéro de tâche Numér…" at bounding box center [755, 377] width 1510 height 754
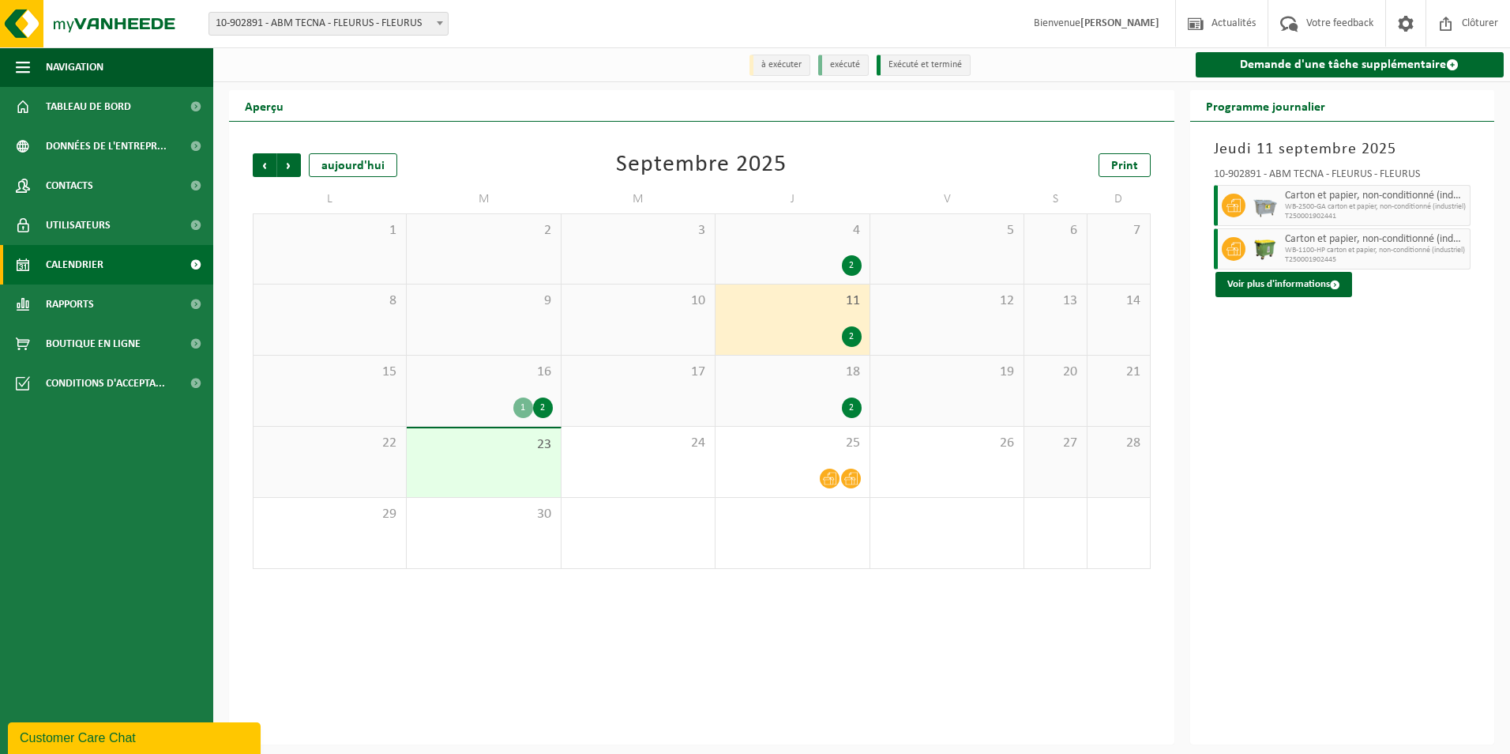
click at [768, 284] on div "4 2" at bounding box center [792, 249] width 153 height 70
click at [770, 282] on div "4 2" at bounding box center [792, 249] width 153 height 70
click at [835, 250] on div "4 2" at bounding box center [792, 249] width 153 height 70
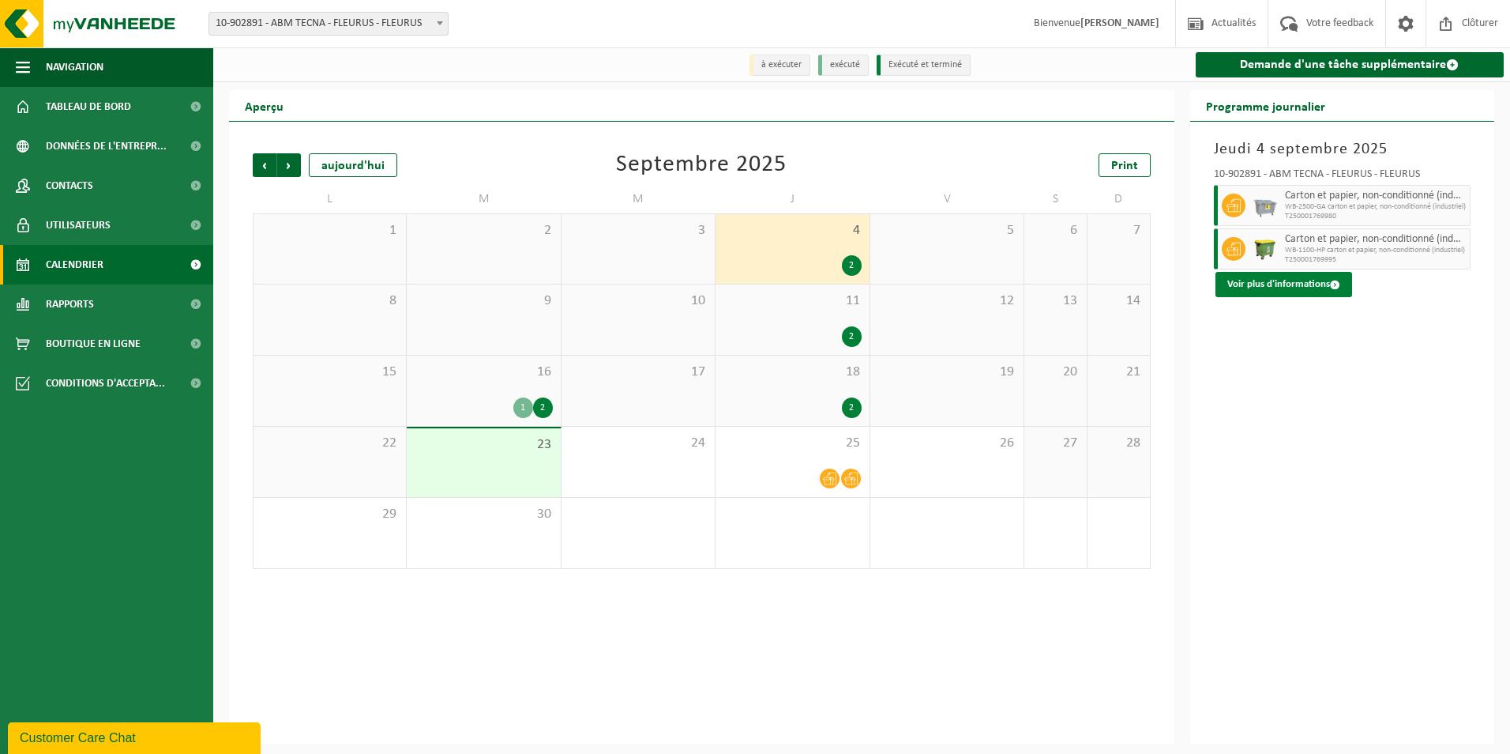
click at [1256, 278] on button "Voir plus d'informations" at bounding box center [1284, 284] width 137 height 25
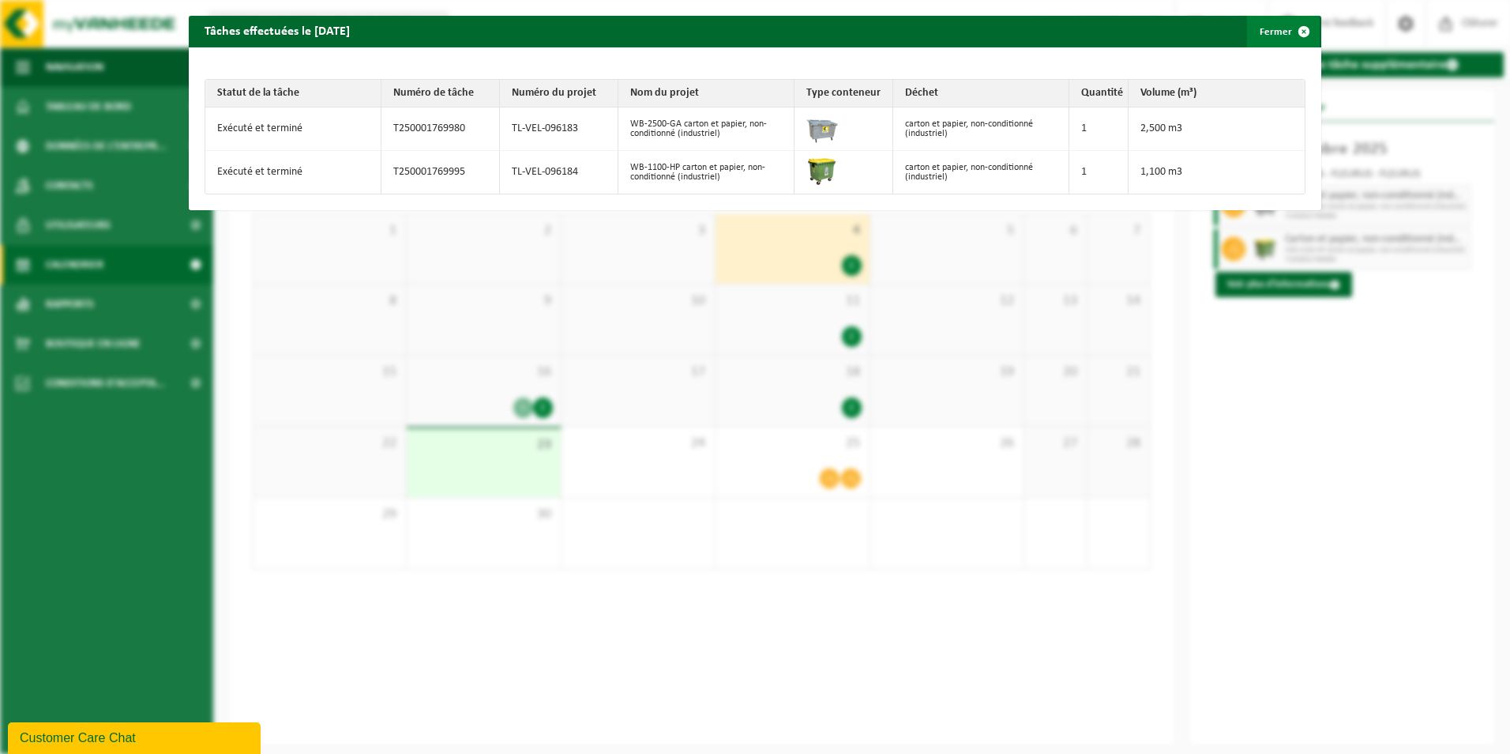
click at [1288, 24] on span "button" at bounding box center [1304, 32] width 32 height 32
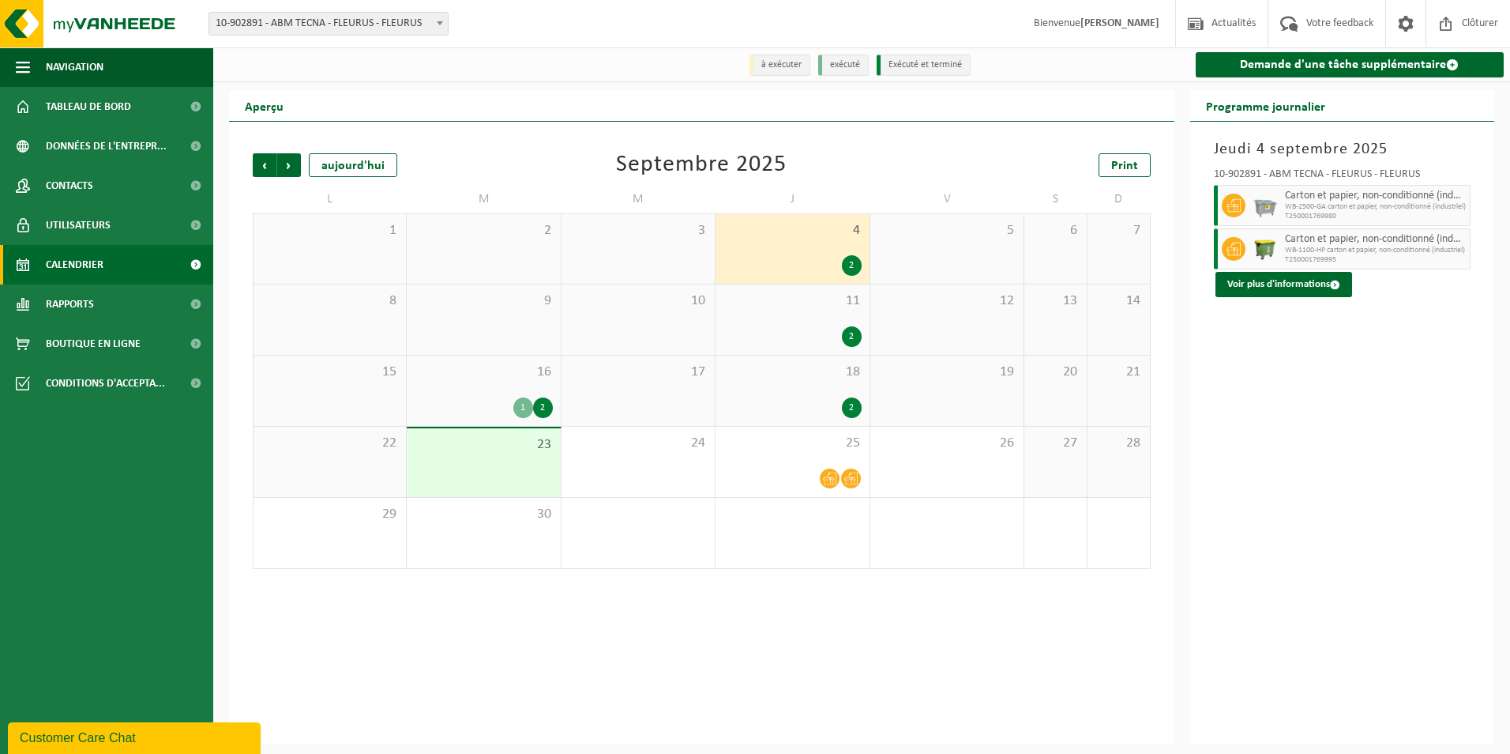
click at [788, 407] on div "2" at bounding box center [792, 407] width 137 height 21
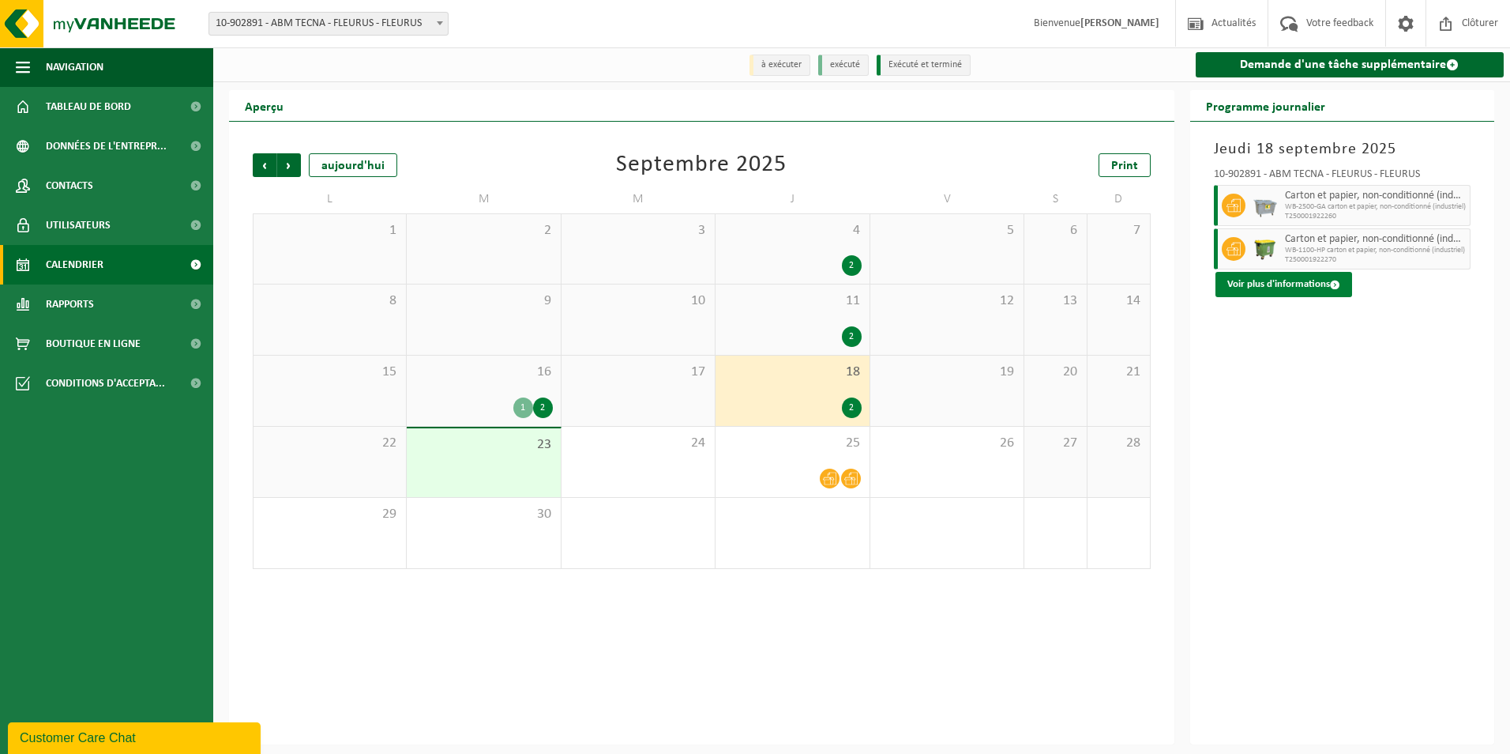
click at [1330, 290] on span at bounding box center [1335, 285] width 10 height 10
click at [1329, 291] on body "Site: 10-902891 - ABM TECNA - FLEURUS - FLEURUS 01-056735 - ABM SA - FLEURUS 10…" at bounding box center [755, 377] width 1510 height 754
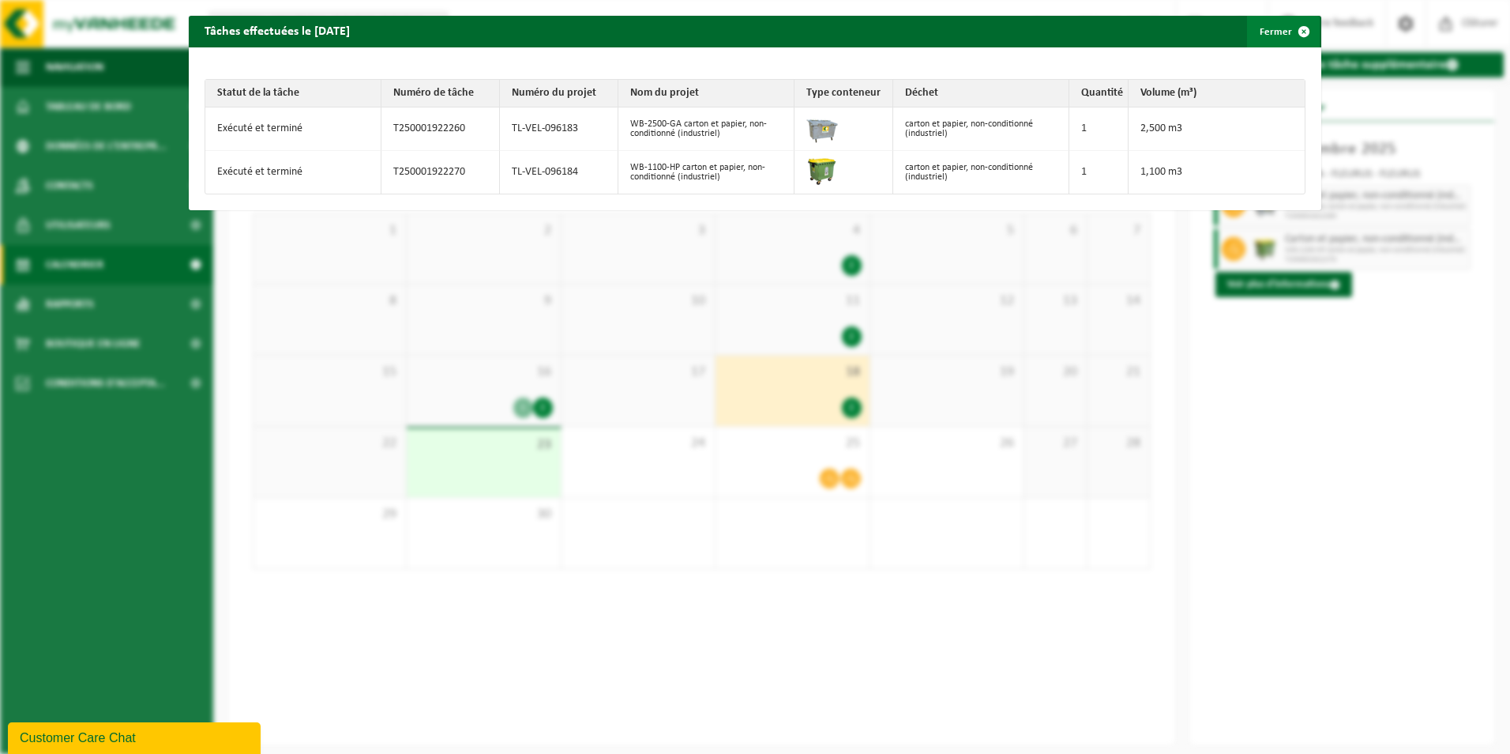
click at [1290, 35] on span "button" at bounding box center [1304, 32] width 32 height 32
